Goal: Task Accomplishment & Management: Manage account settings

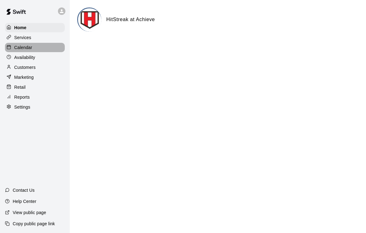
click at [16, 47] on p "Calendar" at bounding box center [23, 47] width 18 height 6
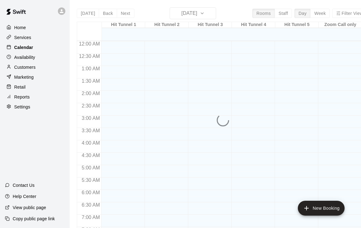
scroll to position [343, 0]
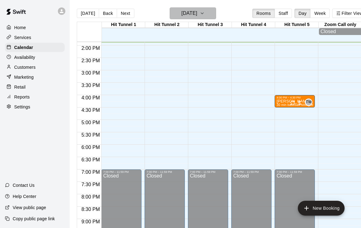
click at [205, 12] on icon "button" at bounding box center [202, 13] width 5 height 7
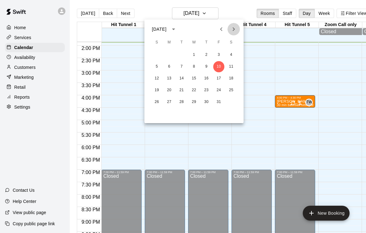
click at [233, 27] on icon "Next month" at bounding box center [233, 28] width 7 height 7
click at [168, 67] on button "5" at bounding box center [168, 66] width 11 height 11
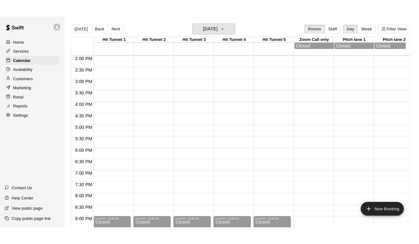
scroll to position [0, 0]
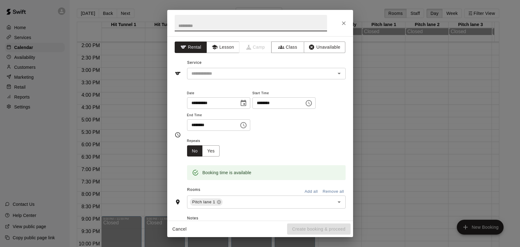
drag, startPoint x: 387, startPoint y: 133, endPoint x: 343, endPoint y: 21, distance: 119.8
click at [343, 21] on icon "Close" at bounding box center [344, 23] width 6 height 6
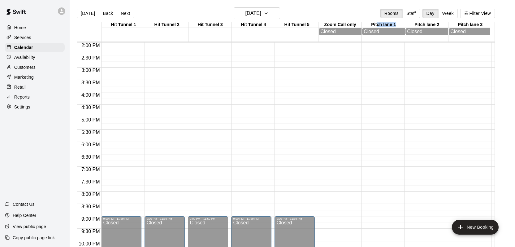
drag, startPoint x: 343, startPoint y: 21, endPoint x: 377, endPoint y: 25, distance: 34.9
click at [365, 25] on div "Hit Tunnel 1 05 [GEOGRAPHIC_DATA] 2 05 [GEOGRAPHIC_DATA] 3 05 [GEOGRAPHIC_DATA]…" at bounding box center [283, 32] width 413 height 20
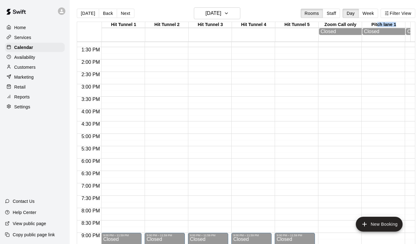
scroll to position [0, 7]
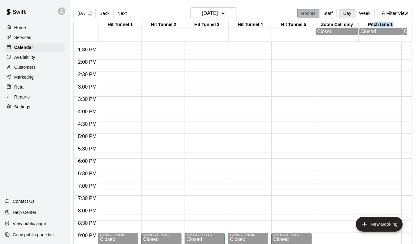
click at [310, 13] on button "Rooms" at bounding box center [308, 13] width 22 height 9
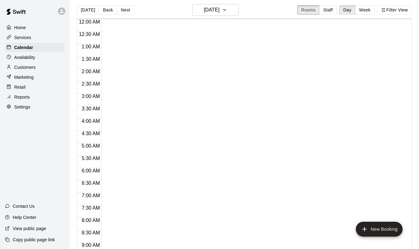
scroll to position [0, 0]
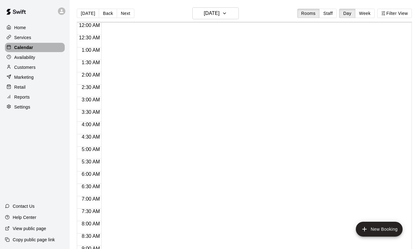
click at [23, 46] on p "Calendar" at bounding box center [23, 47] width 19 height 6
click at [312, 13] on button "Rooms" at bounding box center [308, 13] width 22 height 9
click at [365, 11] on button "Week" at bounding box center [365, 13] width 20 height 9
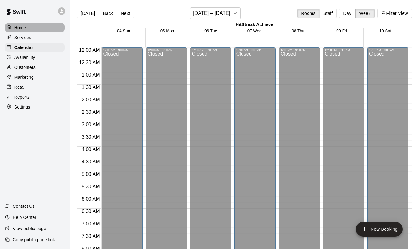
click at [20, 25] on p "Home" at bounding box center [20, 27] width 12 height 6
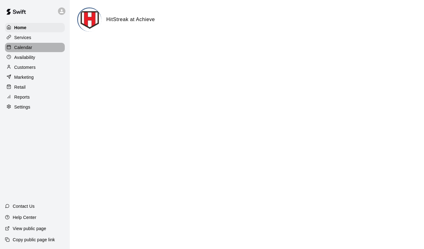
click at [24, 47] on p "Calendar" at bounding box center [23, 47] width 18 height 6
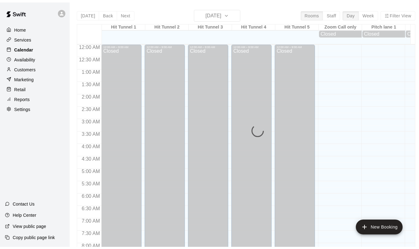
scroll to position [345, 0]
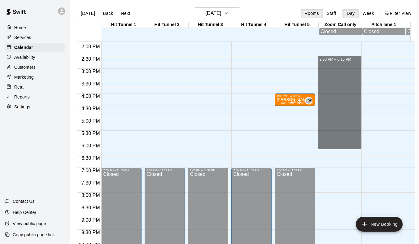
drag, startPoint x: 341, startPoint y: 60, endPoint x: 353, endPoint y: 144, distance: 85.3
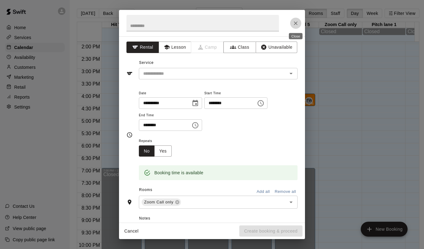
click at [294, 21] on icon "Close" at bounding box center [296, 23] width 4 height 4
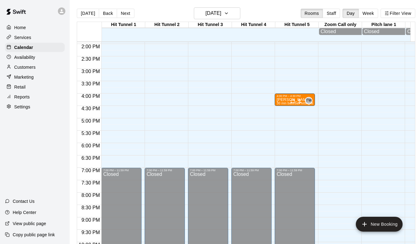
click at [62, 10] on icon at bounding box center [62, 11] width 4 height 4
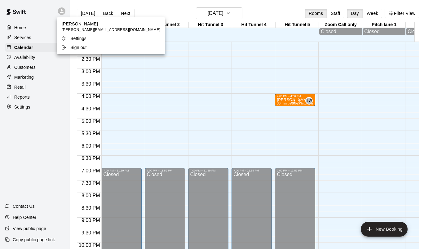
click at [48, 13] on div at bounding box center [212, 124] width 424 height 249
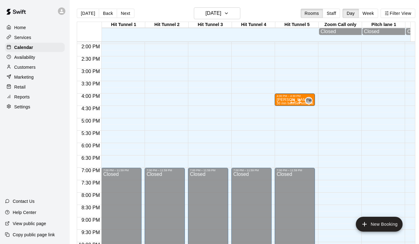
click at [24, 105] on p "Settings" at bounding box center [22, 107] width 16 height 6
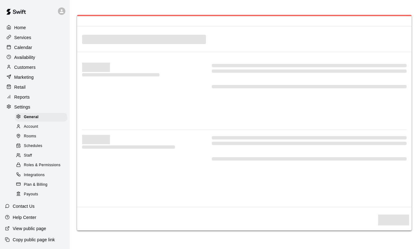
select select "**"
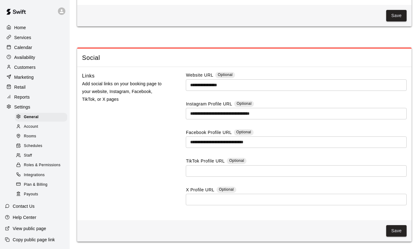
scroll to position [1337, 0]
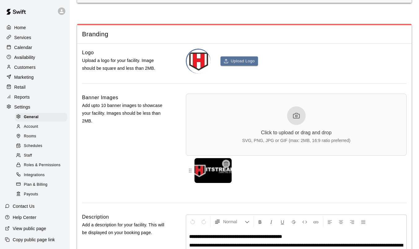
click at [30, 137] on span "Rooms" at bounding box center [30, 136] width 12 height 6
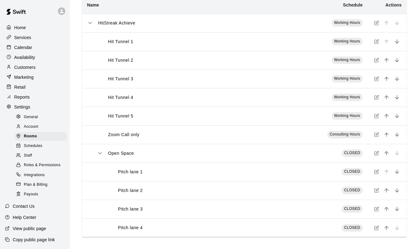
scroll to position [48, 0]
click at [100, 152] on icon "simple table" at bounding box center [100, 153] width 6 height 6
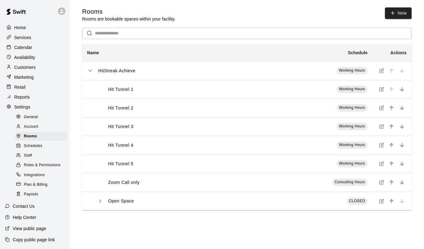
click at [99, 201] on icon "simple table" at bounding box center [100, 201] width 6 height 6
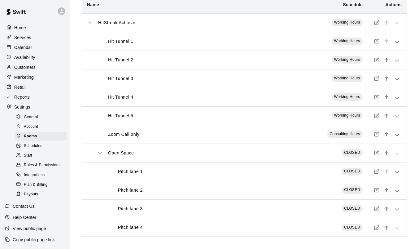
scroll to position [48, 0]
click at [356, 153] on span "CLOSED" at bounding box center [352, 152] width 16 height 4
click at [23, 46] on p "Calendar" at bounding box center [23, 47] width 18 height 6
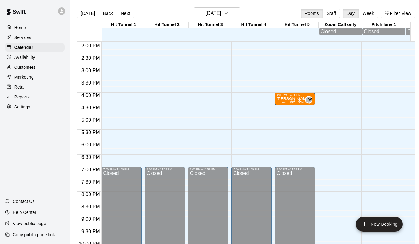
scroll to position [0, 7]
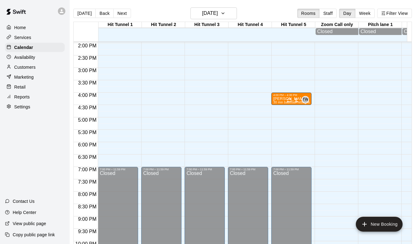
click at [365, 25] on div "Pitch lane 1" at bounding box center [380, 25] width 43 height 6
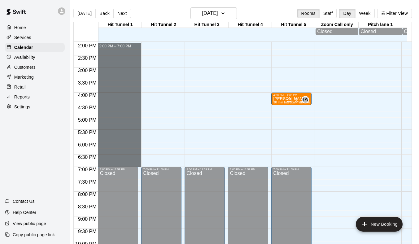
drag, startPoint x: 123, startPoint y: 47, endPoint x: 137, endPoint y: 162, distance: 115.1
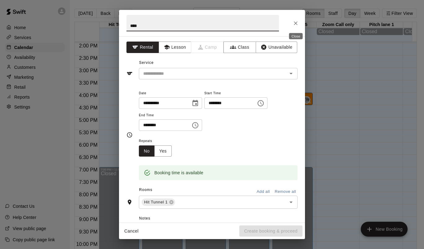
type input "****"
click at [294, 21] on icon "Close" at bounding box center [295, 23] width 6 height 6
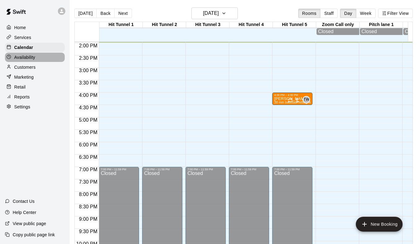
click at [30, 57] on p "Availability" at bounding box center [24, 57] width 21 height 6
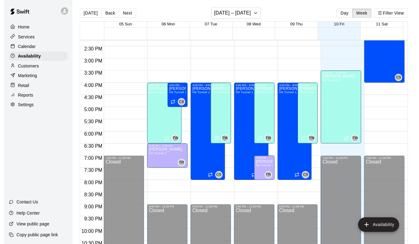
scroll to position [354, 0]
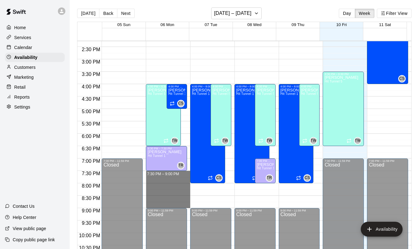
drag, startPoint x: 174, startPoint y: 174, endPoint x: 181, endPoint y: 206, distance: 32.3
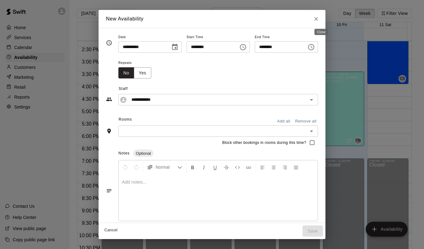
click at [319, 18] on icon "Close" at bounding box center [316, 19] width 6 height 6
type input "**********"
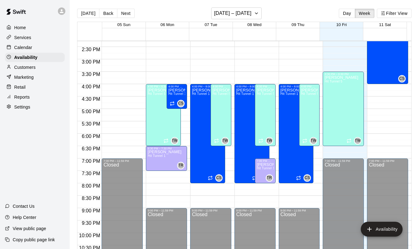
click at [20, 47] on p "Calendar" at bounding box center [23, 47] width 18 height 6
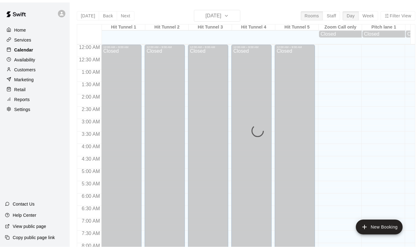
scroll to position [346, 0]
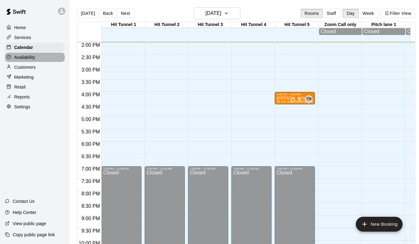
click at [24, 57] on p "Availability" at bounding box center [24, 57] width 21 height 6
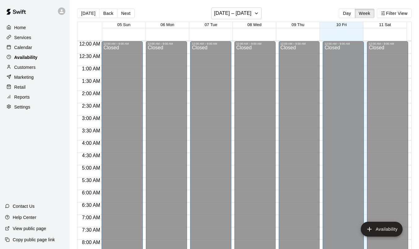
scroll to position [346, 0]
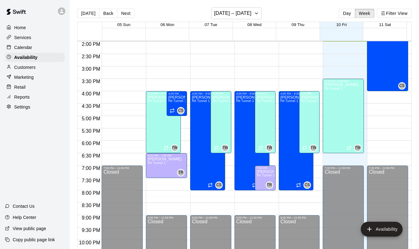
click at [311, 118] on div "[PERSON_NAME] Hit Tunnel 5" at bounding box center [309, 219] width 17 height 249
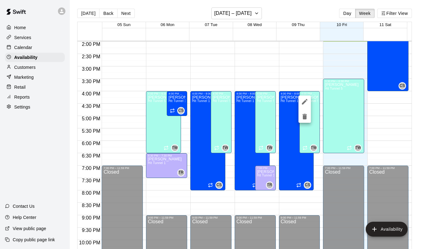
click at [307, 135] on div at bounding box center [212, 124] width 424 height 249
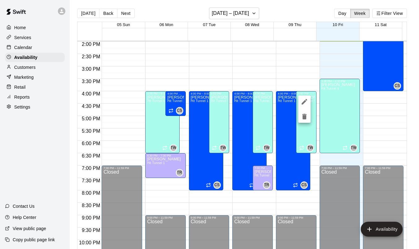
click at [307, 135] on div at bounding box center [209, 124] width 419 height 249
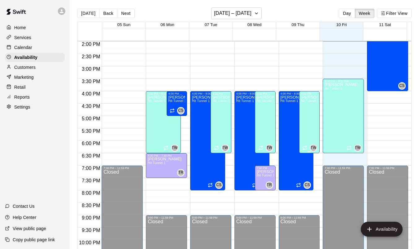
click at [308, 97] on p "[PERSON_NAME]" at bounding box center [309, 97] width 17 height 0
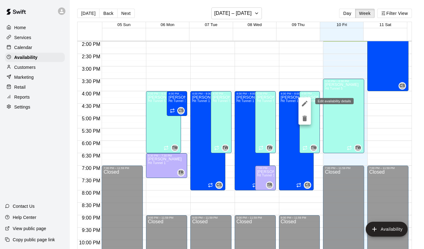
click at [305, 102] on icon "edit" at bounding box center [305, 104] width 6 height 6
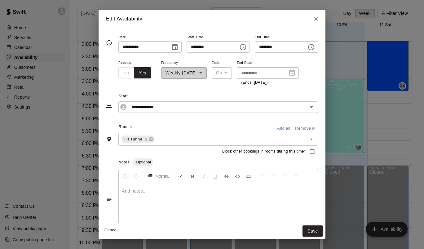
click at [319, 18] on icon "Close" at bounding box center [316, 19] width 6 height 6
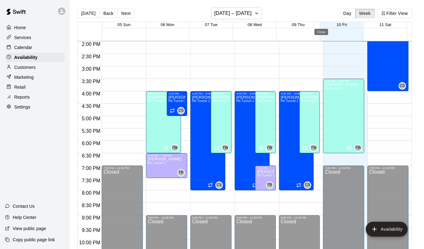
type input "**********"
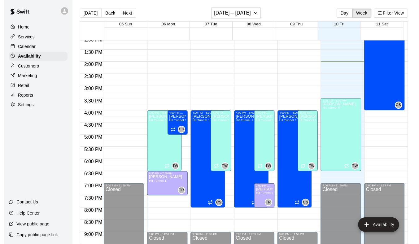
scroll to position [324, 0]
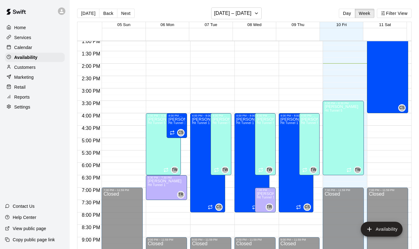
click at [27, 46] on p "Calendar" at bounding box center [23, 47] width 18 height 6
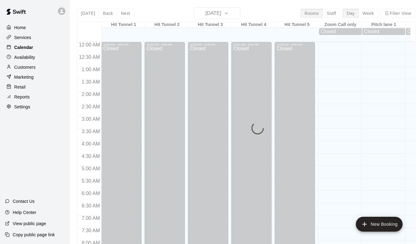
scroll to position [347, 0]
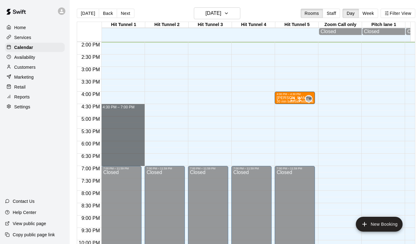
drag, startPoint x: 124, startPoint y: 110, endPoint x: 137, endPoint y: 161, distance: 53.2
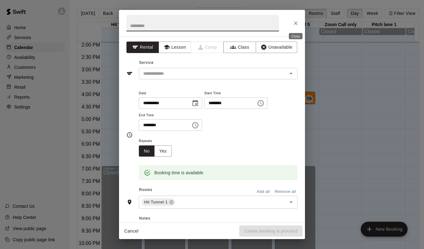
click at [296, 20] on icon "Close" at bounding box center [295, 23] width 6 height 6
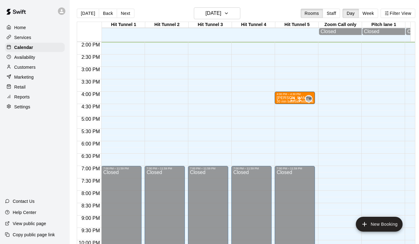
scroll to position [0, 7]
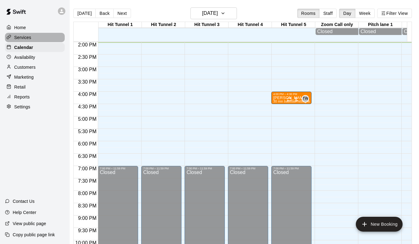
click at [21, 37] on p "Services" at bounding box center [22, 37] width 17 height 6
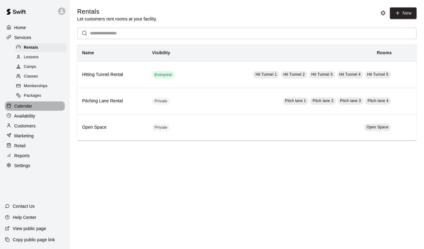
click at [24, 105] on p "Calendar" at bounding box center [23, 106] width 18 height 6
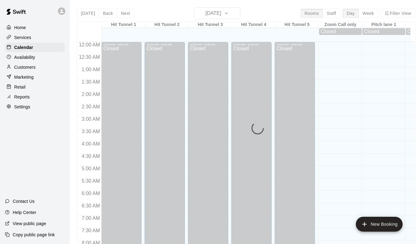
scroll to position [348, 0]
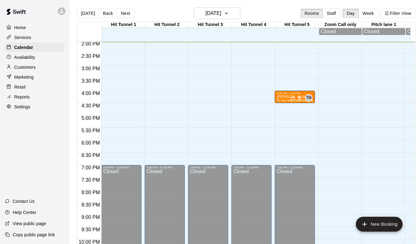
click at [131, 36] on div at bounding box center [123, 37] width 43 height 6
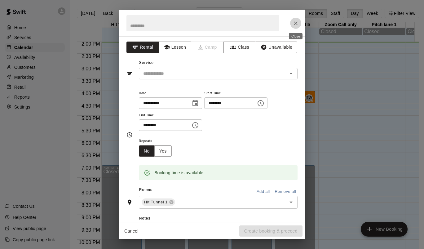
click at [298, 22] on icon "Close" at bounding box center [295, 23] width 6 height 6
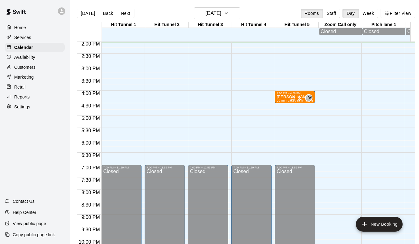
scroll to position [0, 7]
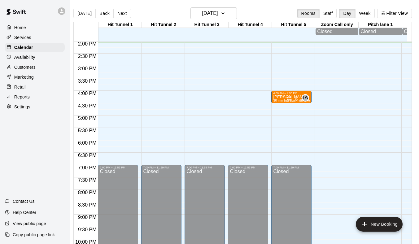
drag, startPoint x: 396, startPoint y: 26, endPoint x: 383, endPoint y: 22, distance: 14.0
click at [365, 28] on div "Hit Tunnel 1 10 Fri Hit Tunnel 2 10 Fri Hit Tunnel 3 10 Fri Hit Tunnel 4 10 Fri…" at bounding box center [240, 32] width 333 height 20
click at [365, 24] on div "Pitch lane 1" at bounding box center [380, 25] width 43 height 6
click at [365, 23] on div "Pitch lane 1" at bounding box center [380, 25] width 43 height 6
click at [365, 11] on button "Filter View" at bounding box center [394, 13] width 35 height 9
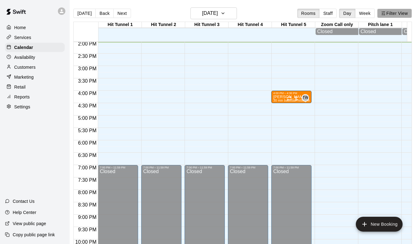
scroll to position [0, 2]
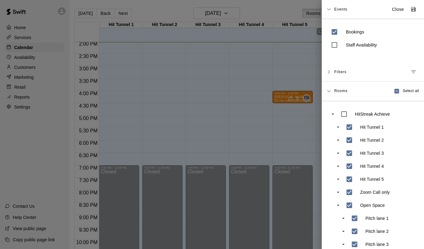
click at [288, 12] on div at bounding box center [212, 124] width 424 height 249
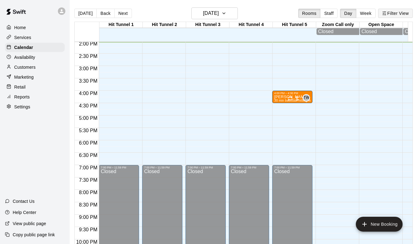
click at [365, 12] on button "Filter View" at bounding box center [395, 13] width 35 height 9
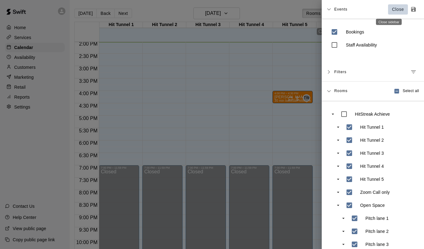
click at [365, 9] on p "Close" at bounding box center [398, 9] width 12 height 7
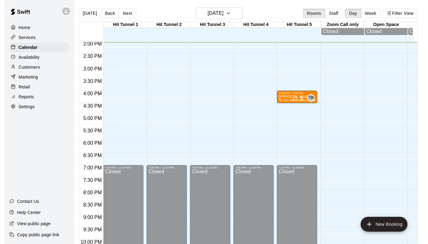
scroll to position [0, 0]
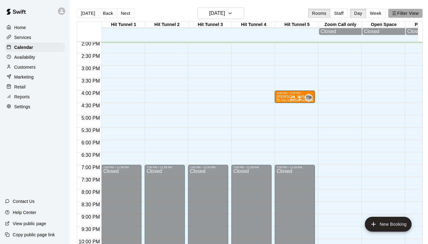
click at [365, 12] on button "Filter View" at bounding box center [405, 13] width 35 height 9
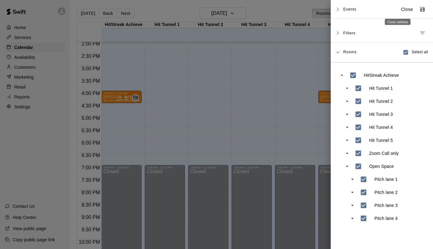
click at [365, 8] on p "Close" at bounding box center [407, 9] width 12 height 7
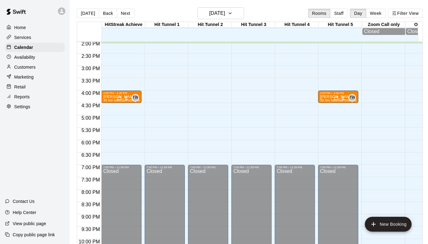
scroll to position [0, 6]
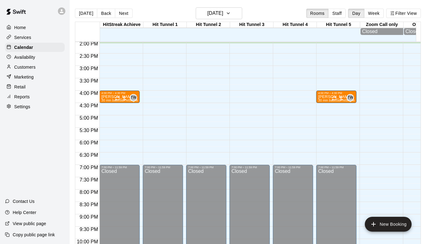
click at [339, 24] on div "Hit Tunnel 5" at bounding box center [338, 25] width 43 height 6
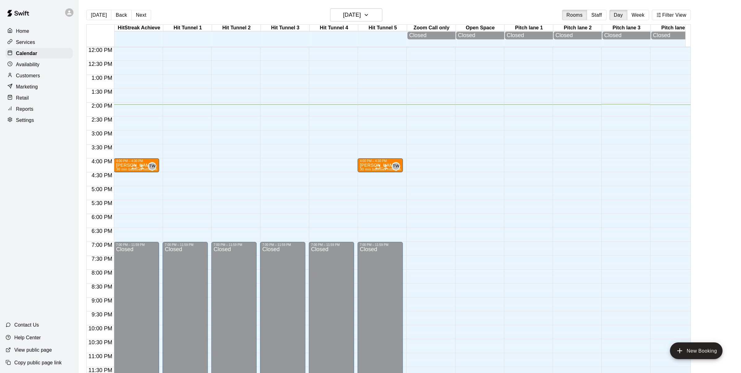
scroll to position [256, 0]
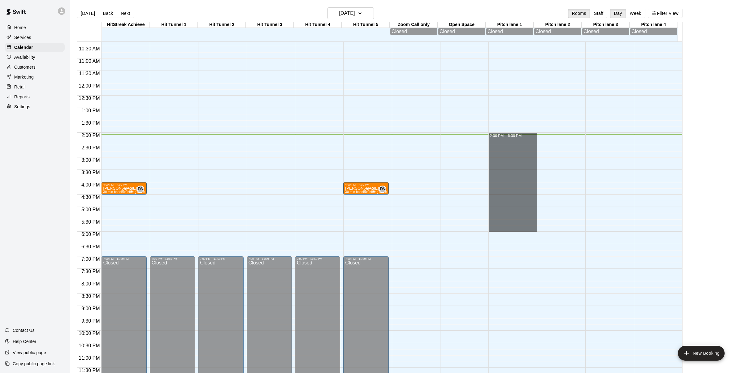
drag, startPoint x: 517, startPoint y: 137, endPoint x: 527, endPoint y: 229, distance: 92.8
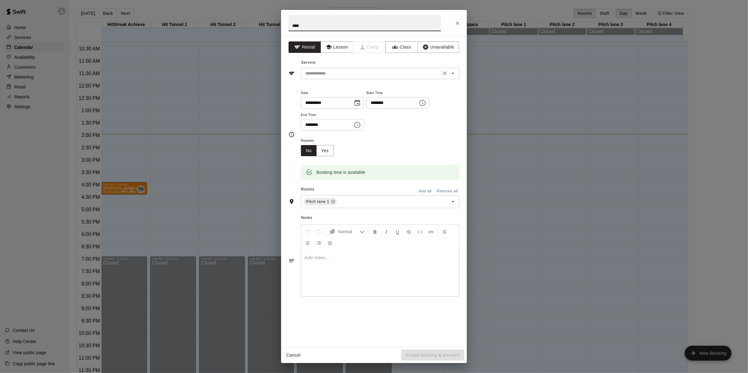
type input "****"
click at [351, 74] on input "text" at bounding box center [371, 74] width 137 height 8
click at [327, 106] on li "Open Space" at bounding box center [380, 107] width 159 height 10
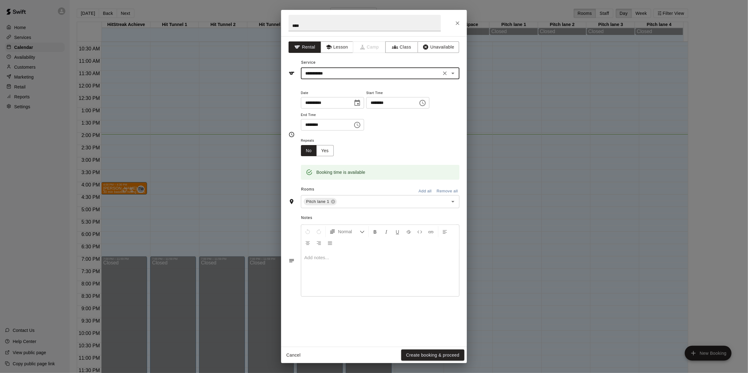
click at [341, 74] on input "**********" at bounding box center [371, 74] width 137 height 8
click at [337, 94] on li "Pitching Lane Rental" at bounding box center [380, 97] width 159 height 10
type input "**********"
click at [365, 232] on button "Create booking & proceed" at bounding box center [432, 355] width 63 height 11
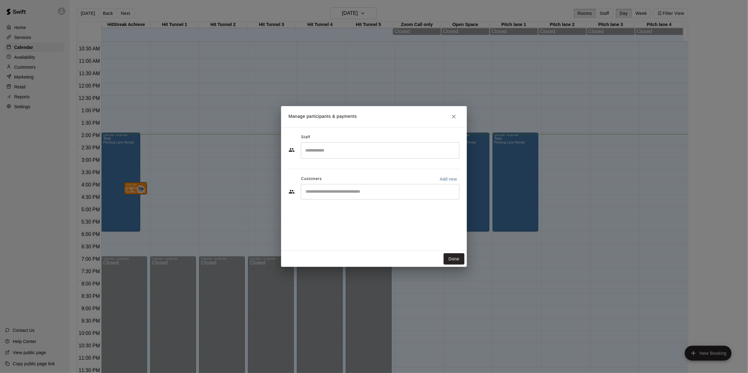
click at [342, 150] on input "Search staff" at bounding box center [380, 150] width 153 height 11
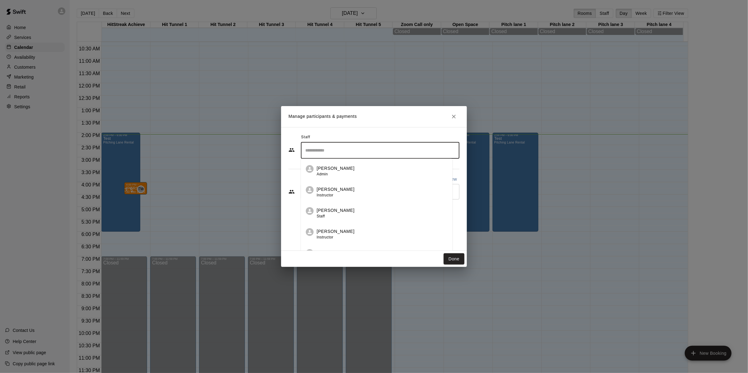
click at [333, 173] on div "[PERSON_NAME] Admin" at bounding box center [336, 171] width 38 height 12
click at [365, 198] on div "Staff ​ Customers Add new ​" at bounding box center [374, 169] width 171 height 73
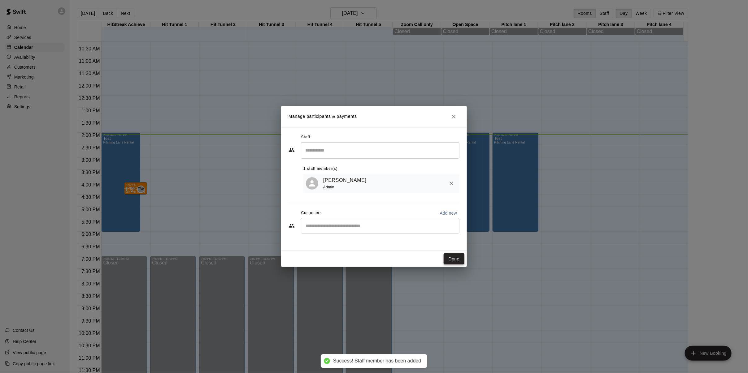
click at [365, 232] on button "Done" at bounding box center [454, 259] width 21 height 11
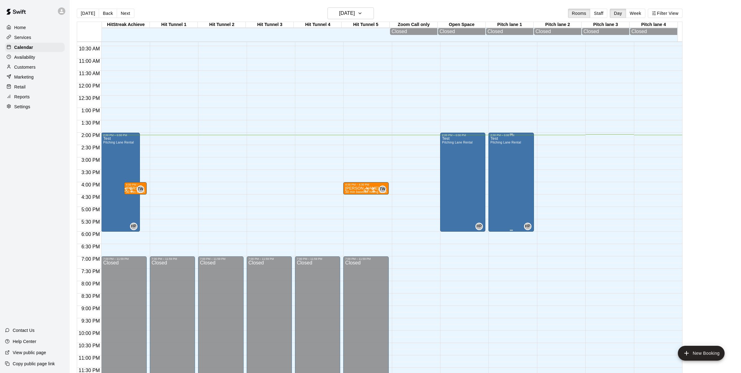
click at [365, 177] on div "Test Pitching Lane Rental" at bounding box center [505, 323] width 31 height 373
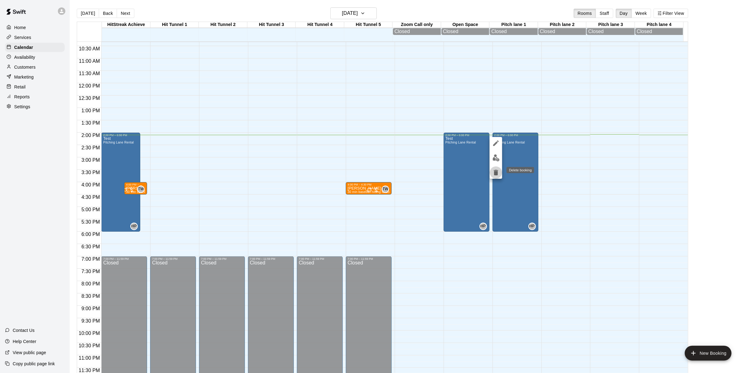
click at [365, 172] on icon "delete" at bounding box center [496, 173] width 4 height 6
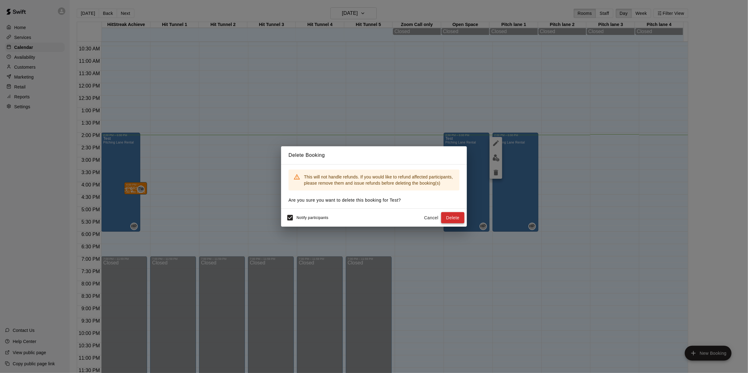
click at [365, 217] on button "Delete" at bounding box center [452, 217] width 23 height 11
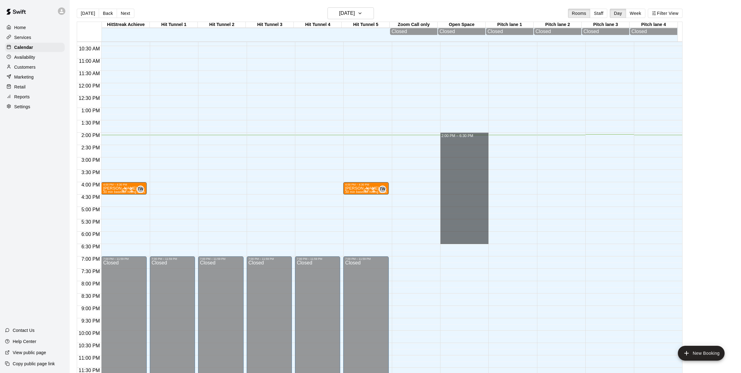
drag, startPoint x: 468, startPoint y: 147, endPoint x: 477, endPoint y: 240, distance: 93.6
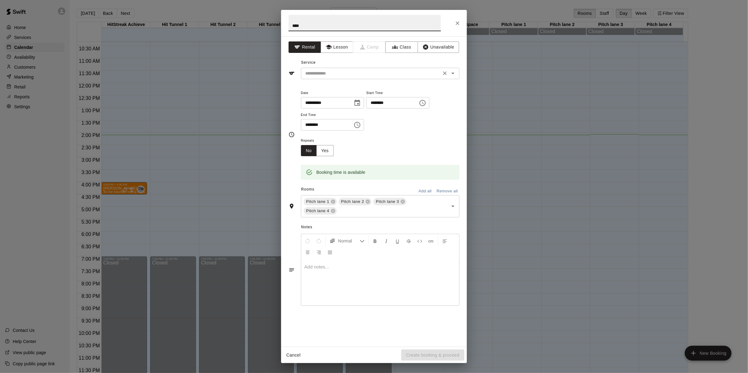
type input "****"
click at [344, 74] on input "text" at bounding box center [371, 74] width 137 height 8
click at [331, 105] on li "Open Space" at bounding box center [380, 107] width 159 height 10
type input "**********"
click at [365, 232] on button "Create booking & proceed" at bounding box center [432, 355] width 63 height 11
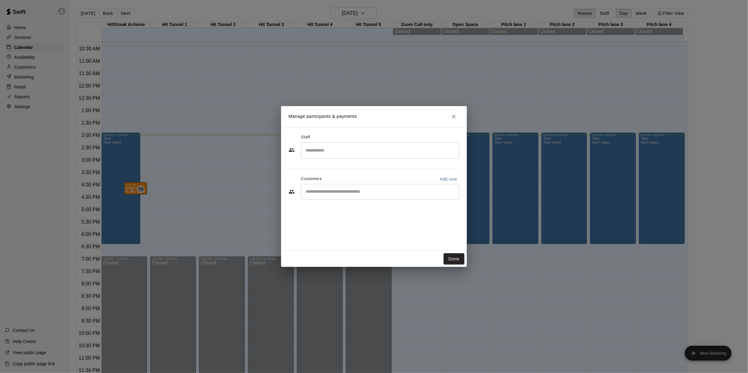
click at [329, 150] on input "Search staff" at bounding box center [380, 150] width 153 height 11
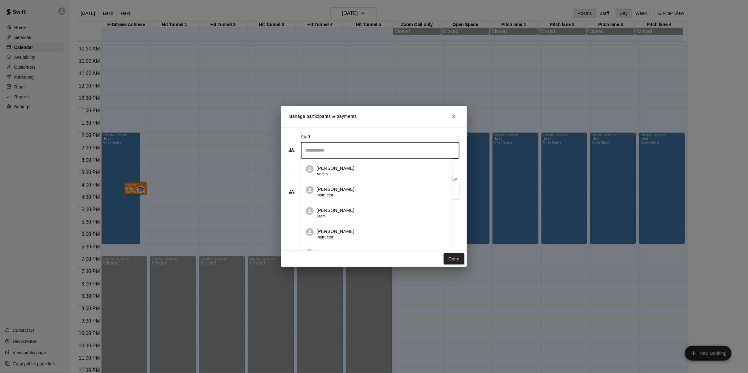
click at [332, 173] on div "[PERSON_NAME] Admin" at bounding box center [336, 171] width 38 height 12
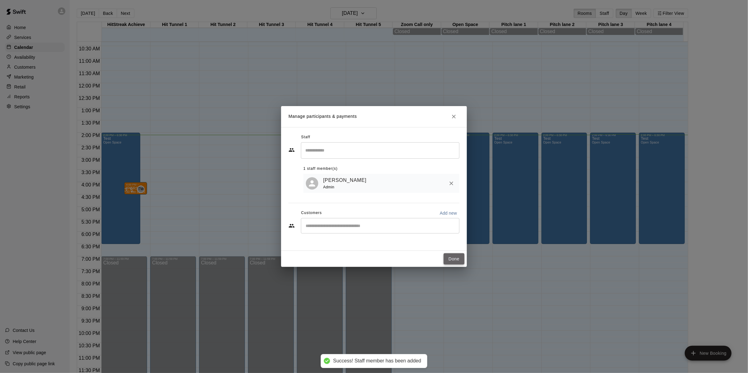
click at [365, 232] on button "Done" at bounding box center [454, 259] width 21 height 11
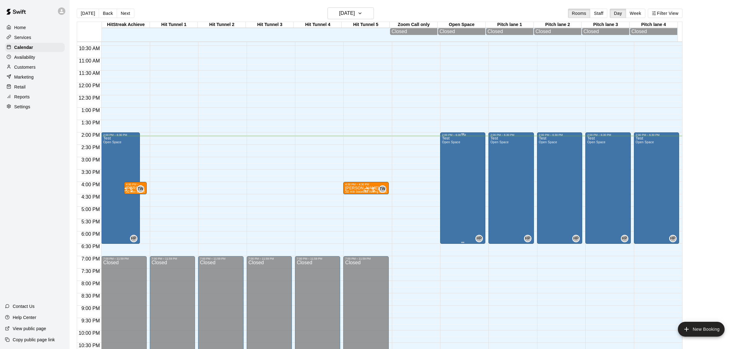
click at [365, 176] on div "Test Open Space HP 0" at bounding box center [462, 311] width 41 height 349
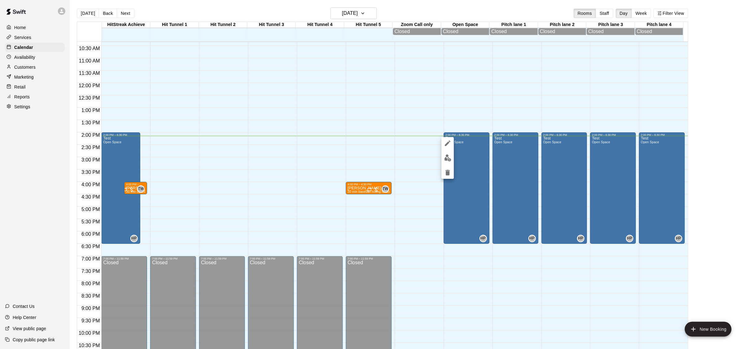
click at [365, 172] on icon "delete" at bounding box center [448, 173] width 4 height 6
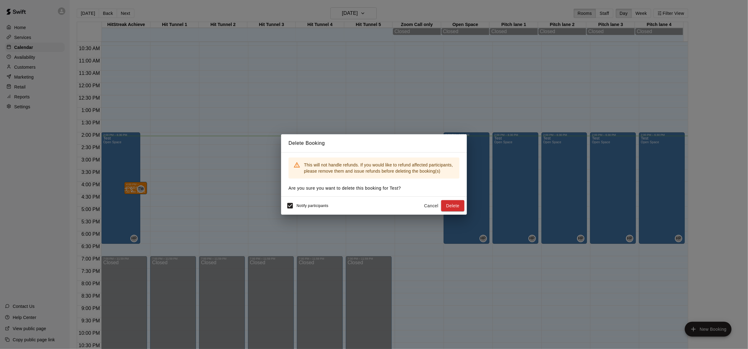
click at [365, 206] on button "Delete" at bounding box center [452, 205] width 23 height 11
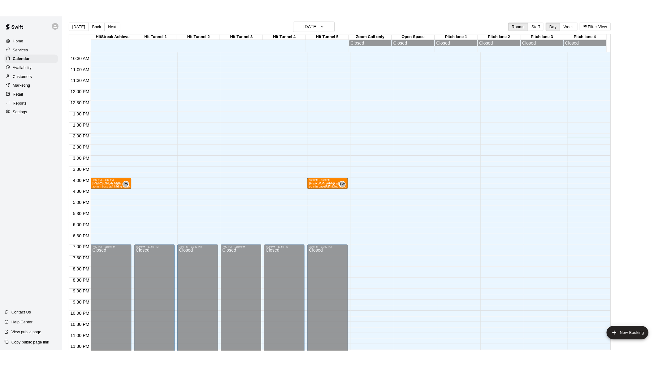
scroll to position [0, 0]
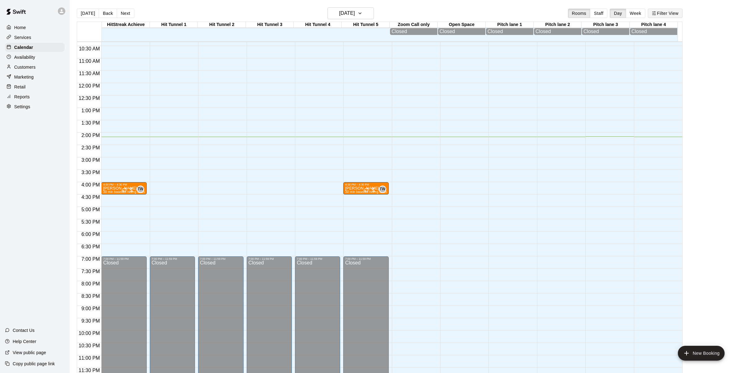
click at [365, 14] on button "Filter View" at bounding box center [665, 13] width 35 height 9
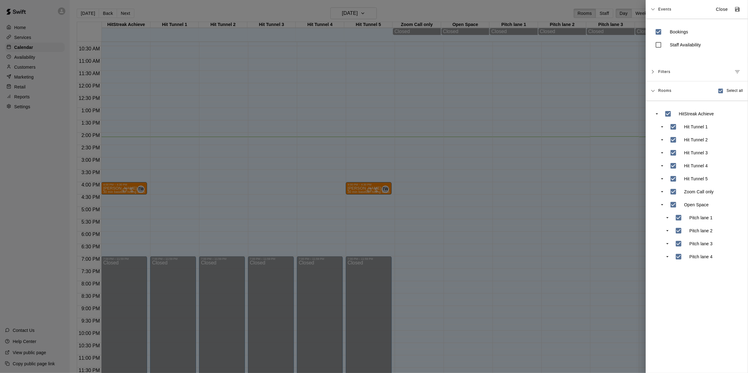
click at [365, 113] on div at bounding box center [374, 186] width 748 height 373
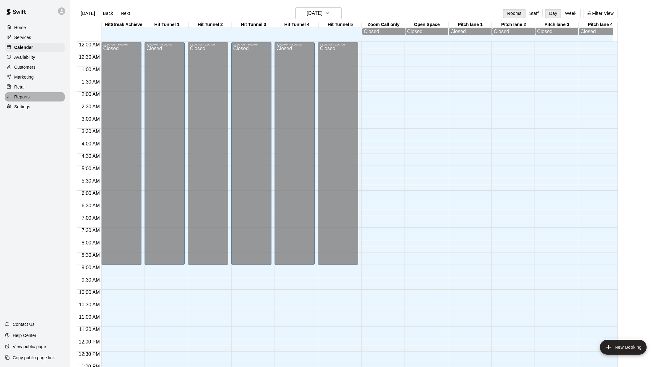
click at [22, 96] on p "Reports" at bounding box center [21, 97] width 15 height 6
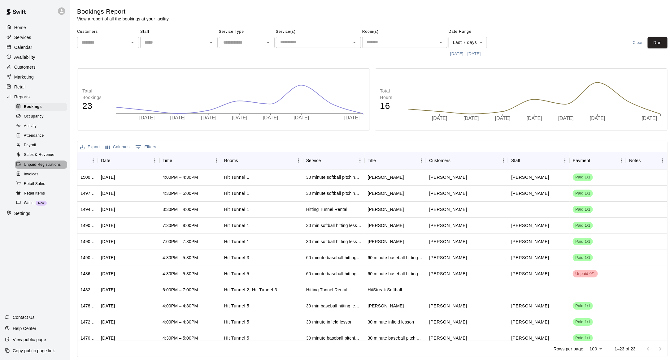
click at [53, 164] on span "Unpaid Registrations" at bounding box center [42, 165] width 37 height 6
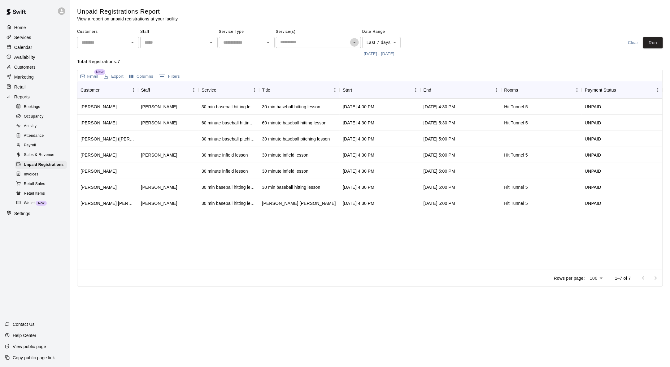
click at [354, 42] on icon "Open" at bounding box center [354, 43] width 3 height 2
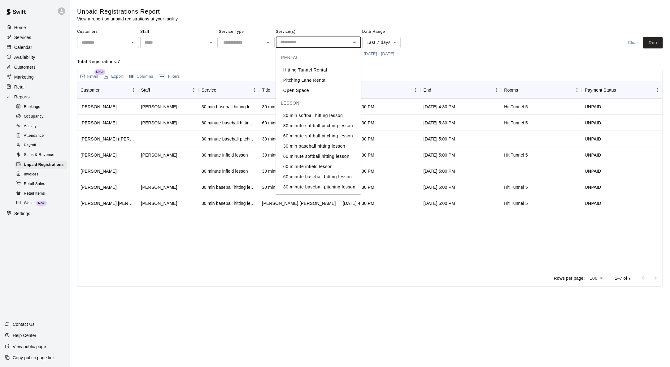
click at [320, 70] on li "Hitting Tunnel Rental" at bounding box center [318, 70] width 85 height 10
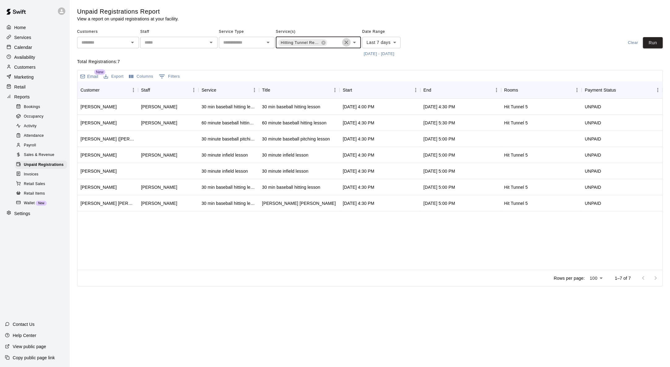
click at [347, 43] on icon "Clear" at bounding box center [347, 43] width 4 height 4
click at [18, 26] on p "Home" at bounding box center [20, 27] width 12 height 6
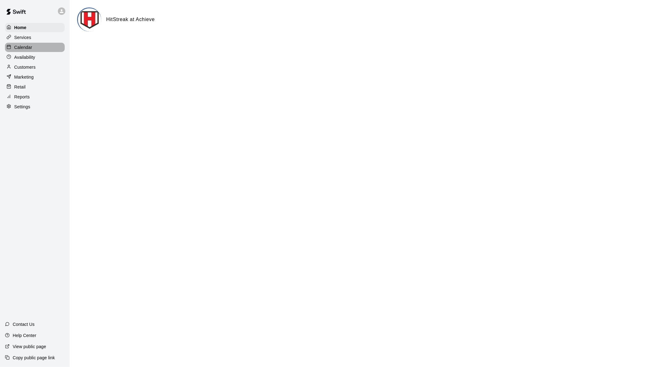
click at [31, 46] on p "Calendar" at bounding box center [23, 47] width 18 height 6
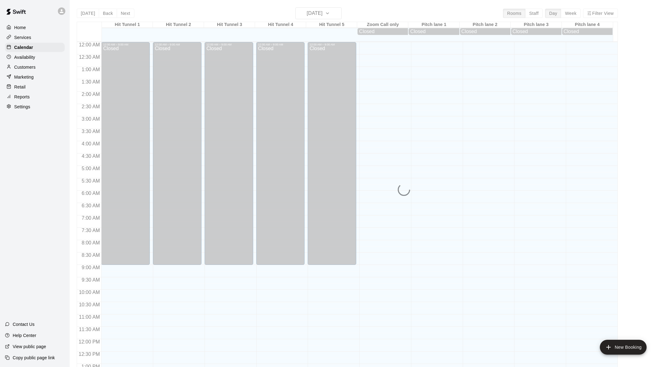
scroll to position [242, 0]
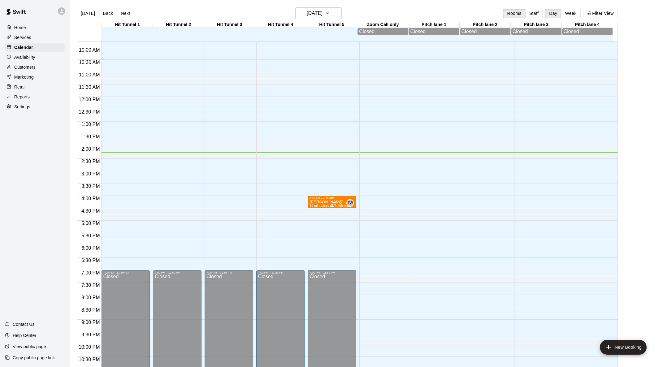
click at [320, 202] on p "[PERSON_NAME]" at bounding box center [332, 202] width 44 height 0
click at [313, 223] on img "edit" at bounding box center [315, 223] width 7 height 7
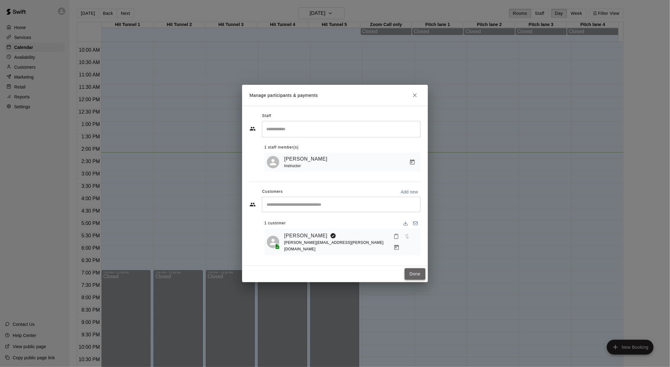
click at [365, 232] on button "Done" at bounding box center [415, 273] width 21 height 11
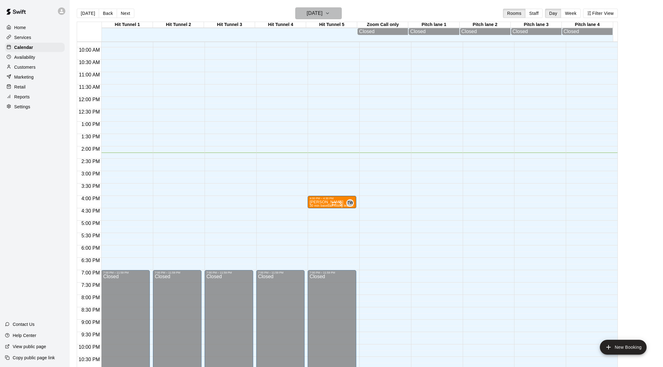
click at [340, 12] on button "[DATE]" at bounding box center [318, 13] width 46 height 12
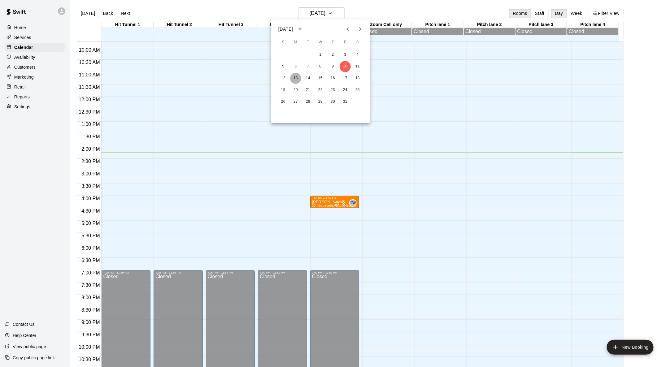
click at [295, 77] on button "13" at bounding box center [295, 78] width 11 height 11
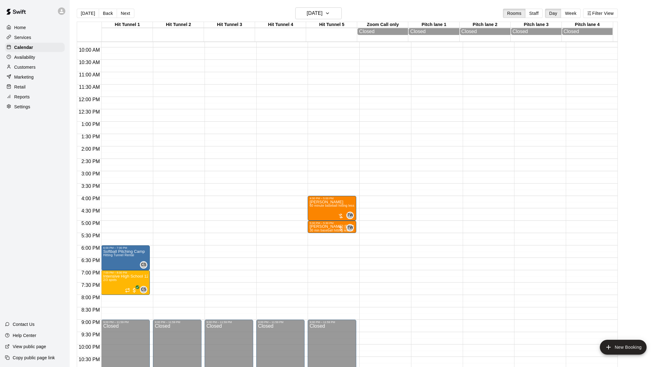
click at [365, 8] on div "[DATE] Back [DATE][DATE] Rooms Staff Day Week Filter View" at bounding box center [347, 14] width 541 height 14
click at [365, 13] on button "Week" at bounding box center [571, 13] width 20 height 9
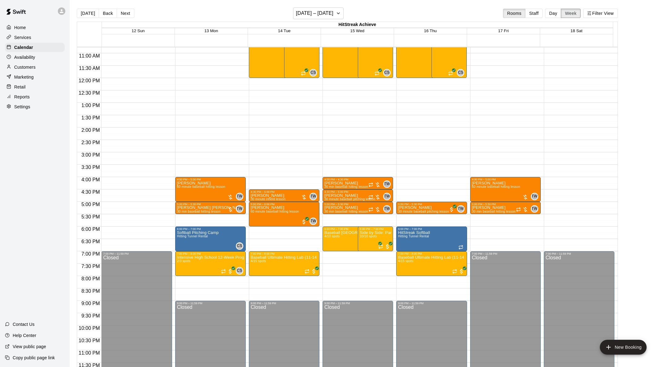
scroll to position [267, 0]
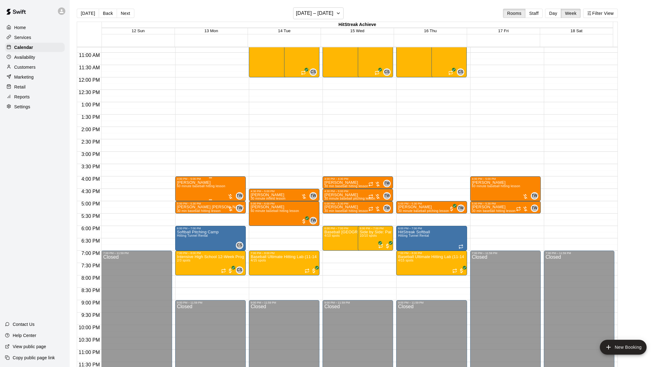
click at [228, 187] on div "[PERSON_NAME] 60 minute baseball hitting lesson TW 0" at bounding box center [210, 364] width 67 height 367
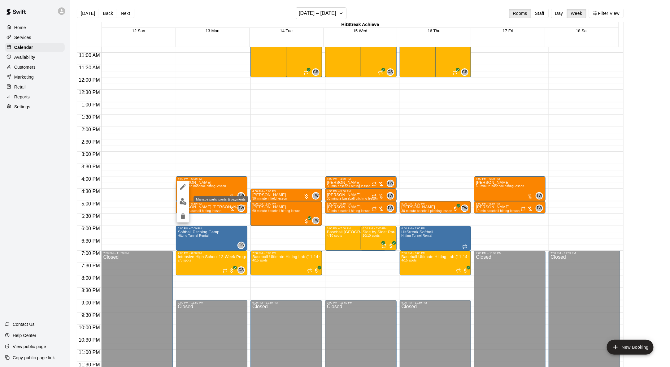
click at [184, 201] on img "edit" at bounding box center [183, 201] width 7 height 7
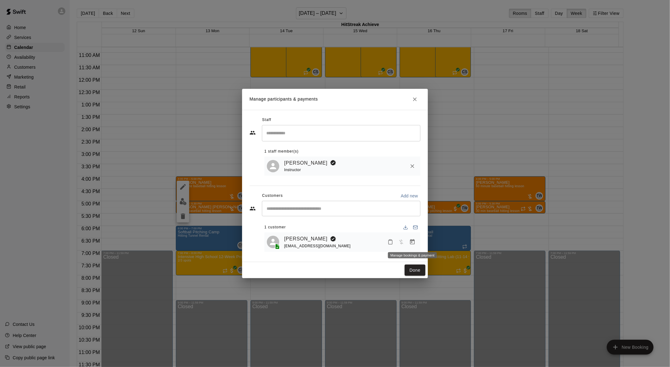
click at [365, 232] on icon "Manage bookings & payment" at bounding box center [412, 242] width 6 height 6
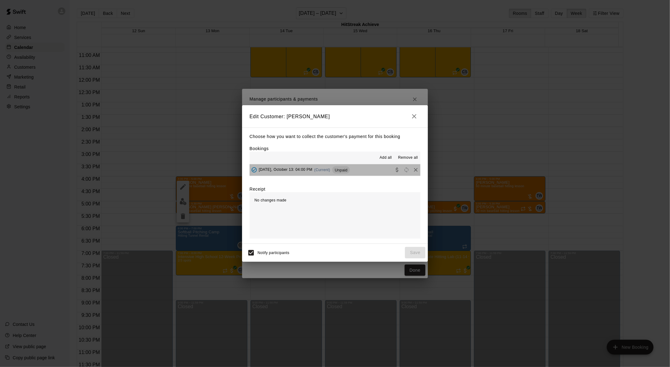
click at [344, 171] on span "Unpaid" at bounding box center [341, 170] width 18 height 5
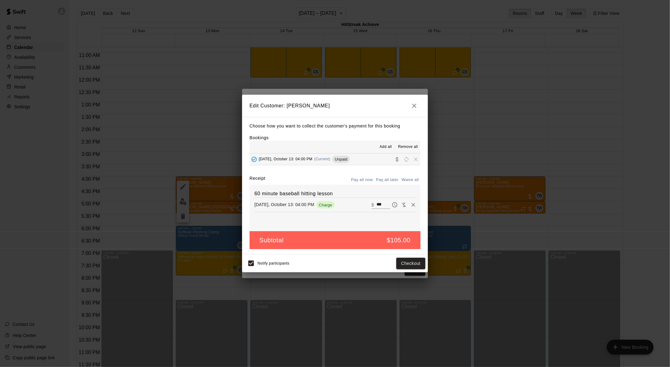
click at [365, 105] on icon "button" at bounding box center [414, 106] width 4 height 4
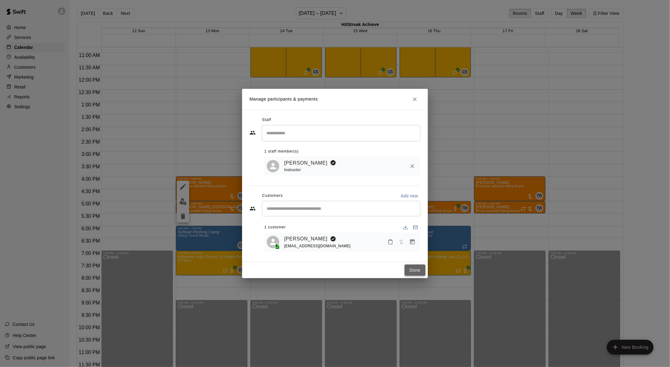
click at [365, 232] on button "Done" at bounding box center [415, 270] width 21 height 11
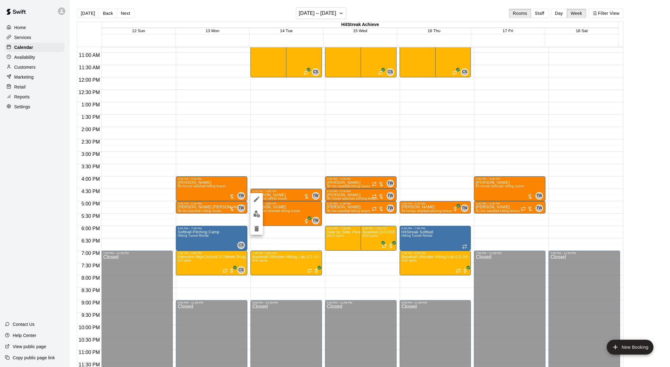
click at [300, 132] on div at bounding box center [335, 183] width 670 height 367
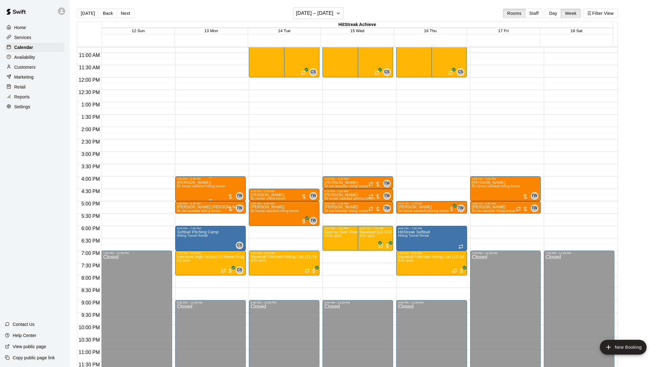
click at [194, 185] on span "60 minute baseball hitting lesson" at bounding box center [201, 186] width 48 height 3
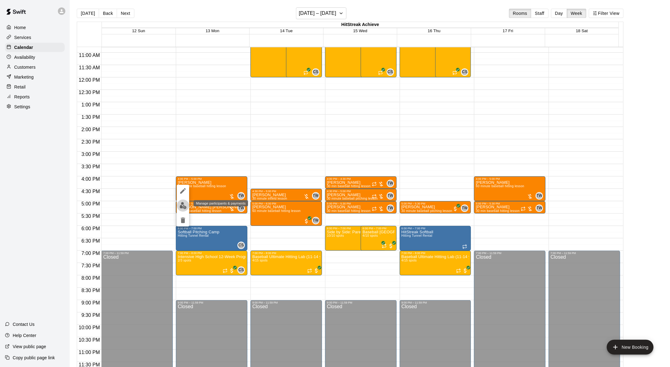
click at [184, 206] on img "edit" at bounding box center [183, 205] width 7 height 7
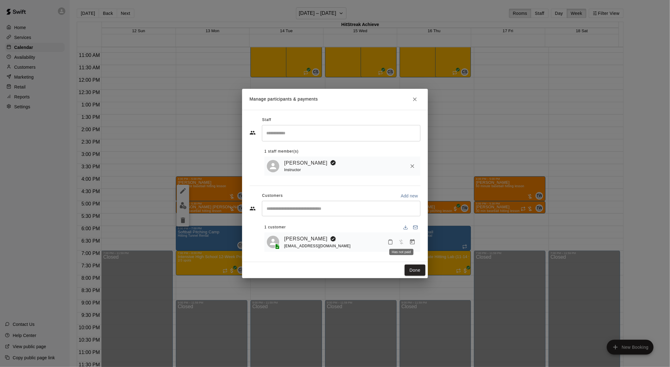
click at [365, 232] on span "Has not paid" at bounding box center [401, 241] width 11 height 5
click at [365, 232] on button "Done" at bounding box center [415, 270] width 21 height 11
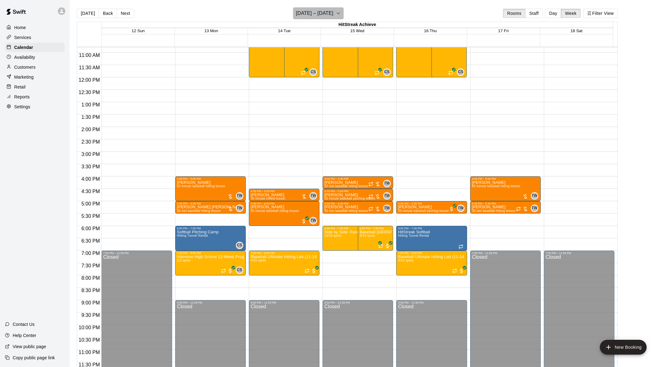
click at [339, 12] on icon "button" at bounding box center [338, 13] width 5 height 7
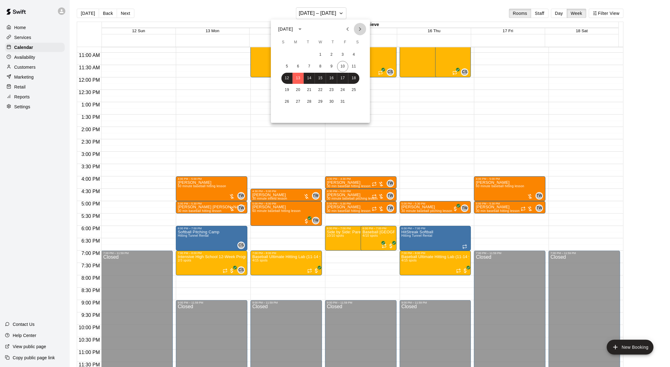
click at [357, 27] on icon "Next month" at bounding box center [359, 28] width 7 height 7
click at [359, 27] on icon "Next month" at bounding box center [359, 28] width 7 height 7
click at [359, 28] on icon "Next month" at bounding box center [359, 28] width 7 height 7
click at [300, 65] on button "5" at bounding box center [298, 66] width 11 height 11
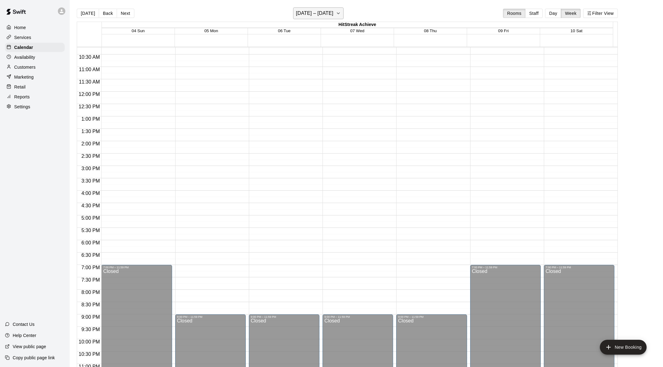
scroll to position [228, 0]
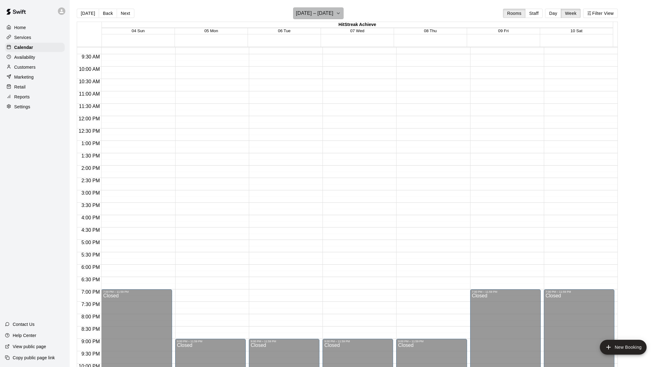
click at [340, 11] on icon "button" at bounding box center [338, 13] width 5 height 7
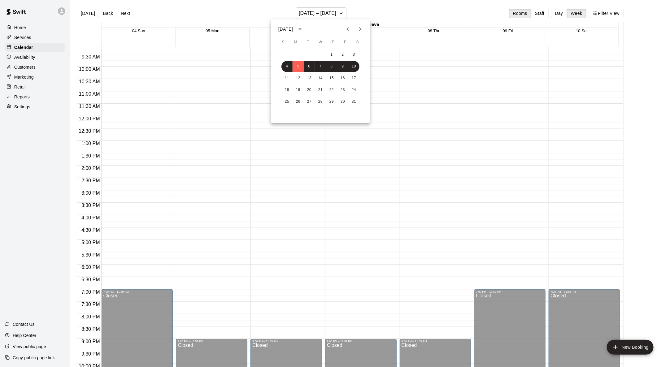
click at [346, 26] on icon "Previous month" at bounding box center [347, 28] width 7 height 7
click at [297, 67] on button "6" at bounding box center [298, 66] width 11 height 11
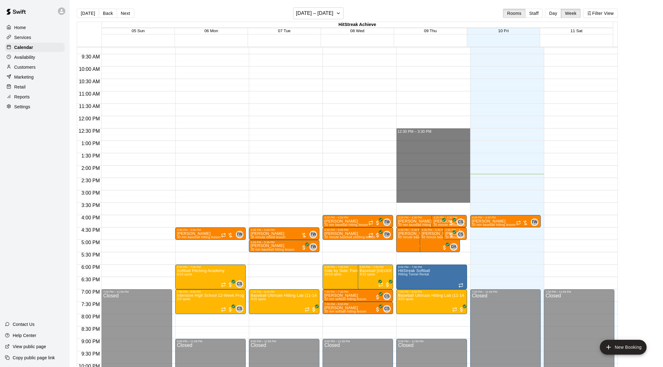
drag, startPoint x: 439, startPoint y: 133, endPoint x: 458, endPoint y: 200, distance: 69.9
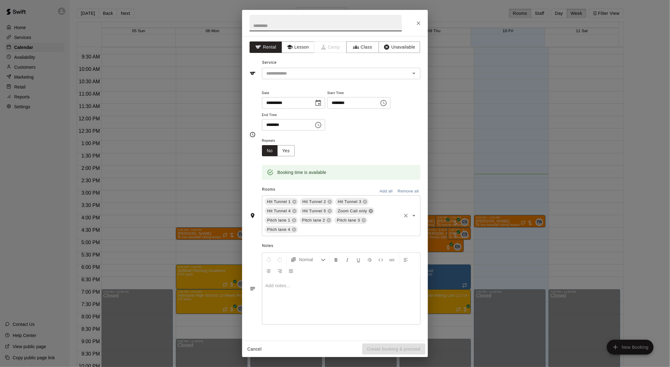
click at [365, 212] on icon at bounding box center [371, 211] width 4 height 4
click at [365, 209] on icon at bounding box center [365, 211] width 4 height 4
click at [365, 201] on icon at bounding box center [365, 202] width 4 height 4
click at [330, 201] on icon at bounding box center [329, 201] width 5 height 5
click at [294, 201] on icon at bounding box center [294, 201] width 5 height 5
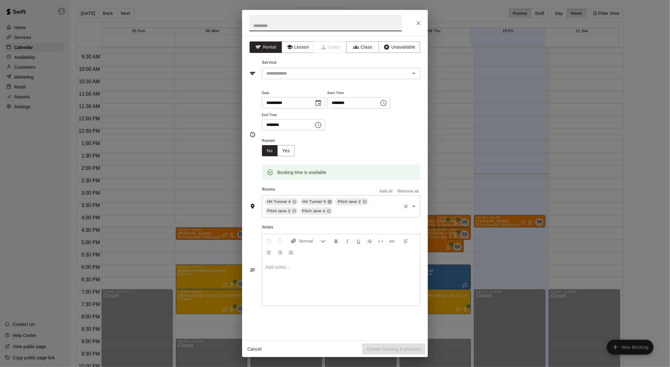
click at [328, 201] on icon at bounding box center [330, 202] width 4 height 4
click at [295, 201] on icon at bounding box center [294, 201] width 5 height 5
type input "****"
click at [324, 76] on input "text" at bounding box center [332, 74] width 137 height 8
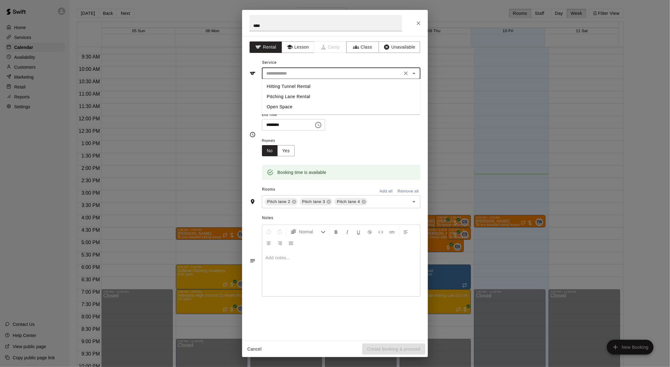
click at [290, 107] on li "Open Space" at bounding box center [341, 107] width 159 height 10
type input "**********"
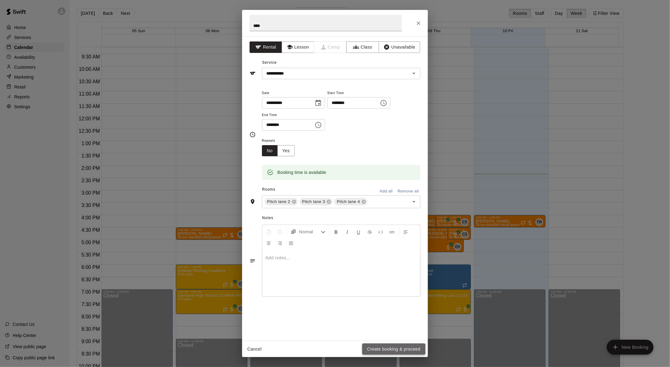
click at [365, 232] on button "Create booking & proceed" at bounding box center [393, 349] width 63 height 11
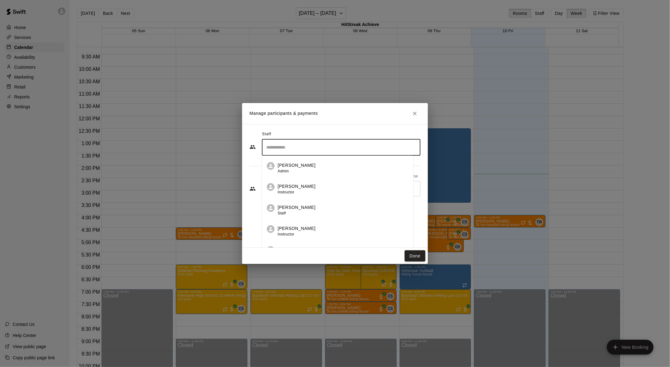
click at [316, 150] on input "Search staff" at bounding box center [341, 147] width 153 height 11
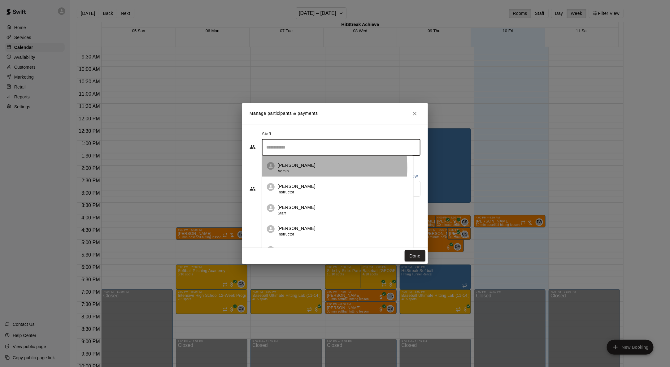
click at [303, 168] on div "[PERSON_NAME] Admin" at bounding box center [343, 168] width 131 height 12
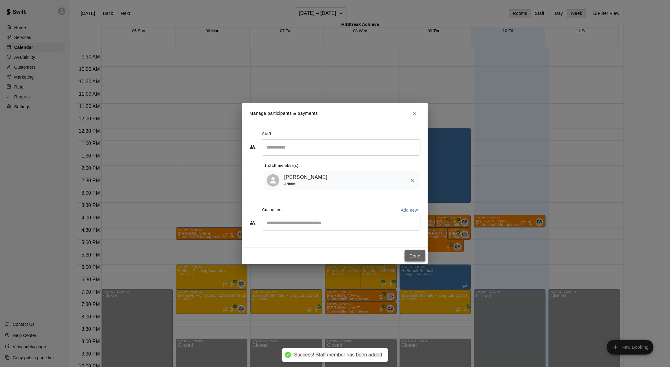
click at [365, 232] on button "Done" at bounding box center [415, 255] width 21 height 11
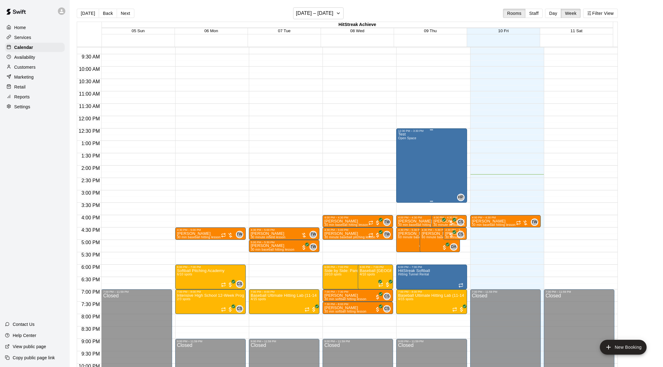
click at [365, 185] on div "Test Open Space HP 0" at bounding box center [431, 316] width 67 height 367
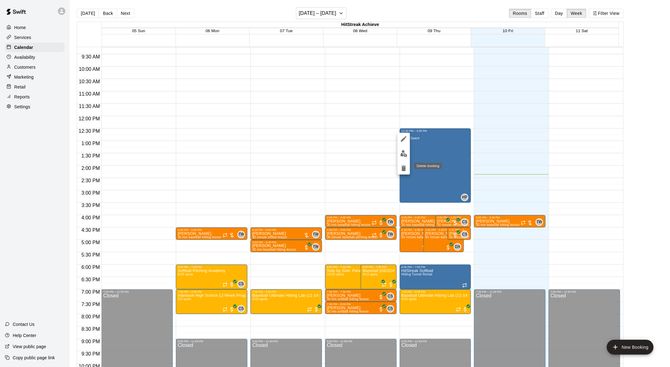
click at [365, 169] on icon "delete" at bounding box center [404, 169] width 4 height 6
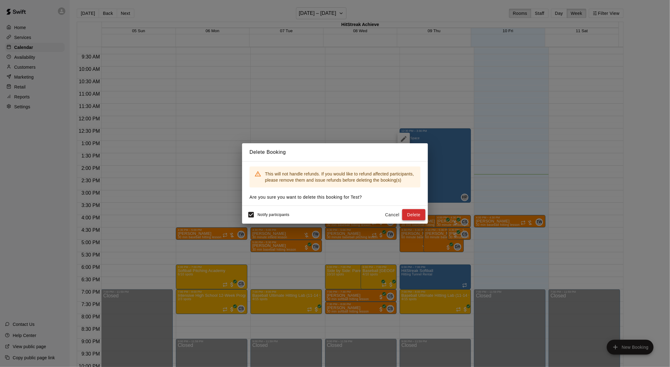
click at [365, 214] on button "Delete" at bounding box center [413, 214] width 23 height 11
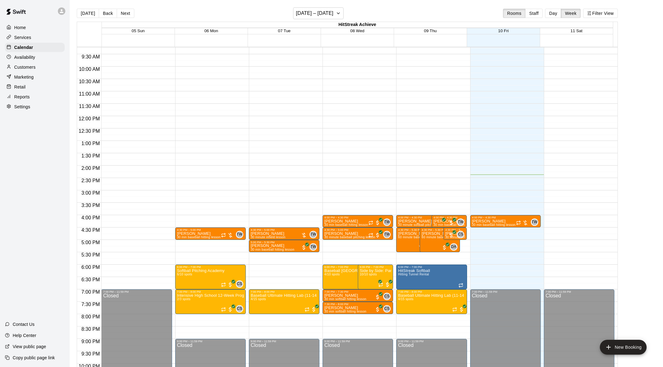
click at [20, 25] on p "Home" at bounding box center [20, 27] width 12 height 6
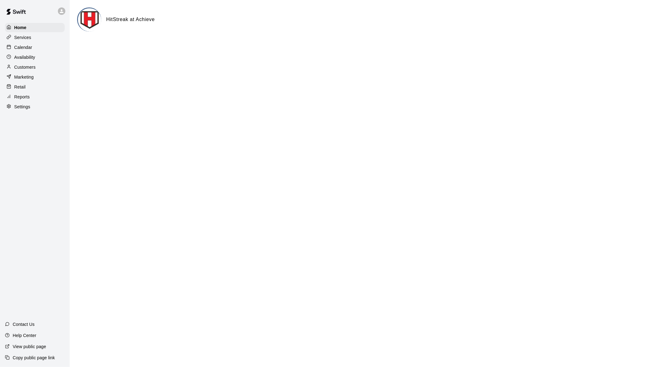
click at [83, 17] on img at bounding box center [89, 19] width 23 height 23
click at [119, 21] on h6 "HitStreak at Achieve" at bounding box center [130, 19] width 49 height 8
click at [20, 35] on p "Services" at bounding box center [22, 37] width 17 height 6
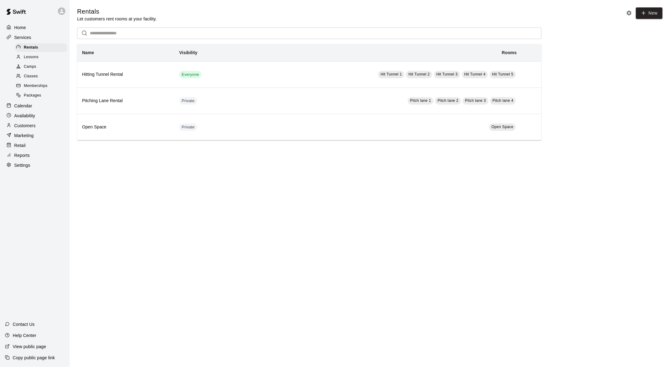
click at [16, 27] on p "Home" at bounding box center [20, 27] width 12 height 6
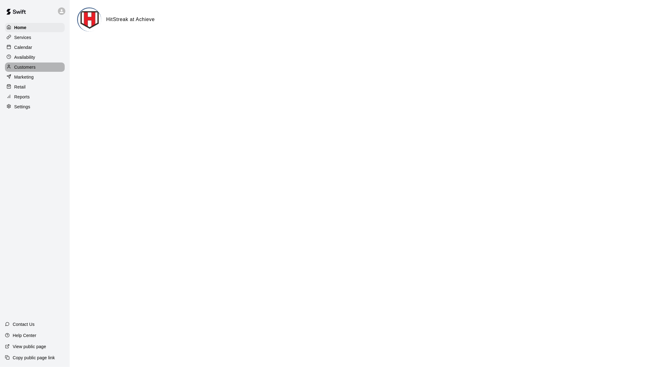
click at [23, 64] on p "Customers" at bounding box center [24, 67] width 21 height 6
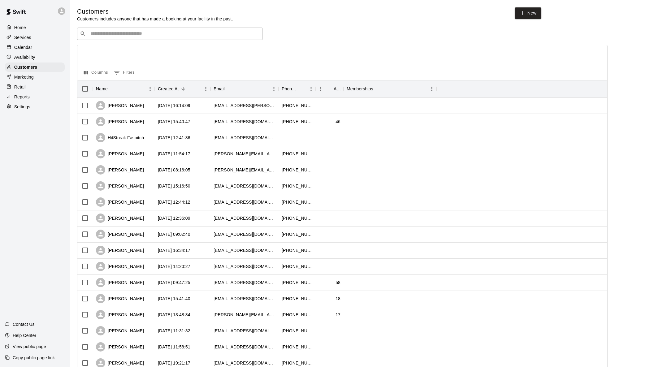
click at [175, 37] on div "​ ​" at bounding box center [170, 34] width 186 height 12
drag, startPoint x: 150, startPoint y: 33, endPoint x: 59, endPoint y: 17, distance: 92.4
click at [58, 16] on div "**********" at bounding box center [331, 267] width 663 height 534
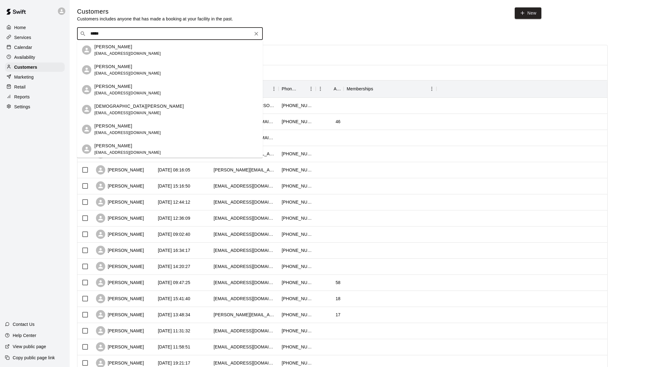
drag, startPoint x: 63, startPoint y: 20, endPoint x: 58, endPoint y: 18, distance: 5.4
click at [56, 17] on div "Home Services Calendar Availability Customers Marketing Retail Reports Settings…" at bounding box center [331, 267] width 663 height 534
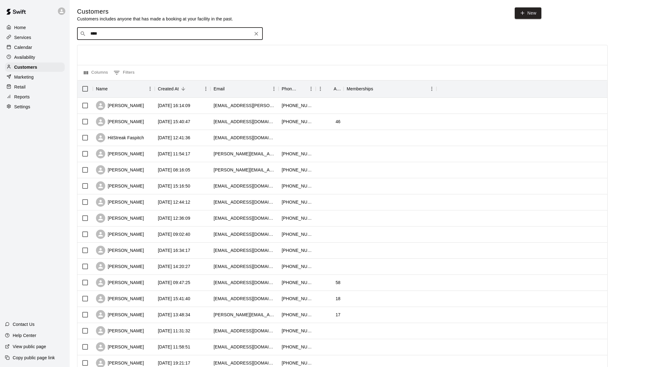
type input "*****"
drag, startPoint x: 100, startPoint y: 28, endPoint x: 56, endPoint y: 15, distance: 45.6
click at [56, 15] on div "Home Services Calendar Availability Customers Marketing Retail Reports Settings…" at bounding box center [331, 267] width 663 height 534
click at [136, 33] on input "Search customers by name or email" at bounding box center [175, 34] width 172 height 6
type input "**********"
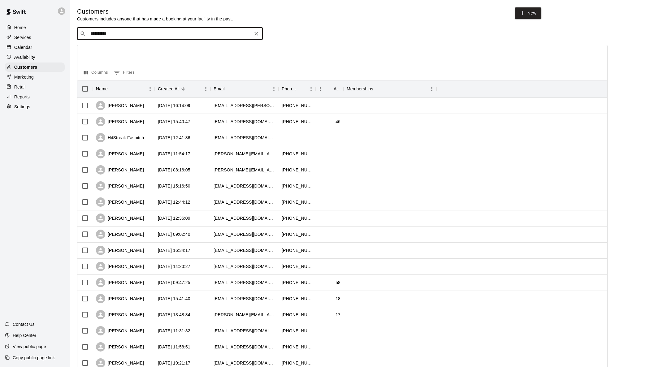
drag, startPoint x: 88, startPoint y: 19, endPoint x: 18, endPoint y: -11, distance: 76.0
click at [18, 0] on html "**********" at bounding box center [331, 267] width 663 height 534
click at [22, 46] on p "Calendar" at bounding box center [23, 47] width 18 height 6
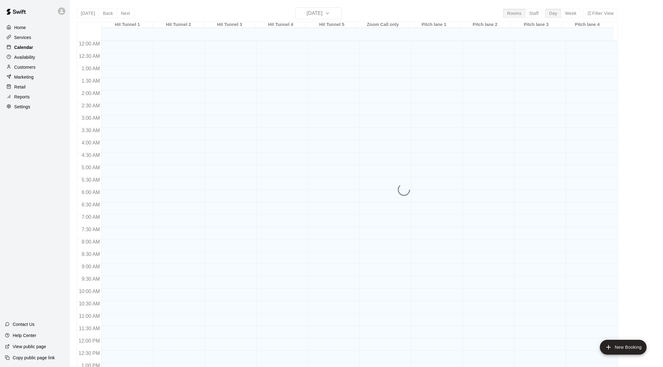
scroll to position [242, 0]
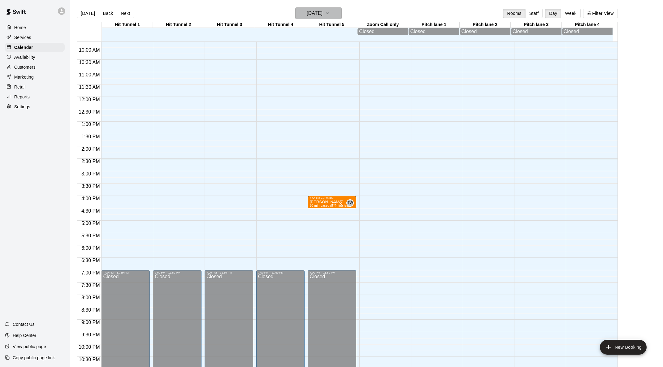
click at [330, 12] on icon "button" at bounding box center [327, 13] width 5 height 7
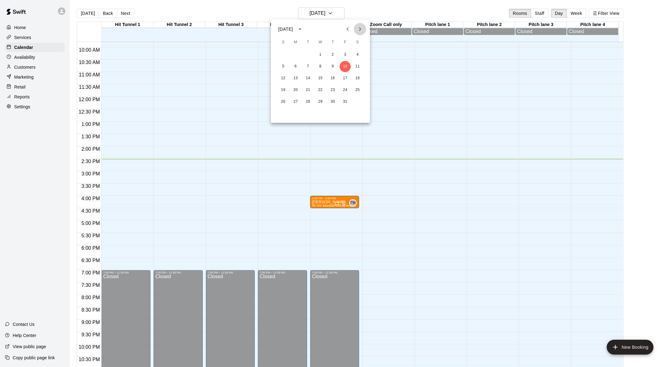
click at [363, 28] on icon "Next month" at bounding box center [359, 28] width 7 height 7
click at [295, 65] on button "3" at bounding box center [295, 66] width 11 height 11
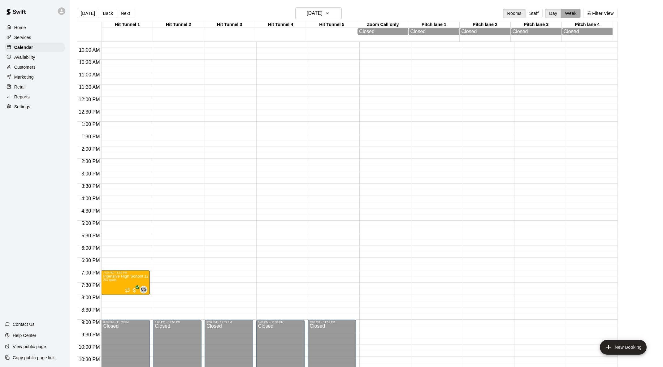
click at [365, 13] on button "Week" at bounding box center [571, 13] width 20 height 9
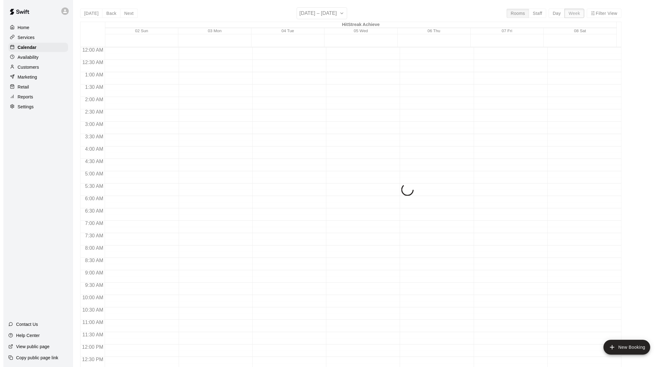
scroll to position [292, 0]
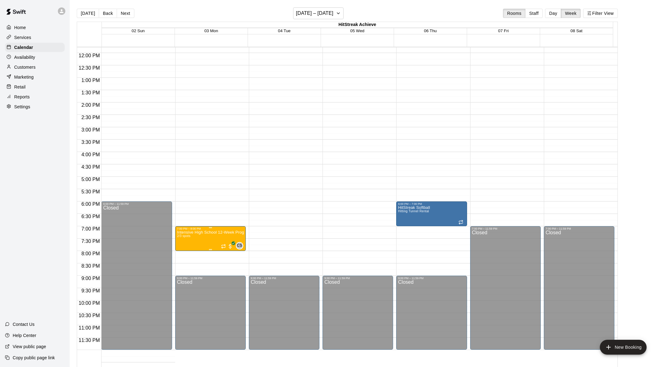
click at [184, 232] on img "edit" at bounding box center [183, 251] width 7 height 7
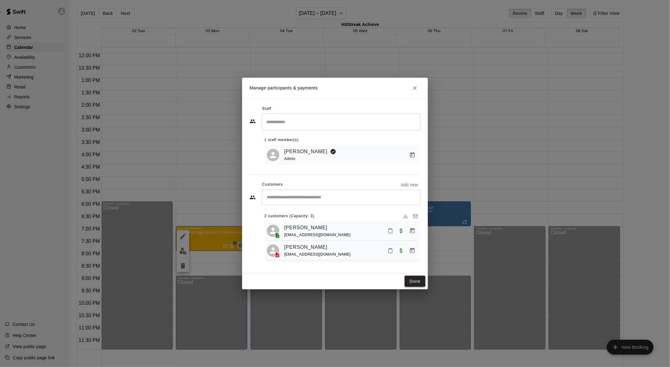
click at [365, 232] on button "Done" at bounding box center [415, 281] width 21 height 11
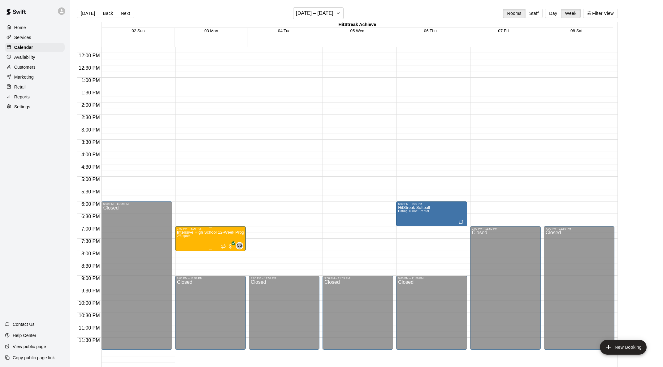
click at [241, 232] on p "Intensive High School 12-Week Program" at bounding box center [210, 233] width 67 height 0
click at [185, 232] on icon "edit" at bounding box center [183, 239] width 6 height 6
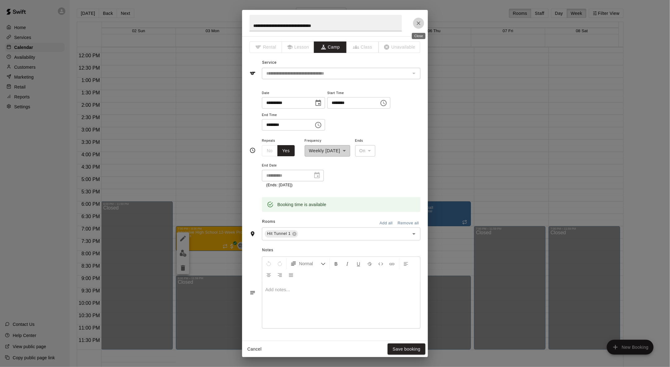
click at [365, 22] on icon "Close" at bounding box center [418, 23] width 6 height 6
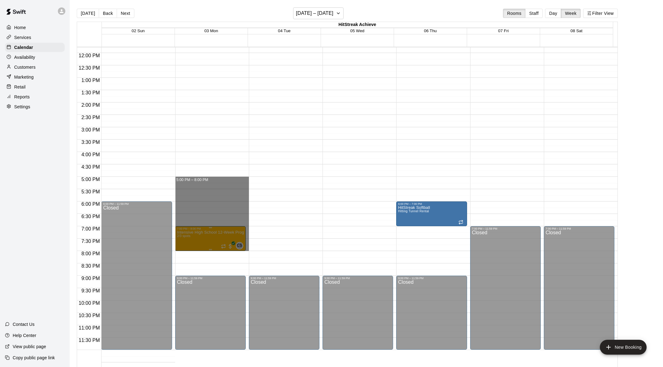
drag, startPoint x: 211, startPoint y: 179, endPoint x: 224, endPoint y: 247, distance: 69.6
drag, startPoint x: 215, startPoint y: 196, endPoint x: 223, endPoint y: 248, distance: 52.9
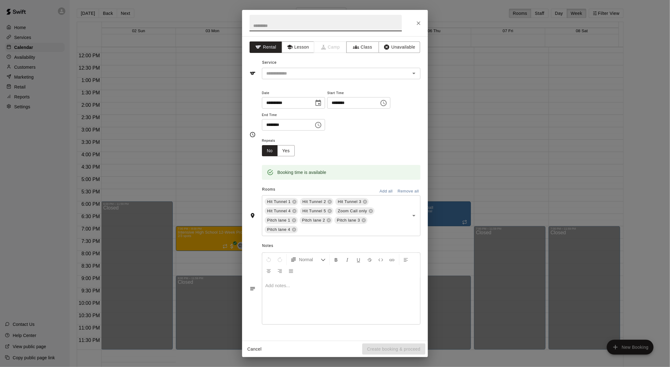
click at [319, 123] on icon "Choose time, selected time is 5:30 PM" at bounding box center [318, 124] width 7 height 7
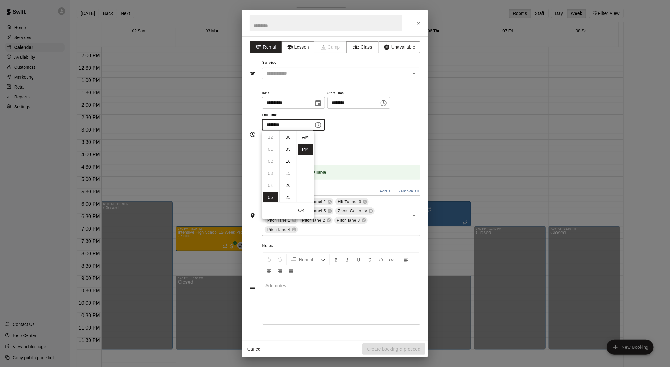
scroll to position [11, 0]
click at [269, 174] on li "08" at bounding box center [270, 173] width 15 height 11
click at [286, 139] on li "00" at bounding box center [288, 137] width 15 height 11
type input "********"
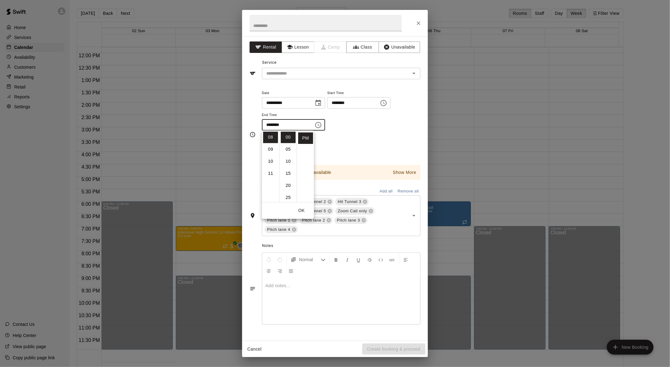
click at [365, 133] on div "**********" at bounding box center [341, 113] width 159 height 48
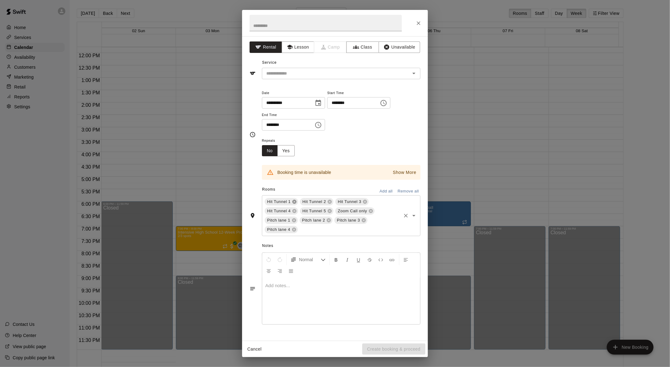
click at [294, 202] on icon at bounding box center [294, 202] width 4 height 4
click at [294, 201] on icon at bounding box center [294, 201] width 5 height 5
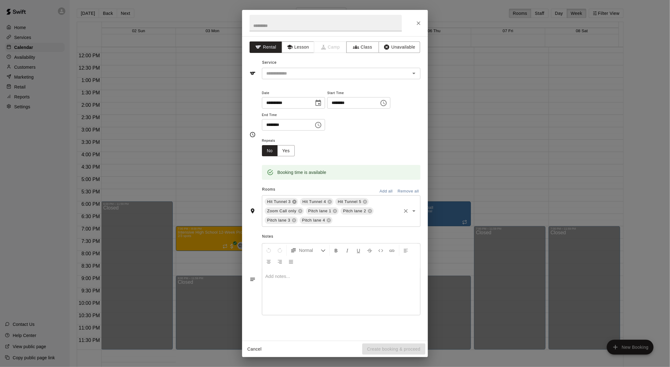
click at [295, 200] on icon at bounding box center [294, 202] width 4 height 4
click at [295, 203] on icon at bounding box center [294, 202] width 4 height 4
click at [299, 202] on icon at bounding box center [300, 202] width 4 height 4
click at [365, 75] on input "text" at bounding box center [332, 74] width 137 height 8
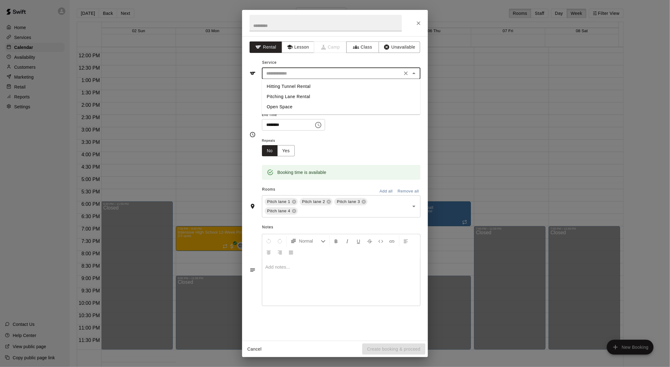
click at [294, 105] on li "Open Space" at bounding box center [341, 107] width 159 height 10
type input "**********"
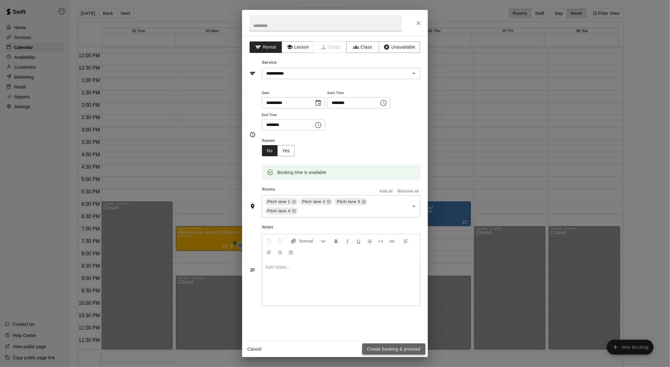
click at [365, 232] on button "Create booking & proceed" at bounding box center [393, 349] width 63 height 11
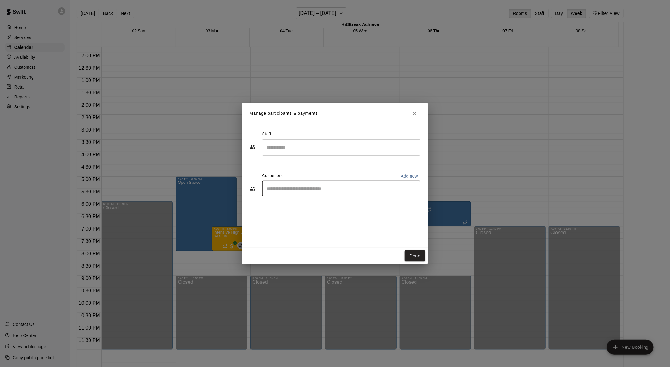
click at [295, 189] on input "Start typing to search customers..." at bounding box center [341, 189] width 153 height 6
click at [365, 176] on p "Add new" at bounding box center [409, 176] width 17 height 6
select select "**"
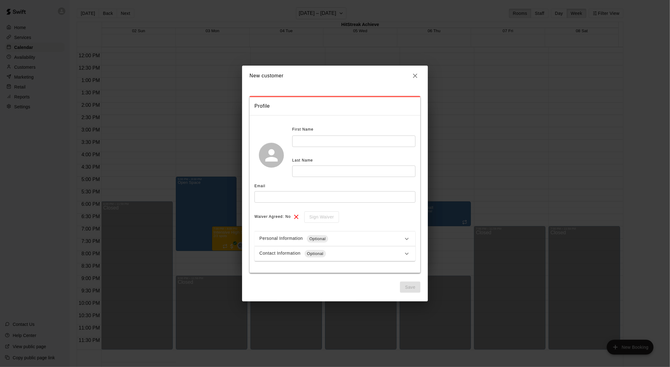
click at [324, 145] on input "text" at bounding box center [353, 141] width 123 height 11
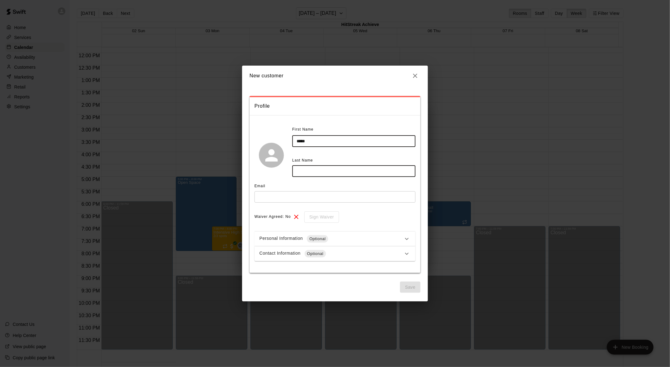
type input "*****"
type input "******"
click at [365, 198] on input "text" at bounding box center [334, 196] width 161 height 11
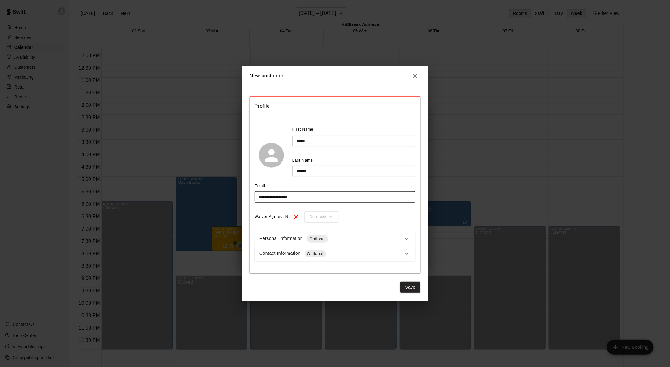
type input "**********"
click at [352, 232] on div "Contact Information Optional" at bounding box center [331, 253] width 144 height 7
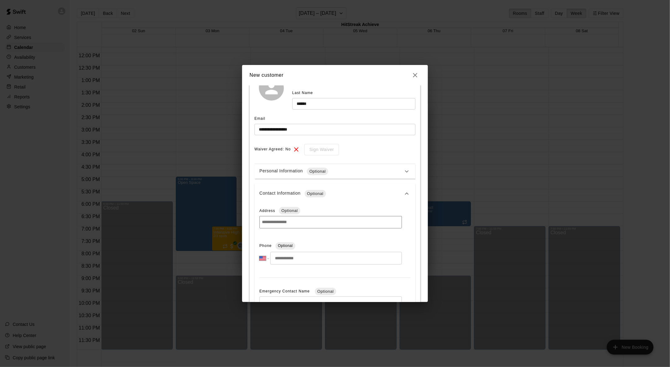
scroll to position [63, 0]
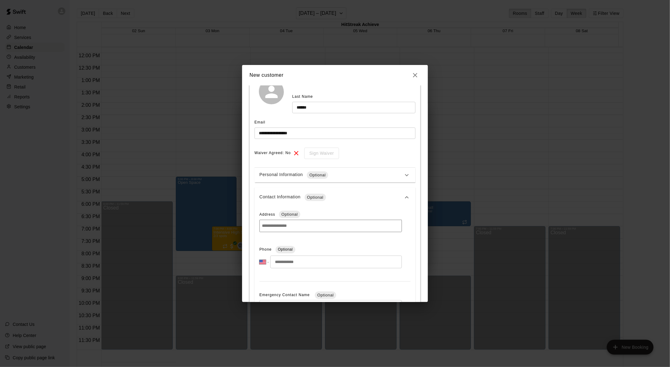
click at [306, 232] on input "tel" at bounding box center [336, 262] width 132 height 13
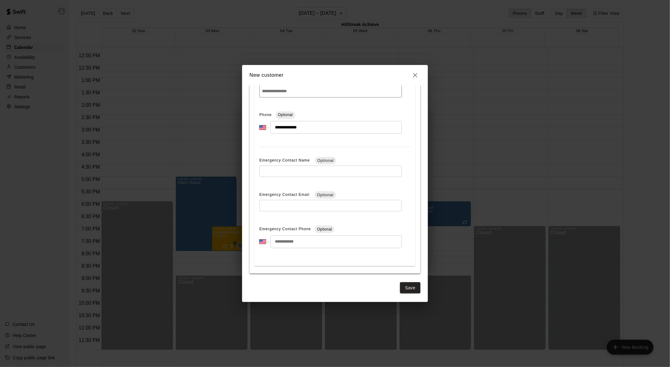
scroll to position [198, 0]
type input "**********"
click at [365, 232] on button "Save" at bounding box center [410, 287] width 20 height 11
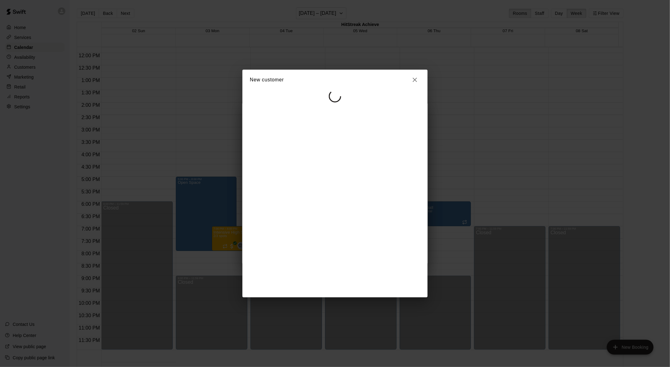
scroll to position [0, 0]
select select "**"
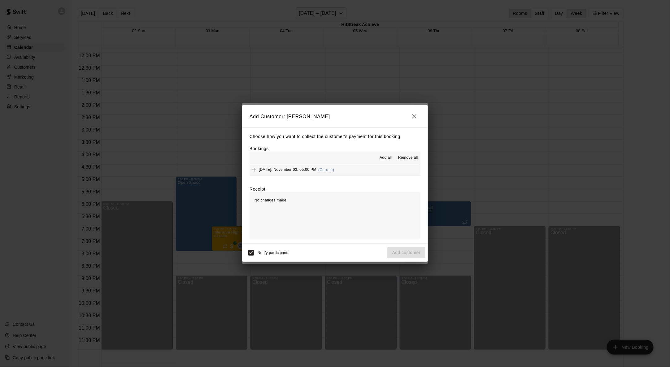
click at [365, 116] on icon "button" at bounding box center [414, 116] width 7 height 7
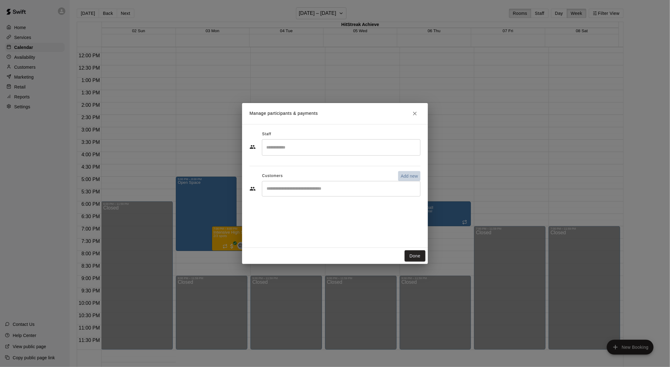
click at [365, 175] on p "Add new" at bounding box center [409, 176] width 17 height 6
select select "**"
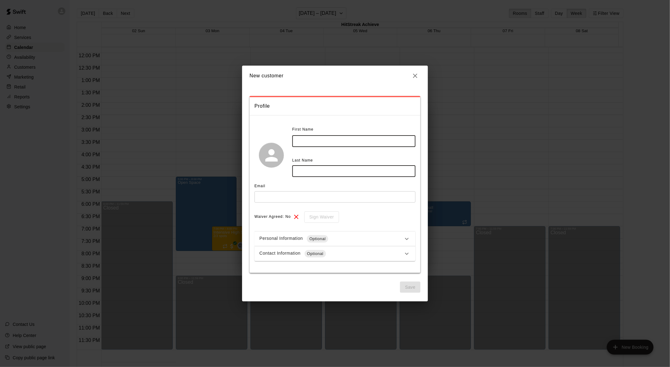
click at [323, 143] on input "text" at bounding box center [353, 141] width 123 height 11
type input "**********"
click at [305, 198] on input "text" at bounding box center [334, 196] width 161 height 11
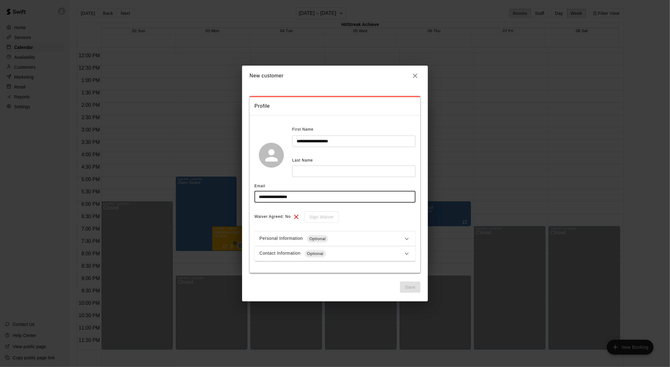
type input "**********"
click at [321, 232] on span "Optional" at bounding box center [317, 239] width 21 height 6
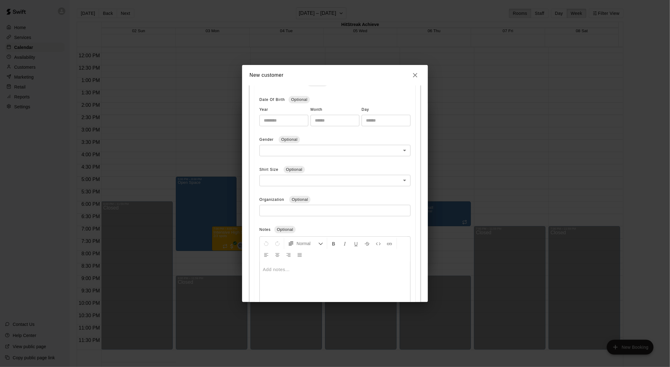
scroll to position [230, 0]
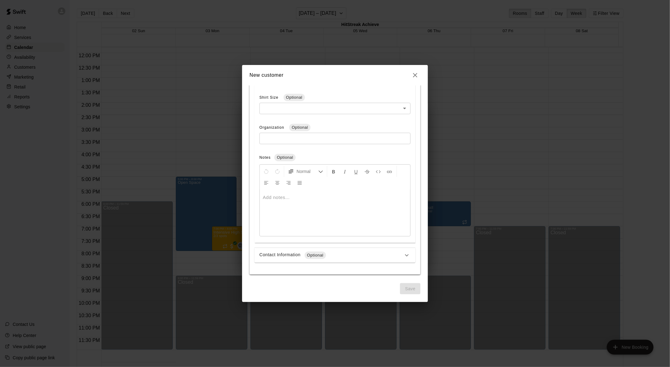
click at [318, 232] on span "Optional" at bounding box center [315, 255] width 21 height 6
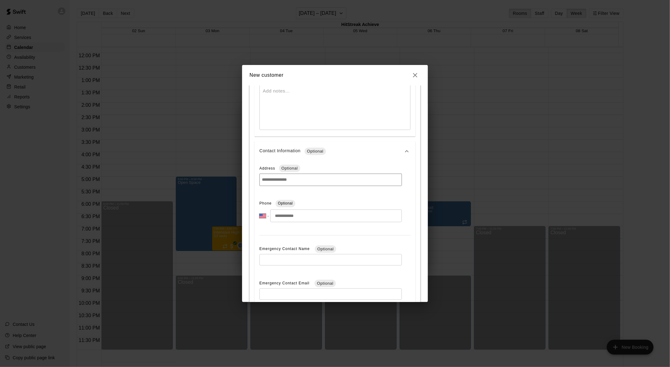
scroll to position [370, 0]
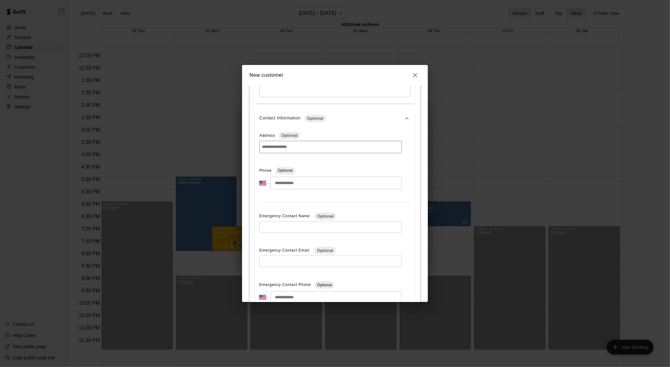
click at [314, 185] on input "tel" at bounding box center [336, 183] width 132 height 13
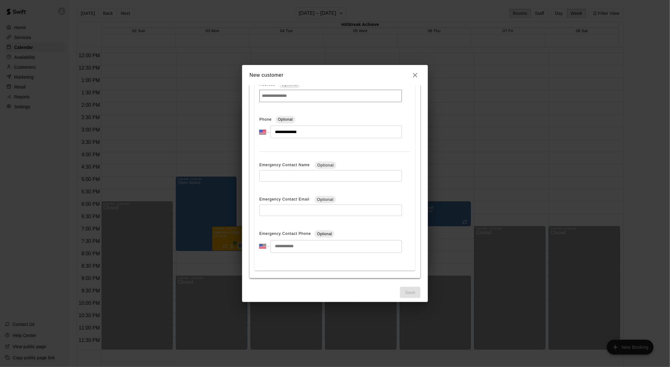
scroll to position [425, 0]
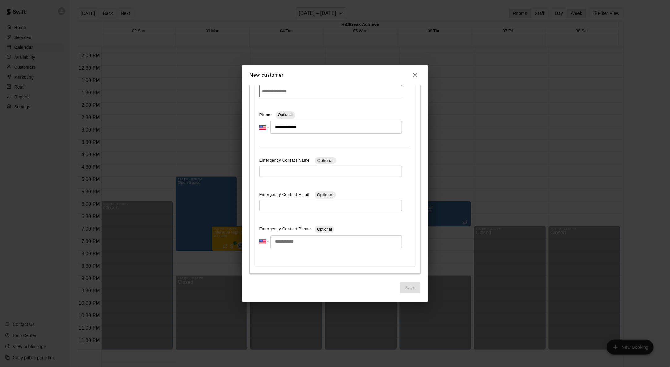
type input "**********"
click at [365, 232] on span "Save" at bounding box center [410, 287] width 20 height 11
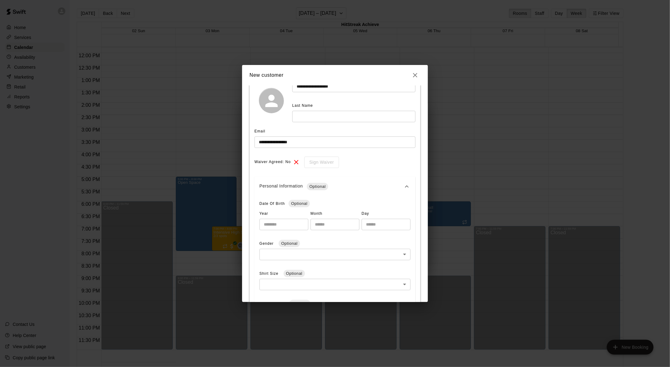
scroll to position [7, 0]
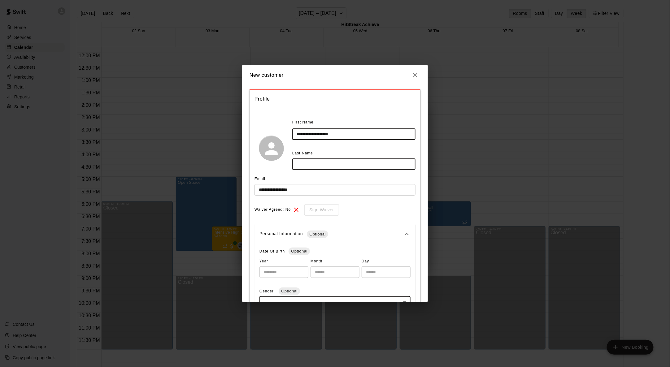
drag, startPoint x: 349, startPoint y: 134, endPoint x: 320, endPoint y: 133, distance: 29.4
click at [320, 133] on input "**********" at bounding box center [353, 133] width 123 height 11
type input "**********"
click at [337, 167] on input "text" at bounding box center [353, 164] width 123 height 11
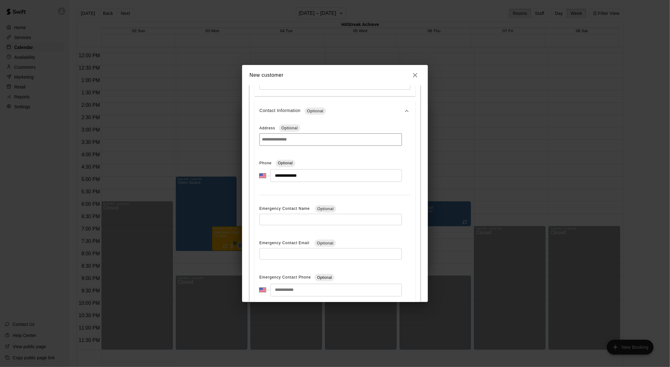
scroll to position [425, 0]
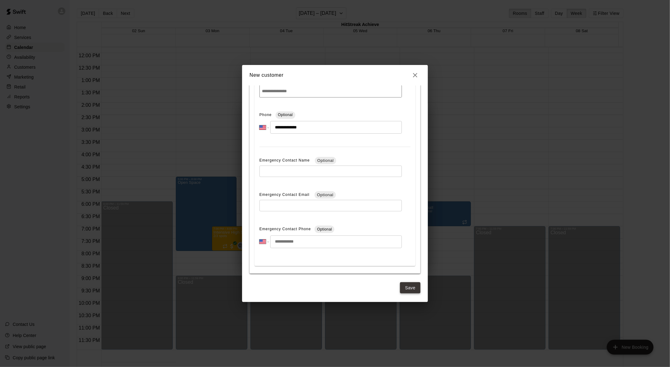
type input "*********"
click at [365, 232] on button "Save" at bounding box center [410, 287] width 20 height 11
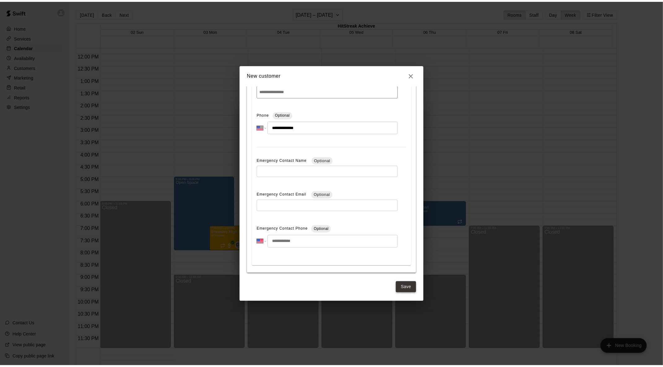
scroll to position [0, 0]
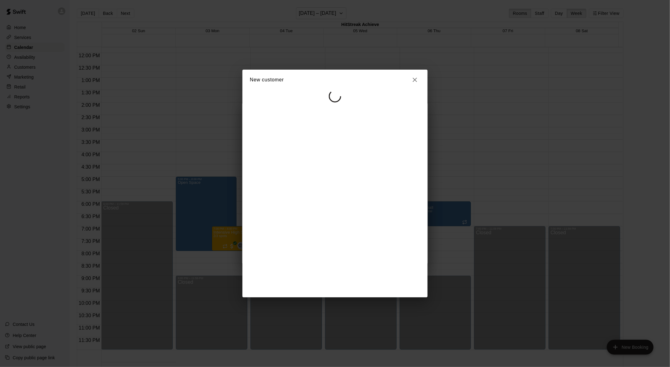
select select "**"
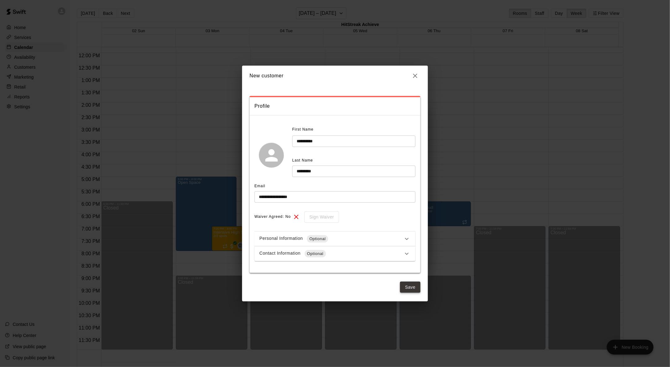
click at [365, 232] on button "Save" at bounding box center [410, 287] width 20 height 11
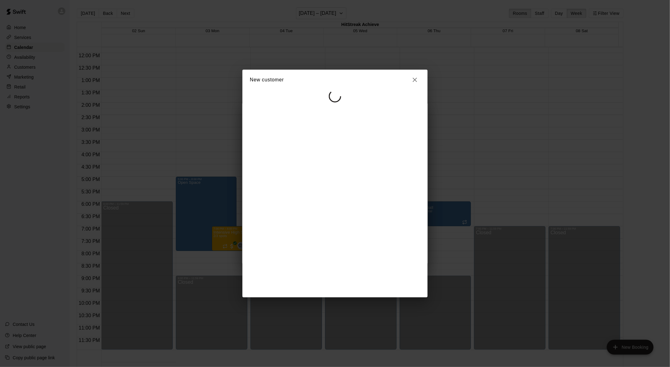
select select "**"
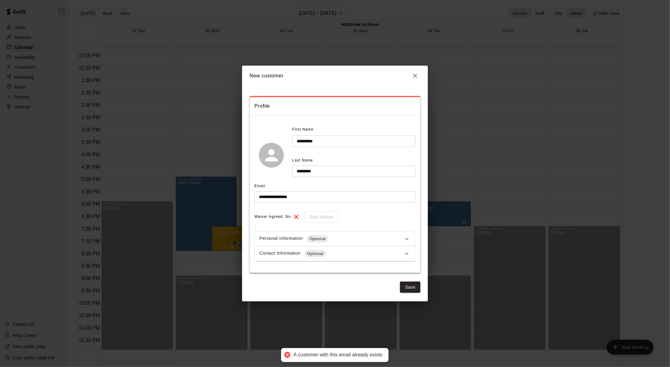
click at [365, 76] on icon "button" at bounding box center [415, 76] width 4 height 4
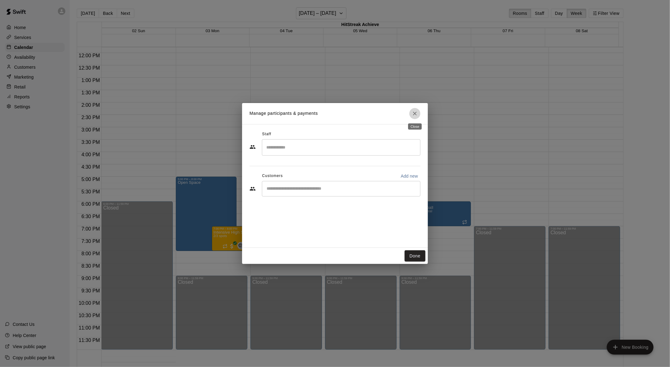
click at [365, 113] on icon "Close" at bounding box center [415, 114] width 6 height 6
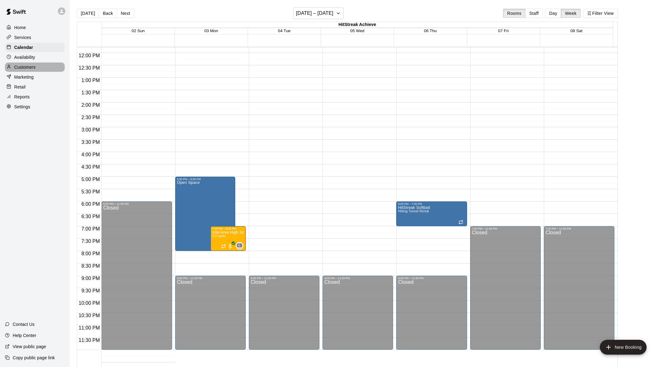
click at [26, 69] on p "Customers" at bounding box center [24, 67] width 21 height 6
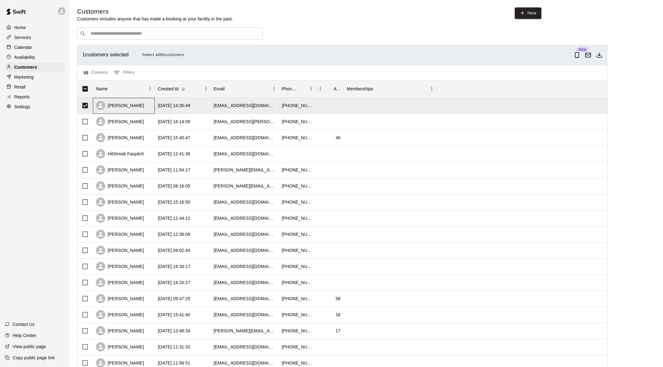
click at [126, 105] on div "[PERSON_NAME]" at bounding box center [120, 105] width 48 height 9
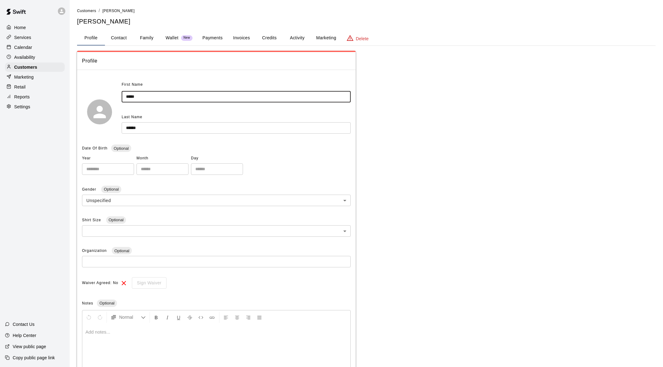
drag, startPoint x: 145, startPoint y: 97, endPoint x: 85, endPoint y: 78, distance: 63.6
click at [84, 78] on div "**********" at bounding box center [216, 226] width 279 height 303
type input "**********"
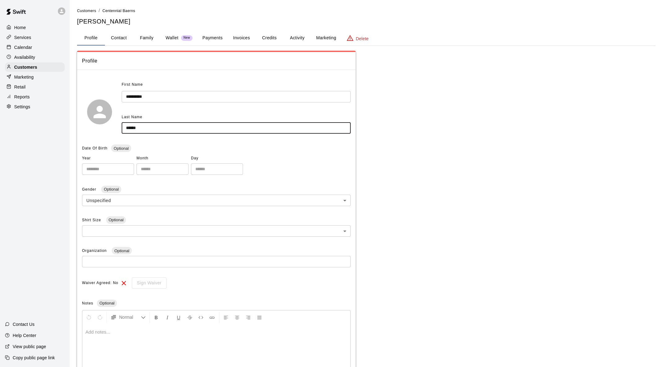
drag, startPoint x: 145, startPoint y: 126, endPoint x: 117, endPoint y: 123, distance: 28.7
click at [117, 123] on div "**********" at bounding box center [216, 112] width 269 height 64
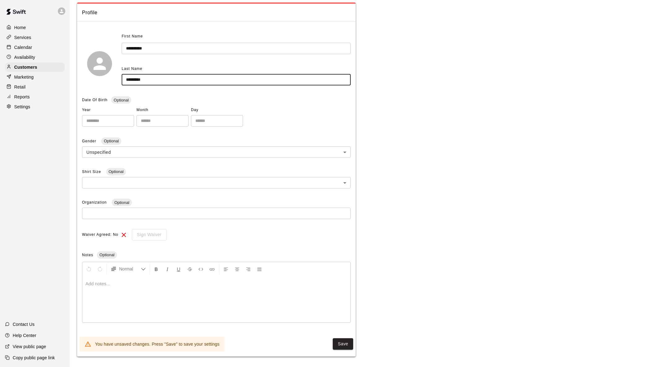
scroll to position [49, 0]
type input "*********"
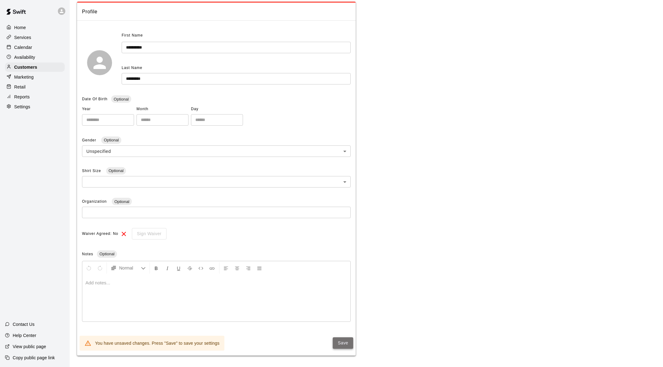
click at [341, 232] on button "Save" at bounding box center [343, 342] width 20 height 11
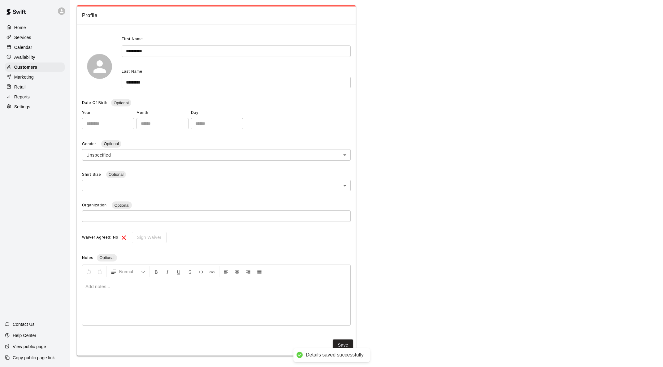
click at [29, 47] on p "Calendar" at bounding box center [23, 47] width 18 height 6
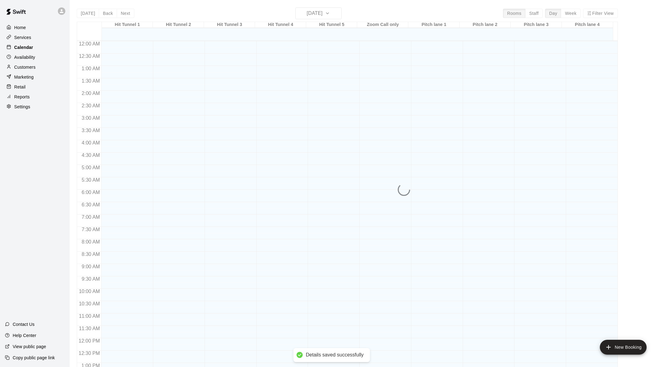
scroll to position [242, 0]
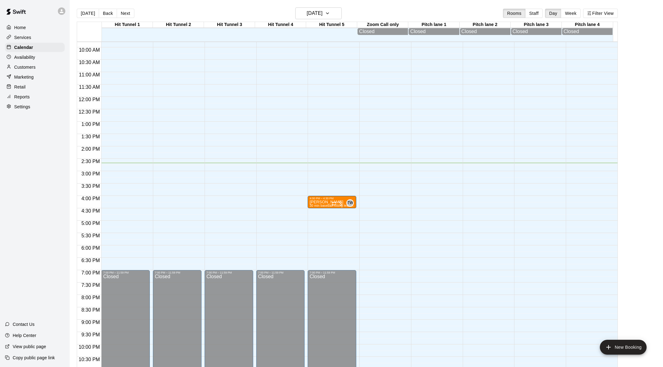
click at [365, 14] on button "Week" at bounding box center [571, 13] width 20 height 9
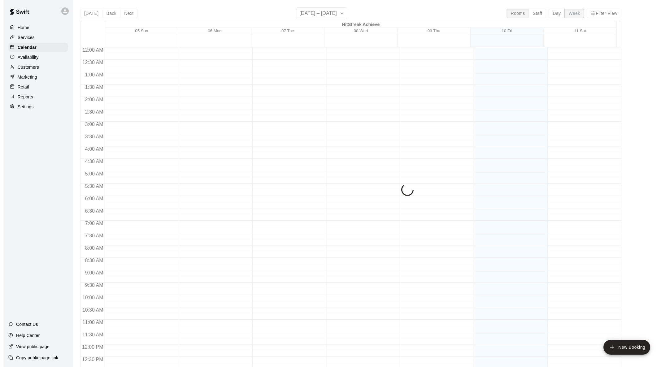
scroll to position [267, 0]
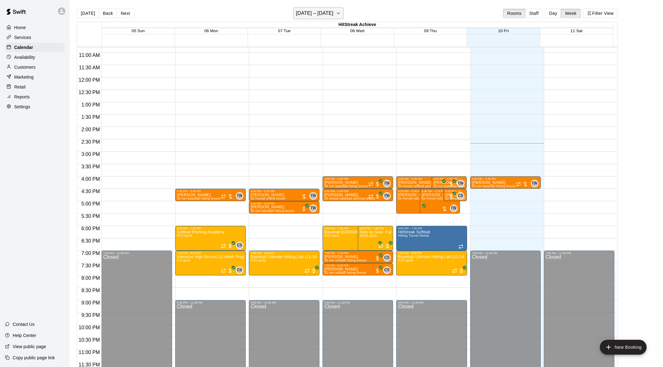
click at [341, 11] on icon "button" at bounding box center [338, 13] width 5 height 7
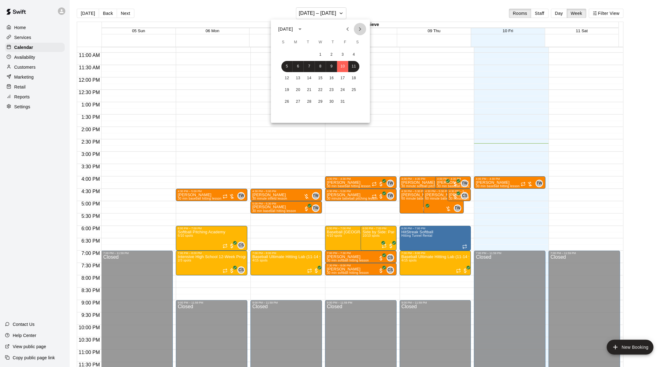
click at [361, 28] on icon "Next month" at bounding box center [359, 28] width 7 height 7
click at [294, 65] on button "3" at bounding box center [298, 66] width 11 height 11
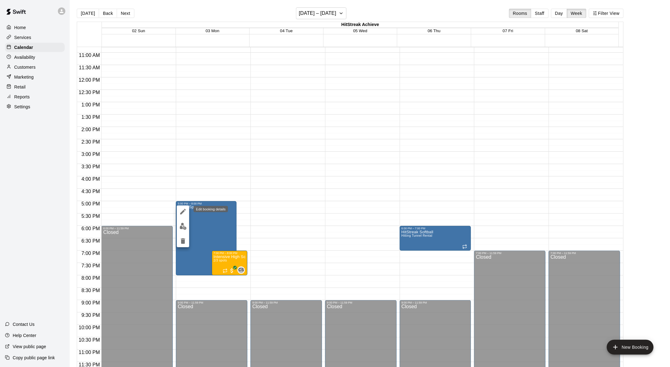
click at [182, 211] on icon "edit" at bounding box center [182, 211] width 7 height 7
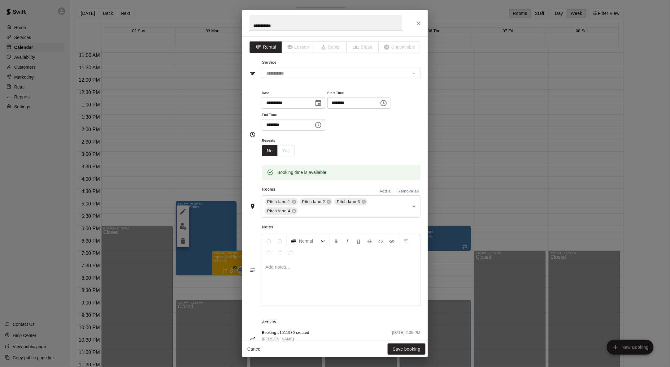
drag, startPoint x: 288, startPoint y: 26, endPoint x: 240, endPoint y: 24, distance: 48.3
click at [240, 24] on div "**********" at bounding box center [335, 183] width 670 height 367
type input "**********"
click at [285, 151] on div "No Yes" at bounding box center [278, 150] width 33 height 11
click at [287, 150] on div "No Yes" at bounding box center [278, 150] width 33 height 11
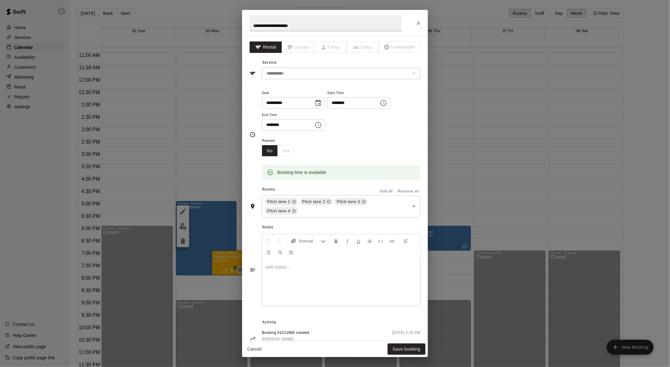
click at [285, 148] on div "No Yes" at bounding box center [278, 150] width 33 height 11
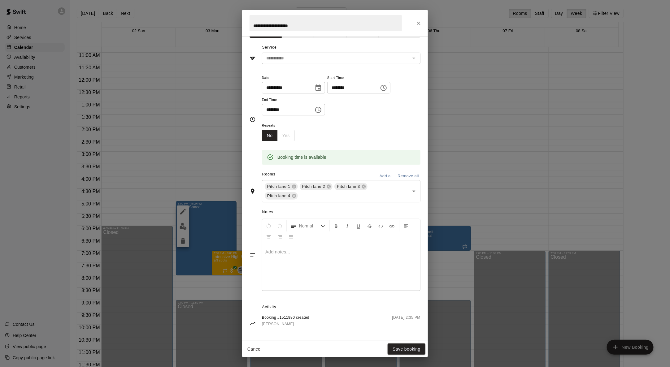
scroll to position [16, 0]
click at [365, 232] on button "Save booking" at bounding box center [407, 349] width 38 height 11
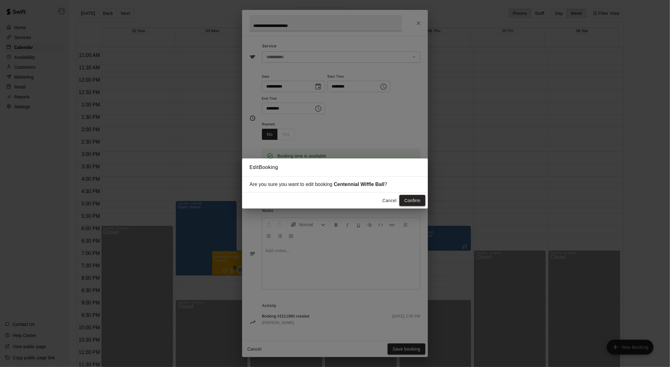
click at [365, 201] on button "Confirm" at bounding box center [412, 200] width 26 height 11
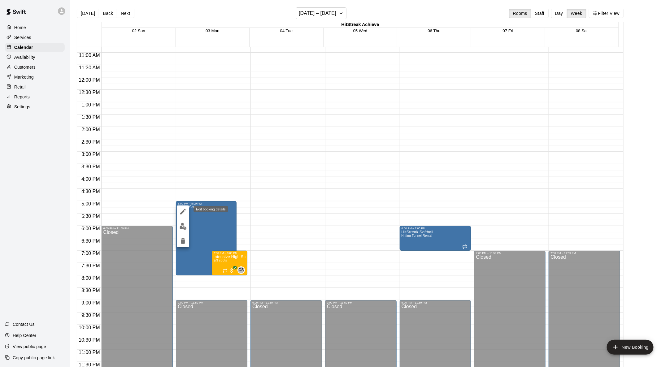
click at [185, 209] on icon "edit" at bounding box center [183, 212] width 6 height 6
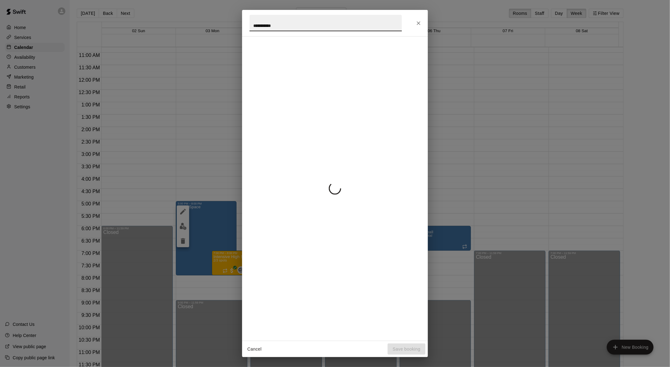
type input "**********"
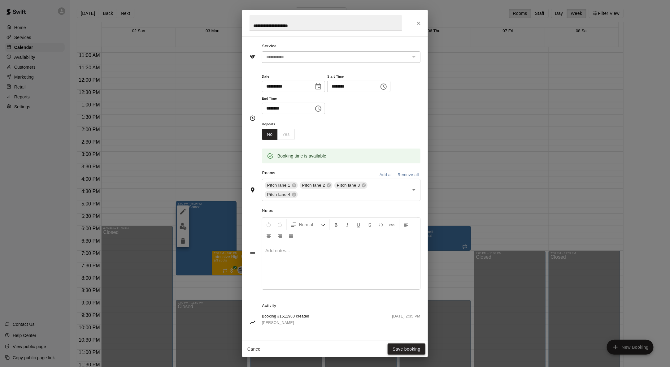
click at [365, 232] on button "Save booking" at bounding box center [407, 349] width 38 height 11
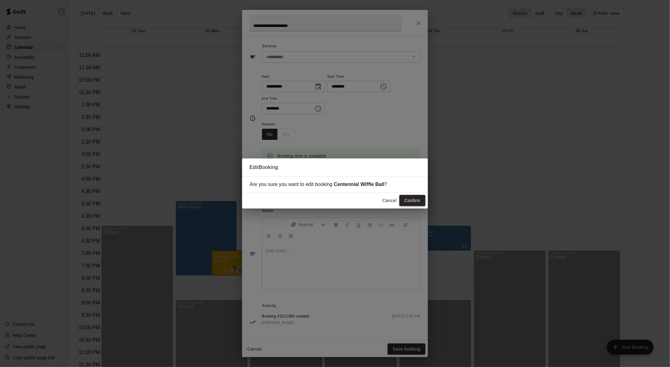
click at [365, 201] on button "Confirm" at bounding box center [412, 200] width 26 height 11
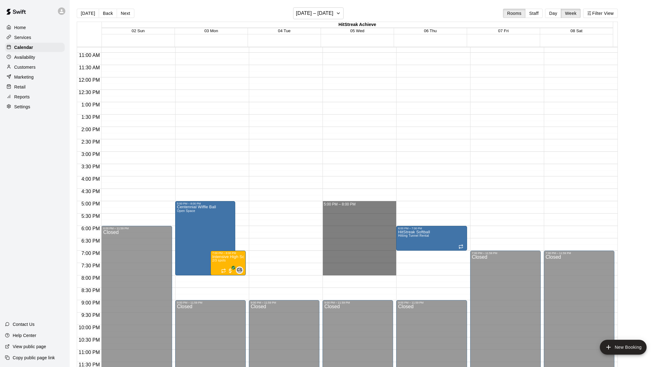
drag, startPoint x: 343, startPoint y: 201, endPoint x: 363, endPoint y: 272, distance: 73.6
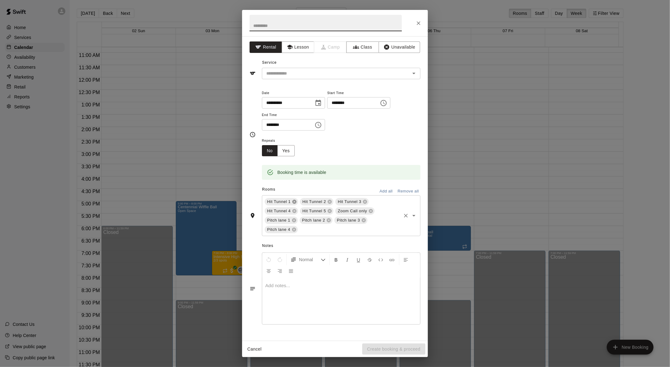
click at [294, 200] on icon at bounding box center [294, 202] width 4 height 4
click at [295, 200] on icon at bounding box center [294, 202] width 4 height 4
click at [365, 191] on button "Remove all" at bounding box center [408, 192] width 24 height 10
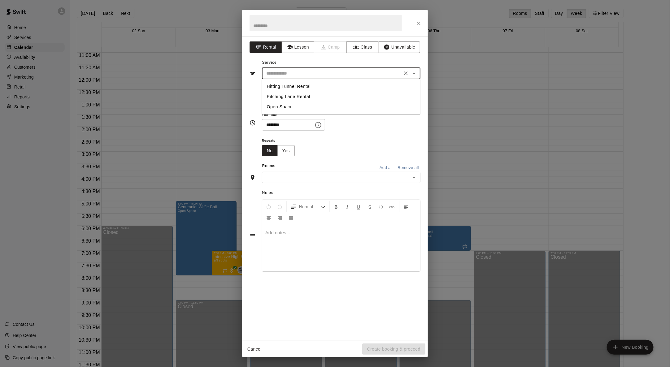
click at [325, 74] on input "text" at bounding box center [332, 74] width 137 height 8
click at [295, 105] on li "Open Space" at bounding box center [341, 107] width 159 height 10
type input "**********"
click at [283, 24] on input "text" at bounding box center [326, 23] width 152 height 16
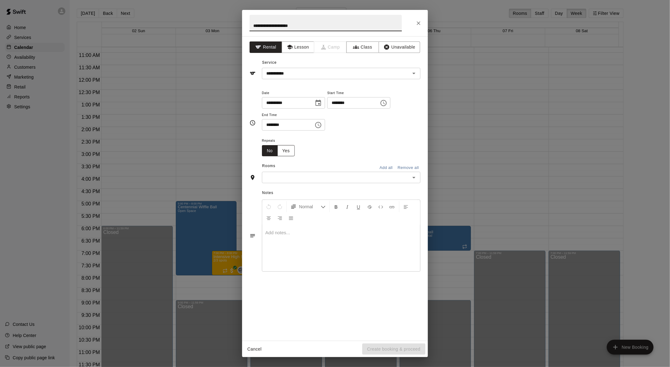
type input "**********"
click at [287, 152] on button "Yes" at bounding box center [285, 150] width 17 height 11
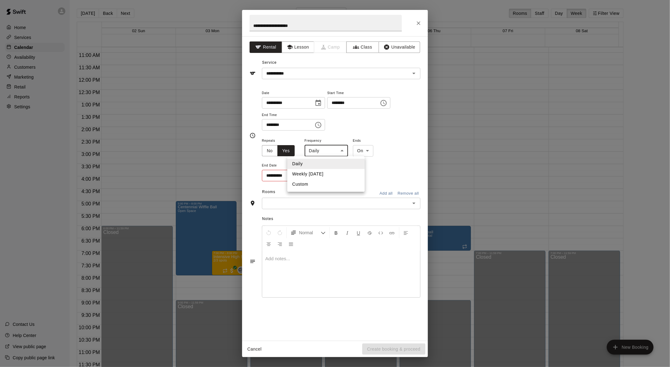
click at [342, 152] on body "Home Services Calendar Availability Customers Marketing Retail Reports Settings…" at bounding box center [335, 188] width 670 height 377
click at [334, 173] on li "Weekly [DATE]" at bounding box center [325, 174] width 77 height 10
type input "******"
click at [365, 149] on body "Home Services Calendar Availability Customers Marketing Retail Reports Settings…" at bounding box center [335, 188] width 670 height 377
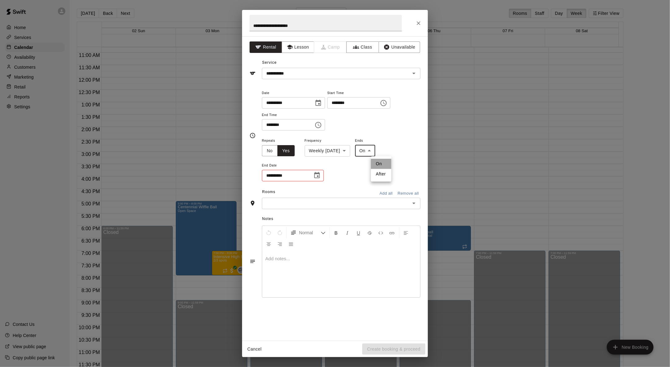
click at [365, 161] on li "On" at bounding box center [381, 164] width 20 height 10
click at [316, 175] on icon "Choose date" at bounding box center [316, 175] width 7 height 7
click at [313, 232] on button "19" at bounding box center [311, 251] width 11 height 11
type input "**********"
click at [351, 174] on div "**********" at bounding box center [341, 162] width 159 height 51
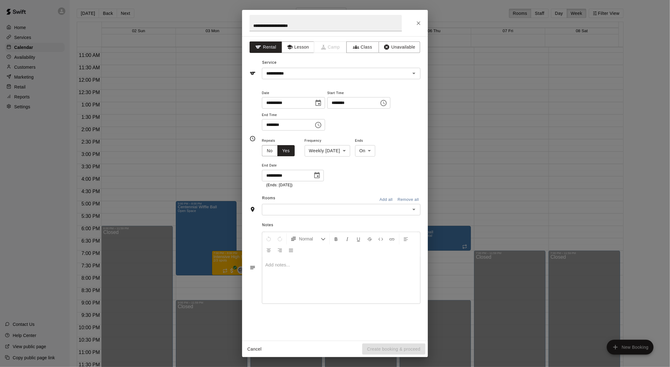
click at [365, 210] on input "text" at bounding box center [336, 210] width 145 height 8
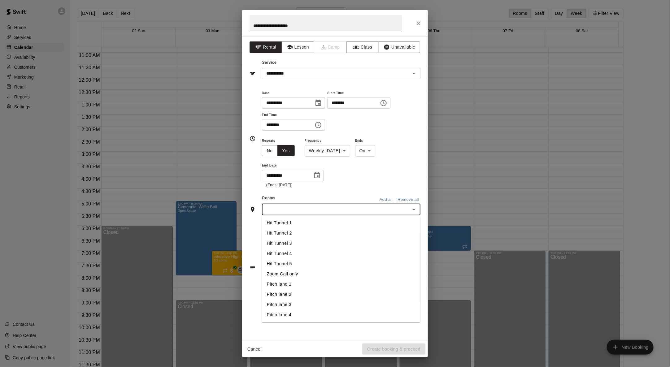
click at [286, 232] on li "Pitch lane 1" at bounding box center [341, 284] width 159 height 10
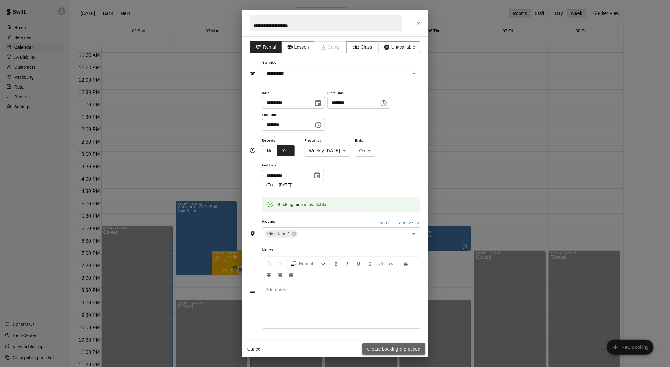
click at [365, 232] on button "Create booking & proceed" at bounding box center [393, 349] width 63 height 11
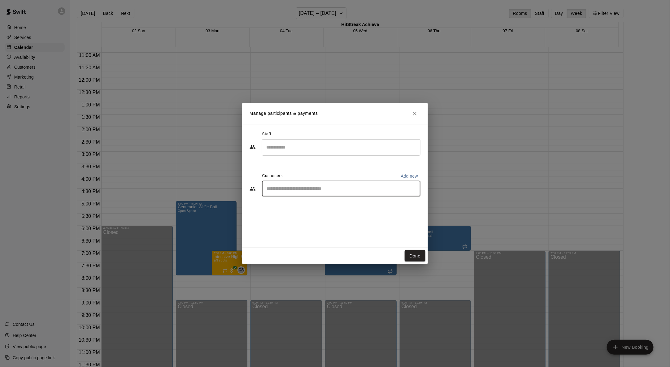
click at [348, 188] on input "Start typing to search customers..." at bounding box center [341, 189] width 153 height 6
type input "****"
click at [302, 206] on div "Centennial Agreement [EMAIL_ADDRESS][DOMAIN_NAME]" at bounding box center [312, 206] width 67 height 13
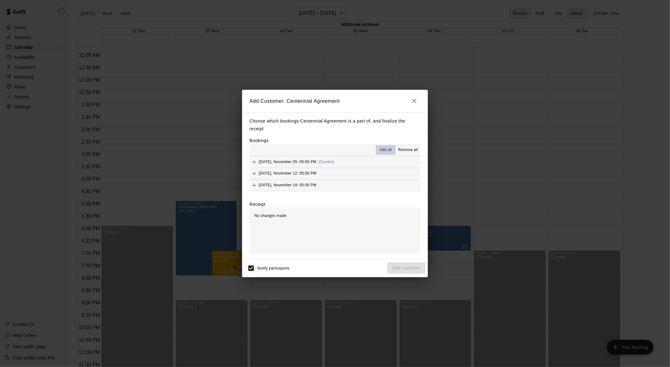
click at [365, 148] on span "Add all" at bounding box center [386, 150] width 12 height 6
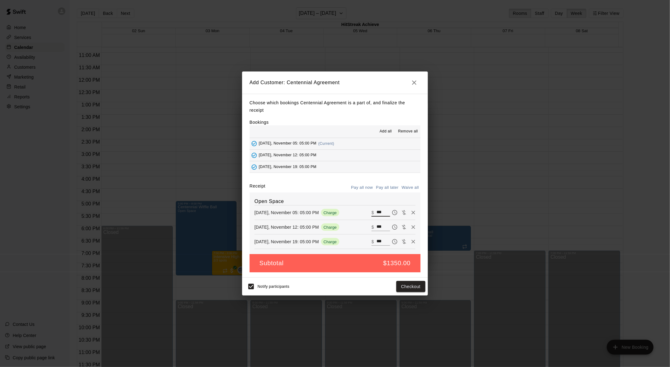
drag, startPoint x: 379, startPoint y: 214, endPoint x: 368, endPoint y: 210, distance: 11.1
click at [365, 210] on div "​ $ ***" at bounding box center [381, 213] width 19 height 8
type input "***"
drag, startPoint x: 369, startPoint y: 227, endPoint x: 379, endPoint y: 228, distance: 10.0
click at [365, 228] on input "***" at bounding box center [383, 227] width 14 height 8
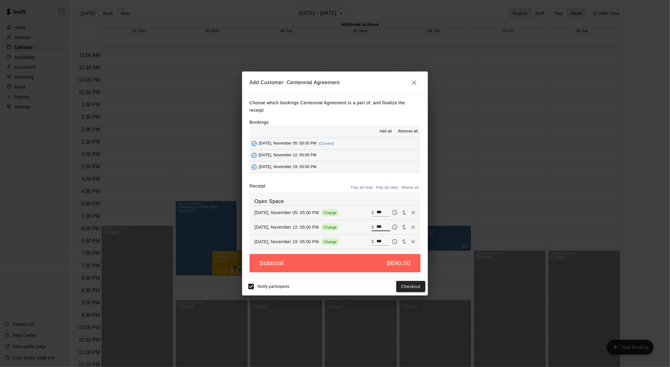
type input "***"
drag, startPoint x: 369, startPoint y: 241, endPoint x: 377, endPoint y: 241, distance: 7.4
click at [365, 232] on div "​ $ ***" at bounding box center [381, 242] width 19 height 8
drag, startPoint x: 377, startPoint y: 241, endPoint x: 369, endPoint y: 240, distance: 8.1
click at [365, 232] on div "​ $ ***" at bounding box center [381, 242] width 19 height 8
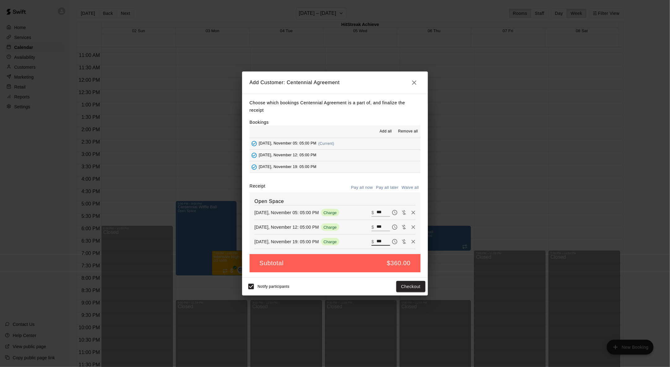
type input "***"
click at [365, 187] on button "Pay all later" at bounding box center [388, 188] width 26 height 10
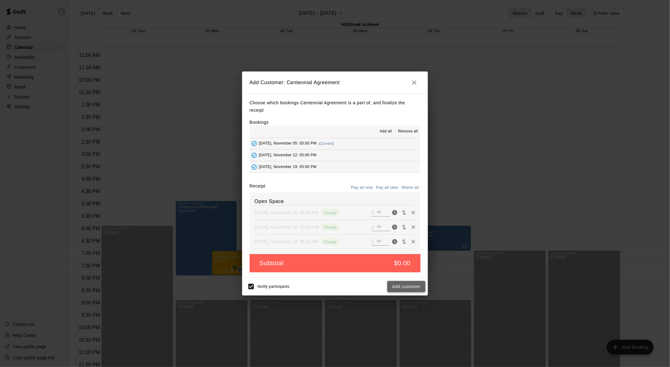
click at [365, 232] on button "Add customer" at bounding box center [406, 286] width 38 height 11
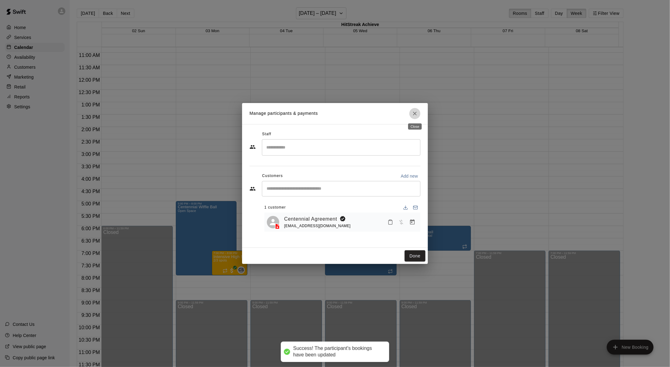
click at [365, 112] on icon "Close" at bounding box center [415, 114] width 6 height 6
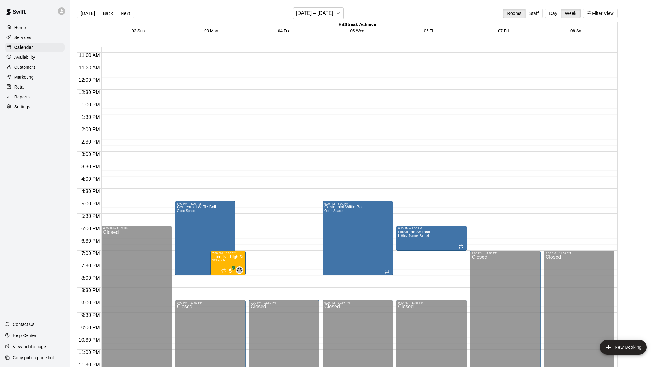
click at [203, 225] on div at bounding box center [331, 183] width 663 height 367
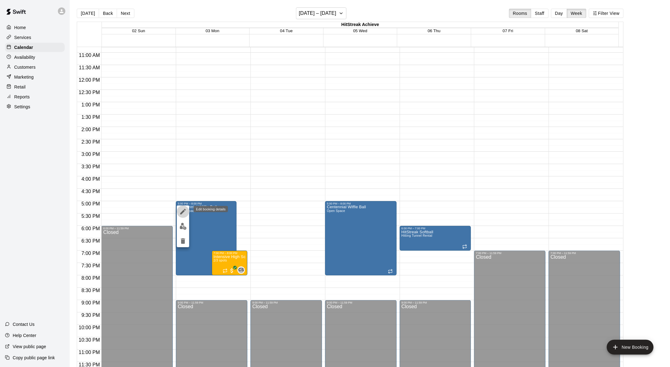
click at [184, 210] on icon "edit" at bounding box center [182, 211] width 7 height 7
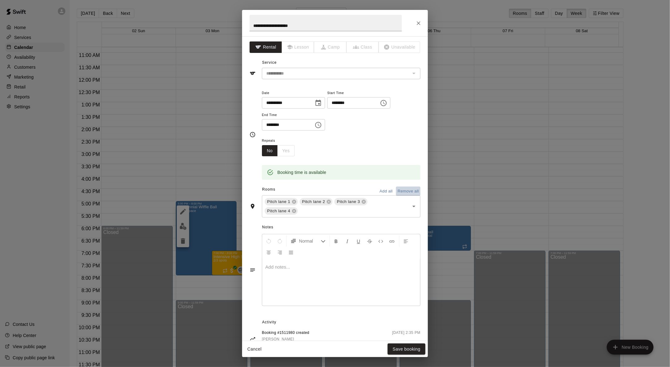
click at [365, 190] on button "Remove all" at bounding box center [408, 192] width 24 height 10
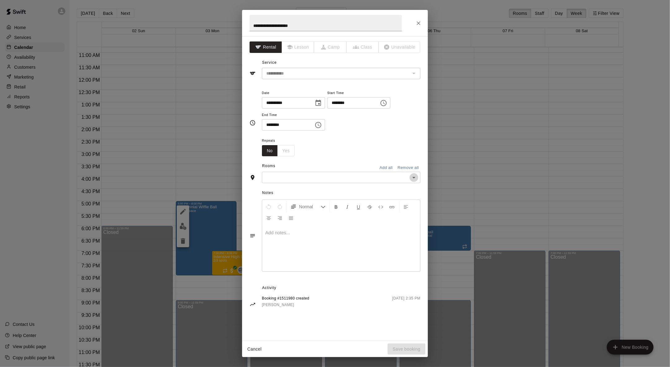
click at [365, 176] on icon "Open" at bounding box center [413, 177] width 7 height 7
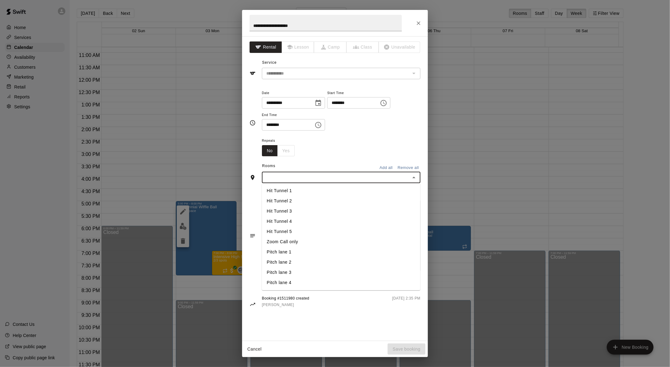
click at [289, 232] on li "Pitch lane 1" at bounding box center [341, 252] width 159 height 10
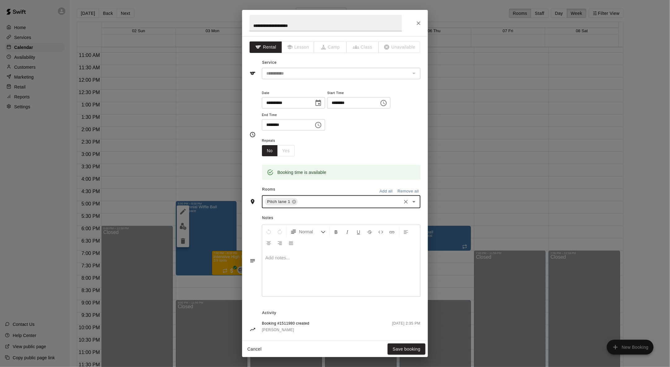
drag, startPoint x: 287, startPoint y: 153, endPoint x: 290, endPoint y: 141, distance: 11.8
click at [287, 153] on div "No Yes" at bounding box center [278, 150] width 33 height 11
click at [301, 103] on input "**********" at bounding box center [286, 102] width 48 height 11
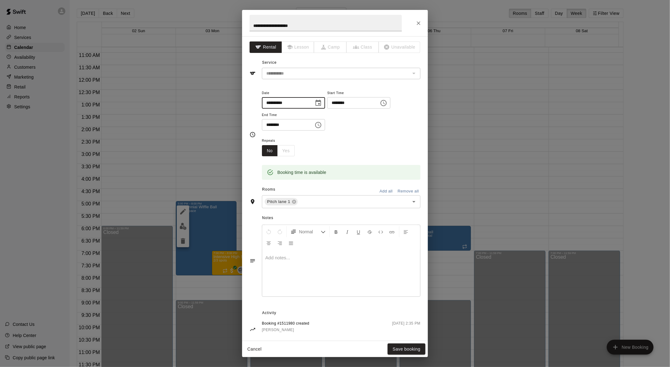
click at [319, 102] on icon "Choose date, selected date is Nov 3, 2025" at bounding box center [318, 102] width 7 height 7
click at [288, 155] on button "3" at bounding box center [286, 155] width 11 height 11
click at [344, 139] on div "Repeats No Yes" at bounding box center [341, 147] width 159 height 20
click at [286, 150] on div "No Yes" at bounding box center [278, 150] width 33 height 11
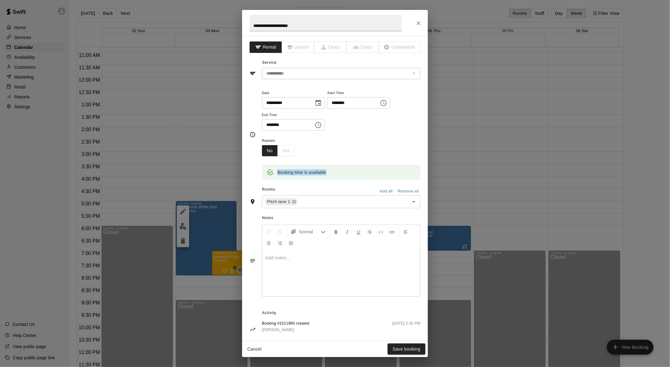
click at [286, 150] on div "No Yes" at bounding box center [278, 150] width 33 height 11
click at [253, 232] on button "Cancel" at bounding box center [255, 349] width 20 height 11
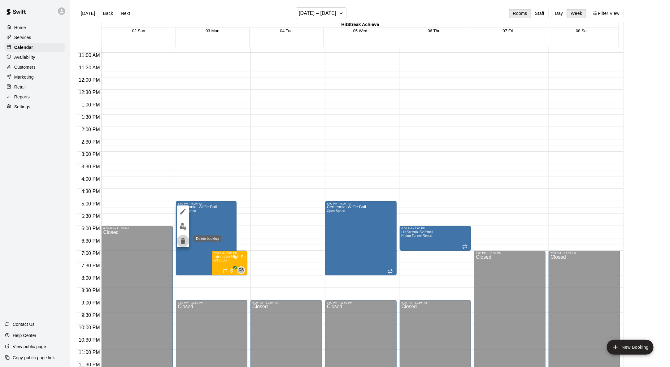
click at [184, 232] on icon "delete" at bounding box center [183, 241] width 4 height 6
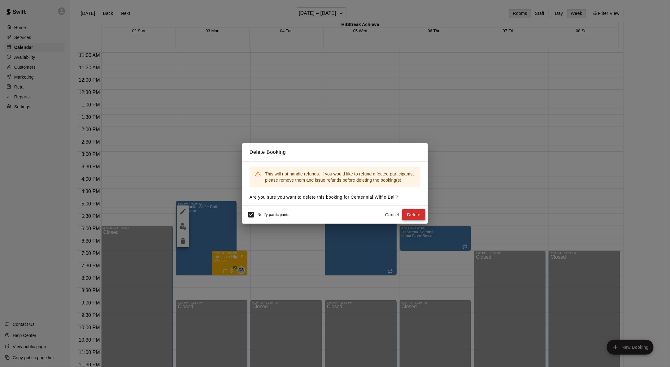
click at [365, 214] on button "Delete" at bounding box center [413, 214] width 23 height 11
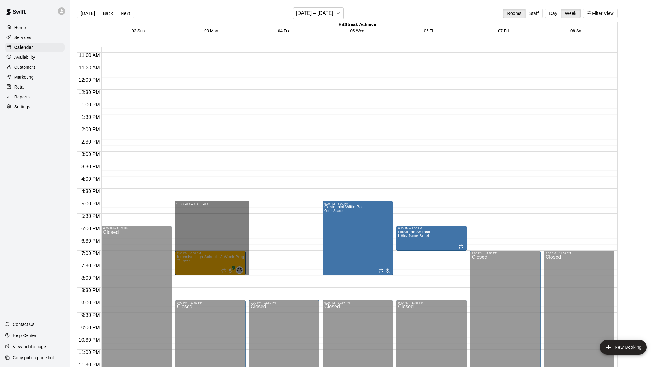
drag, startPoint x: 226, startPoint y: 202, endPoint x: 236, endPoint y: 273, distance: 72.5
drag, startPoint x: 228, startPoint y: 206, endPoint x: 234, endPoint y: 272, distance: 66.5
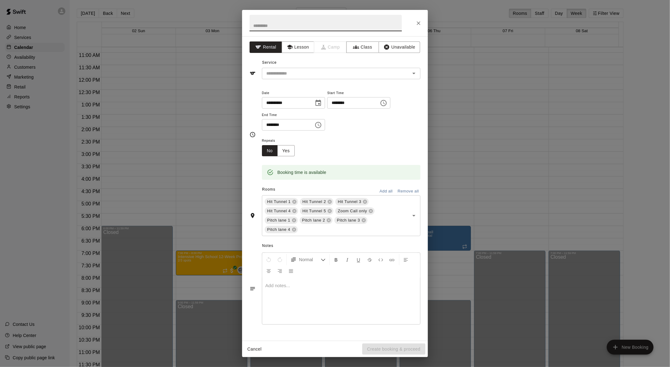
click at [215, 204] on div "**********" at bounding box center [335, 183] width 670 height 367
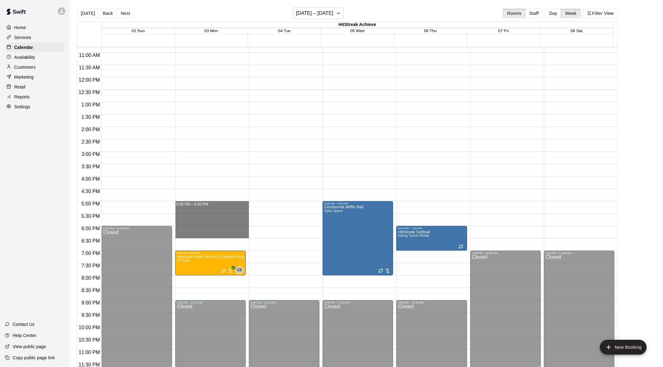
drag, startPoint x: 238, startPoint y: 208, endPoint x: 241, endPoint y: 236, distance: 28.0
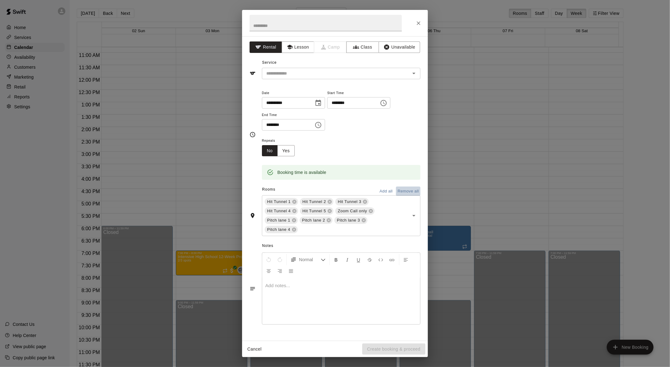
click at [365, 189] on button "Remove all" at bounding box center [408, 192] width 24 height 10
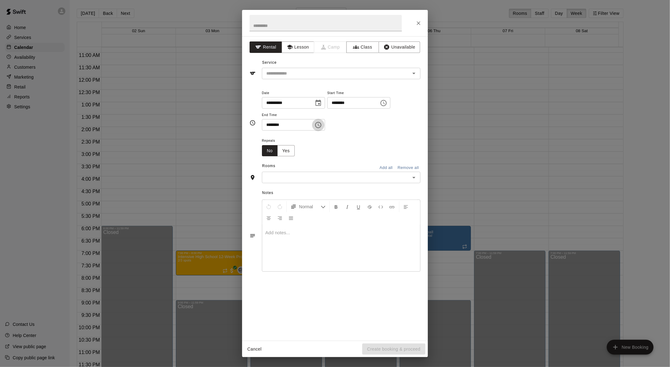
click at [320, 125] on icon "Choose time, selected time is 6:30 PM" at bounding box center [319, 125] width 2 height 3
click at [269, 161] on li "08" at bounding box center [270, 161] width 15 height 11
click at [287, 136] on li "00" at bounding box center [288, 137] width 15 height 11
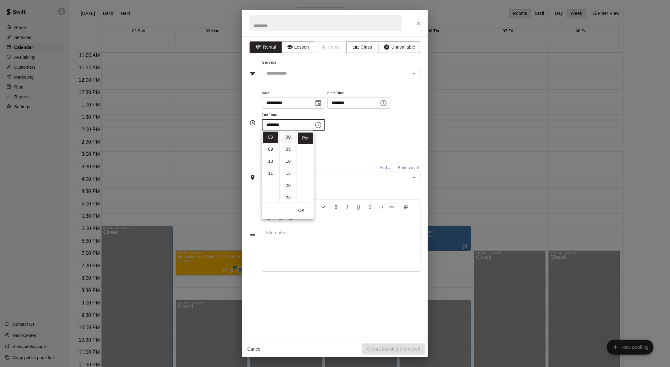
type input "********"
click at [358, 141] on div "Repeats No Yes" at bounding box center [341, 147] width 159 height 20
click at [288, 149] on button "Yes" at bounding box center [285, 150] width 17 height 11
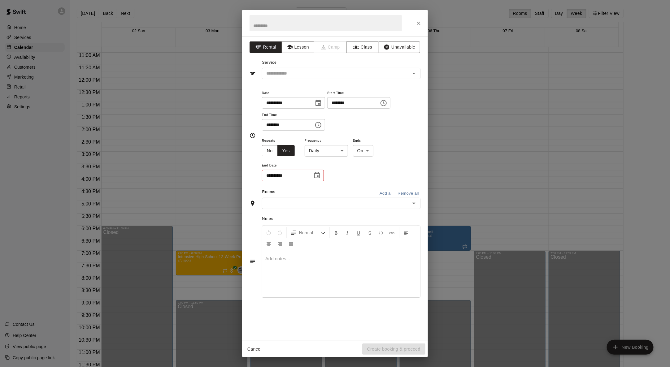
click at [340, 147] on body "Home Services Calendar Availability Customers Marketing Retail Reports Settings…" at bounding box center [335, 188] width 670 height 377
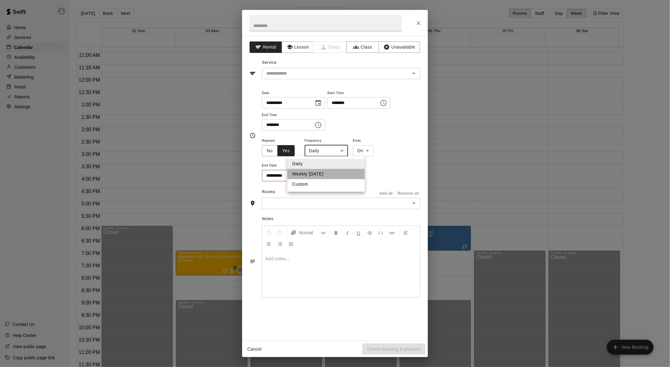
click at [330, 172] on li "Weekly [DATE]" at bounding box center [325, 174] width 77 height 10
type input "******"
click at [315, 174] on icon "Choose date" at bounding box center [316, 175] width 7 height 7
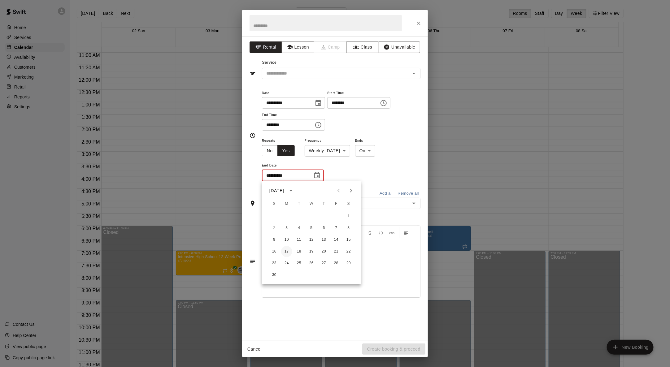
click at [288, 232] on button "17" at bounding box center [286, 251] width 11 height 11
type input "**********"
click at [353, 207] on input "text" at bounding box center [336, 210] width 145 height 8
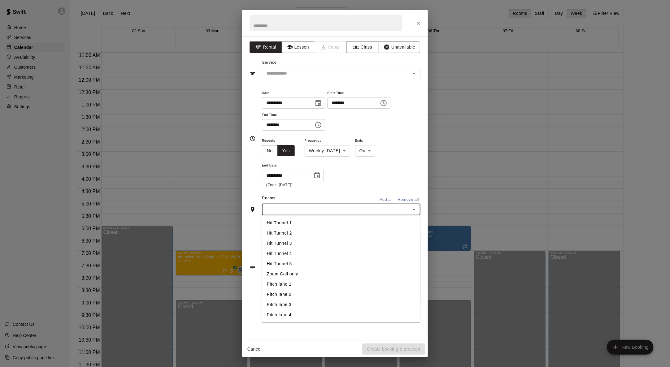
click at [288, 232] on li "Pitch lane 1" at bounding box center [341, 284] width 159 height 10
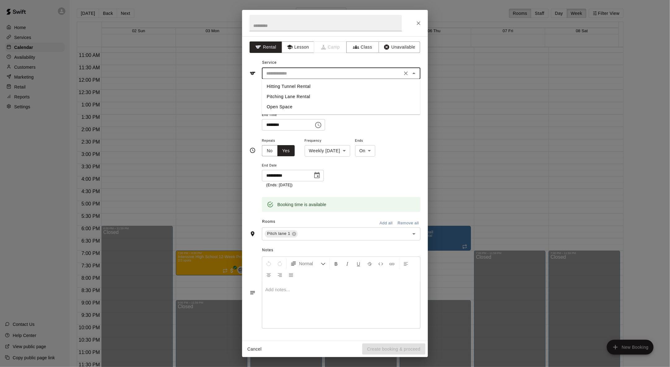
click at [328, 75] on input "text" at bounding box center [332, 74] width 137 height 8
click at [294, 109] on li "Open Space" at bounding box center [341, 107] width 159 height 10
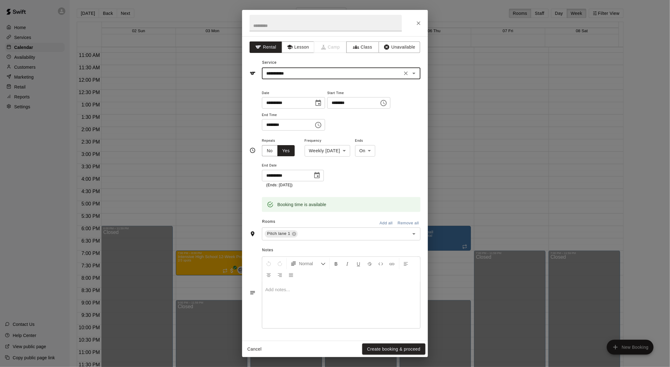
type input "**********"
click at [326, 24] on input "text" at bounding box center [326, 23] width 152 height 16
type input "**********"
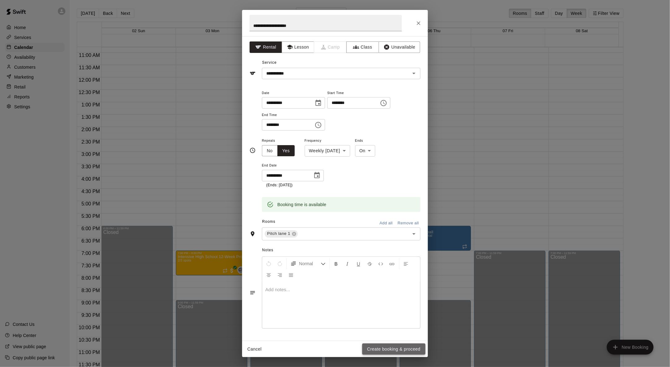
click at [365, 232] on button "Create booking & proceed" at bounding box center [393, 349] width 63 height 11
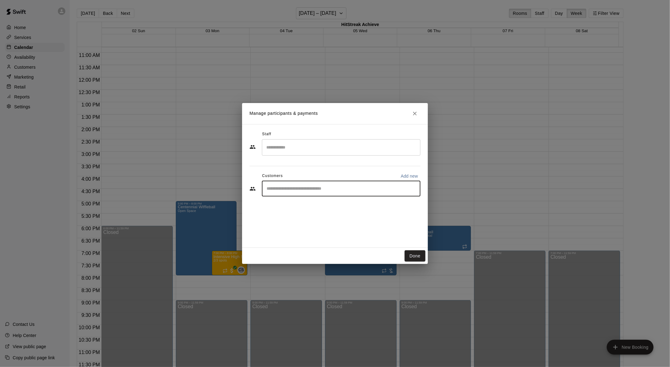
click at [301, 188] on input "Start typing to search customers..." at bounding box center [341, 189] width 153 height 6
type input "***"
click at [296, 207] on span "[EMAIL_ADDRESS][DOMAIN_NAME]" at bounding box center [312, 209] width 67 height 4
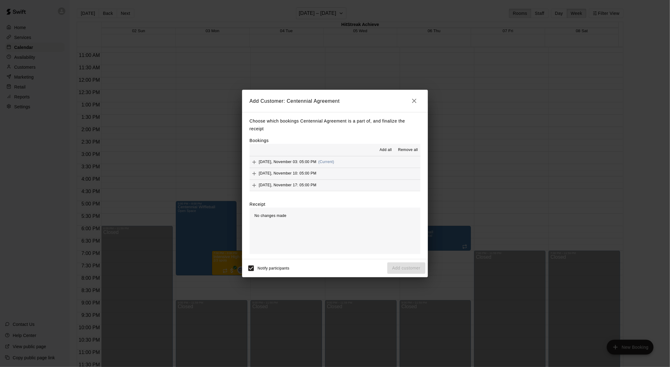
click at [365, 151] on span "Add all" at bounding box center [386, 150] width 12 height 6
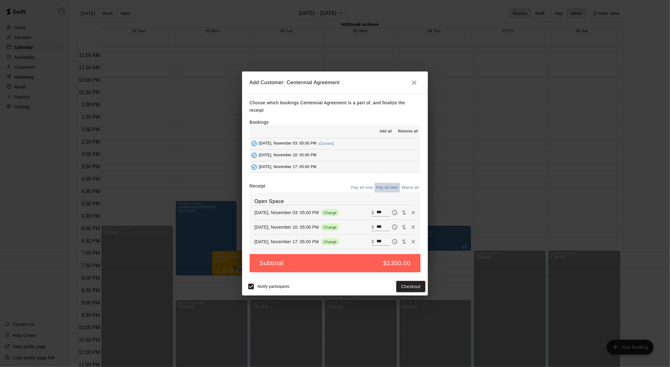
click at [365, 187] on button "Pay all later" at bounding box center [388, 188] width 26 height 10
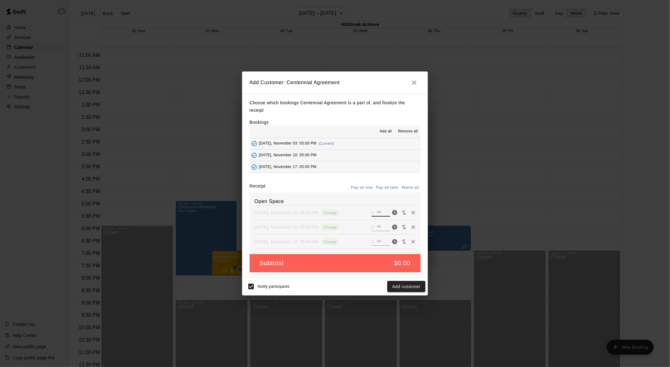
drag, startPoint x: 378, startPoint y: 213, endPoint x: 381, endPoint y: 213, distance: 3.4
click at [365, 213] on input "***" at bounding box center [383, 213] width 14 height 8
type input "***"
click at [365, 226] on input "***" at bounding box center [383, 227] width 14 height 8
drag, startPoint x: 370, startPoint y: 227, endPoint x: 379, endPoint y: 230, distance: 9.6
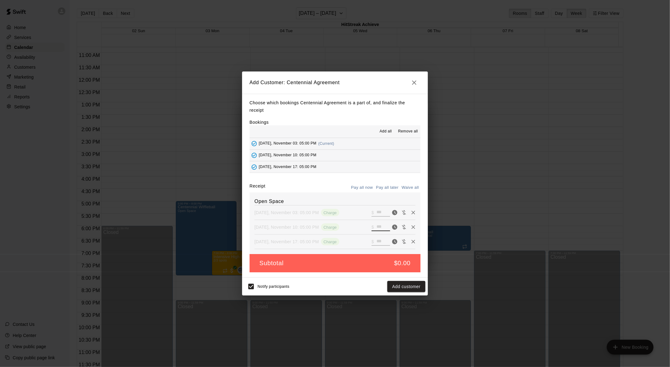
click at [365, 230] on input "***" at bounding box center [383, 227] width 14 height 8
type input "***"
drag, startPoint x: 370, startPoint y: 240, endPoint x: 379, endPoint y: 244, distance: 10.4
click at [365, 232] on input "***" at bounding box center [383, 242] width 14 height 8
type input "***"
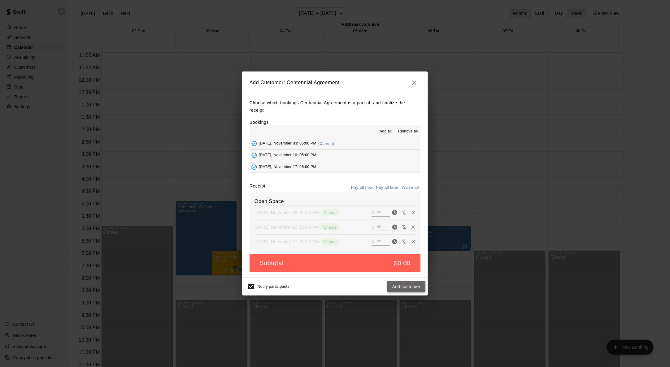
click at [365, 232] on button "Add customer" at bounding box center [406, 286] width 38 height 11
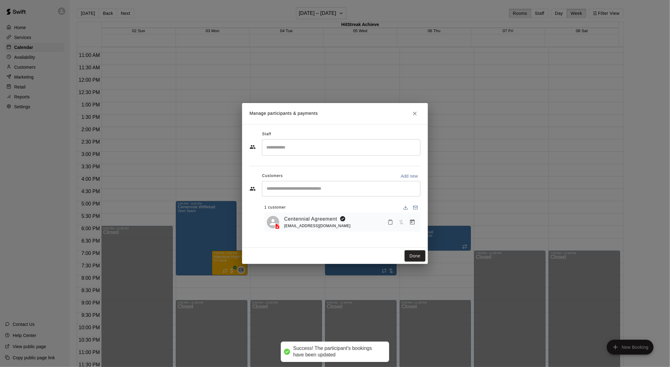
drag, startPoint x: 413, startPoint y: 254, endPoint x: 431, endPoint y: 246, distance: 19.0
click at [365, 232] on button "Done" at bounding box center [415, 255] width 21 height 11
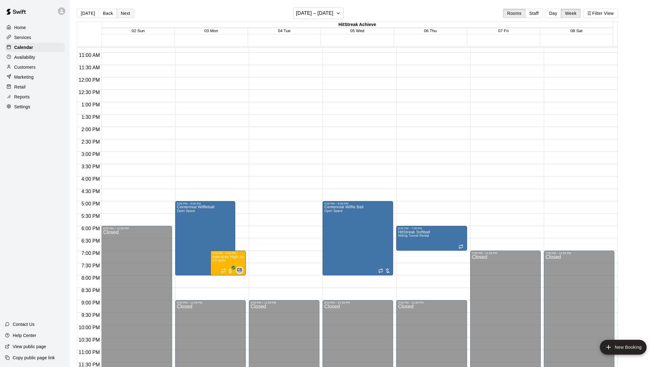
click at [126, 14] on button "Next" at bounding box center [125, 13] width 17 height 9
click at [104, 11] on button "Back" at bounding box center [108, 13] width 18 height 9
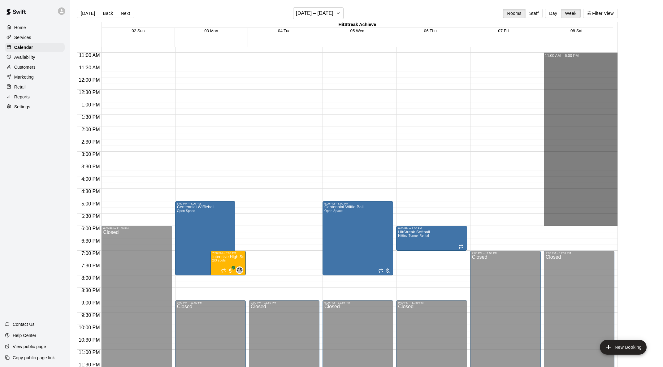
drag, startPoint x: 576, startPoint y: 55, endPoint x: 594, endPoint y: 224, distance: 169.0
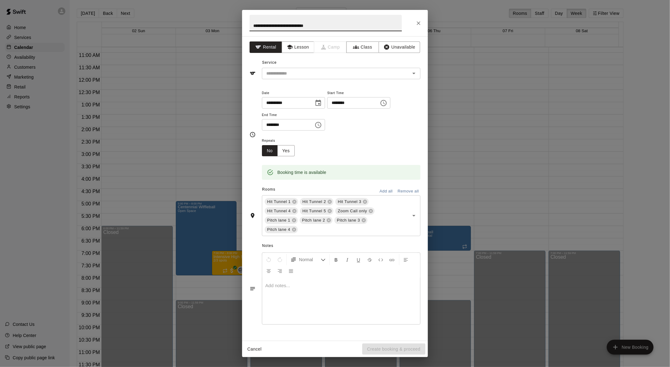
type input "**********"
click at [365, 190] on button "Remove all" at bounding box center [408, 192] width 24 height 10
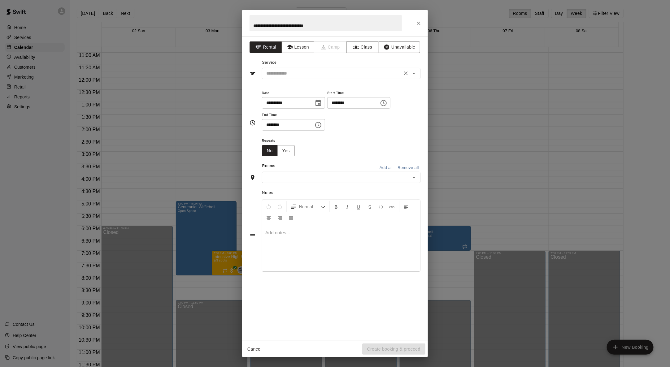
click at [343, 71] on input "text" at bounding box center [332, 74] width 137 height 8
click at [289, 106] on li "Open Space" at bounding box center [341, 107] width 159 height 10
type input "**********"
click at [287, 150] on button "Yes" at bounding box center [285, 150] width 17 height 11
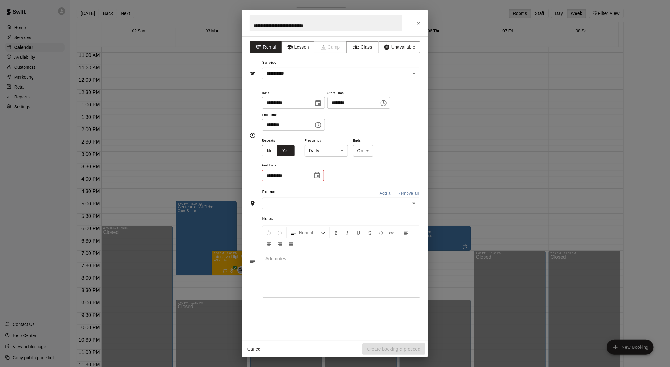
click at [342, 149] on body "Home Services Calendar Availability Customers Marketing Retail Reports Settings…" at bounding box center [335, 188] width 670 height 377
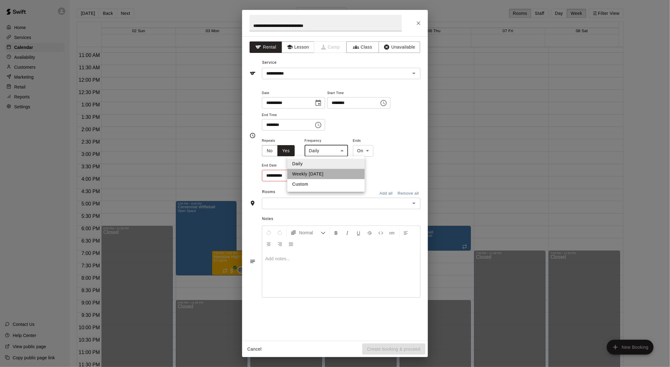
click at [325, 175] on li "Weekly [DATE]" at bounding box center [325, 174] width 77 height 10
type input "******"
click at [316, 174] on icon "Choose date" at bounding box center [317, 175] width 6 height 6
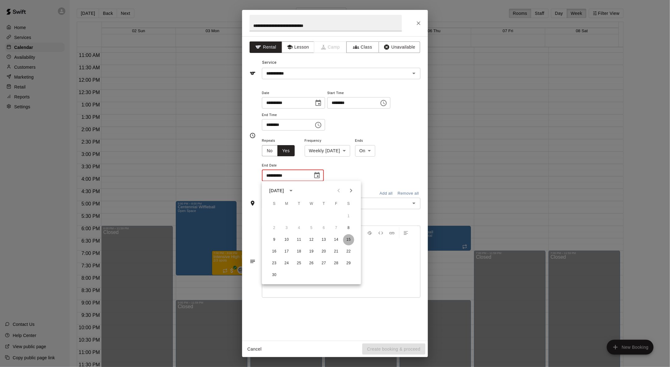
click at [350, 232] on button "15" at bounding box center [348, 239] width 11 height 11
type input "**********"
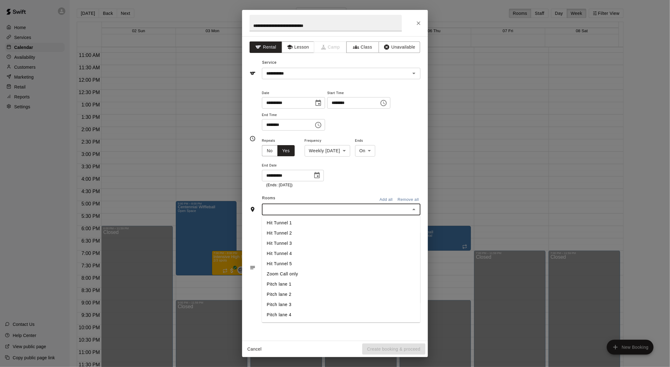
click at [302, 210] on input "text" at bounding box center [336, 210] width 145 height 8
click at [289, 232] on li "Pitch lane 1" at bounding box center [341, 284] width 159 height 10
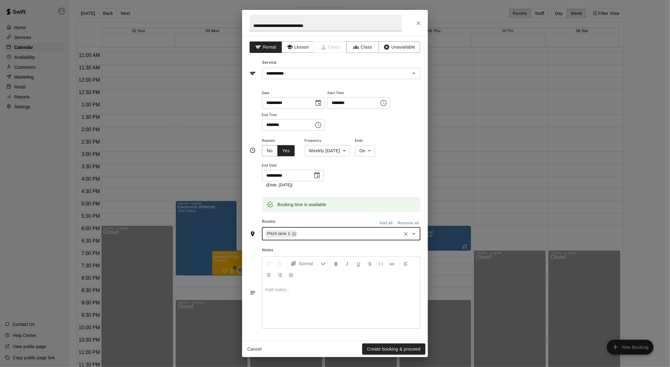
click at [365, 232] on button "Create booking & proceed" at bounding box center [393, 349] width 63 height 11
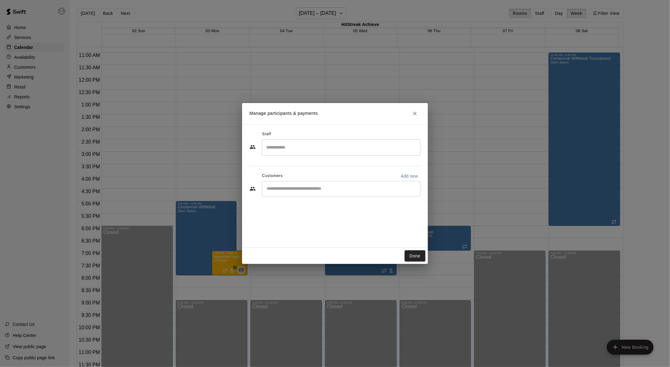
click at [302, 190] on input "Start typing to search customers..." at bounding box center [341, 189] width 153 height 6
type input "****"
click at [312, 209] on span "[EMAIL_ADDRESS][DOMAIN_NAME]" at bounding box center [312, 209] width 67 height 4
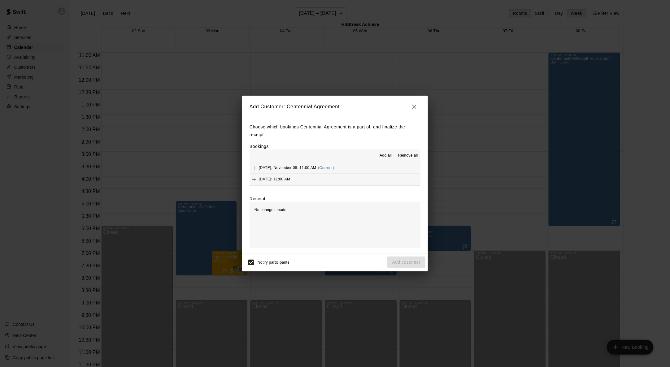
click at [365, 155] on span "Add all" at bounding box center [386, 156] width 12 height 6
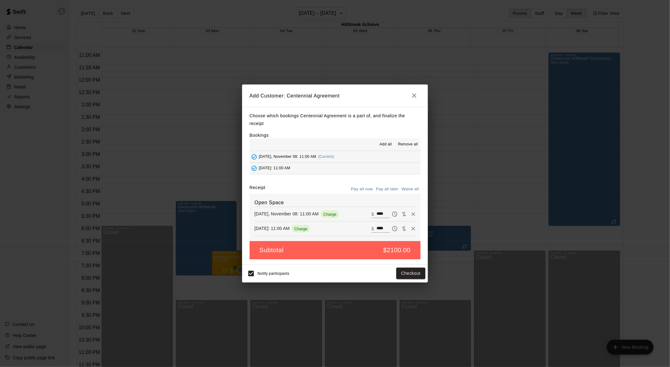
drag, startPoint x: 368, startPoint y: 214, endPoint x: 379, endPoint y: 213, distance: 10.8
click at [365, 213] on div "​ $ ****" at bounding box center [381, 214] width 19 height 8
drag, startPoint x: 381, startPoint y: 214, endPoint x: 363, endPoint y: 211, distance: 17.5
click at [363, 211] on div "[DATE], November 08: 11:00 AM Charge ​ $ ****" at bounding box center [334, 214] width 161 height 9
drag, startPoint x: 365, startPoint y: 206, endPoint x: 348, endPoint y: 203, distance: 17.4
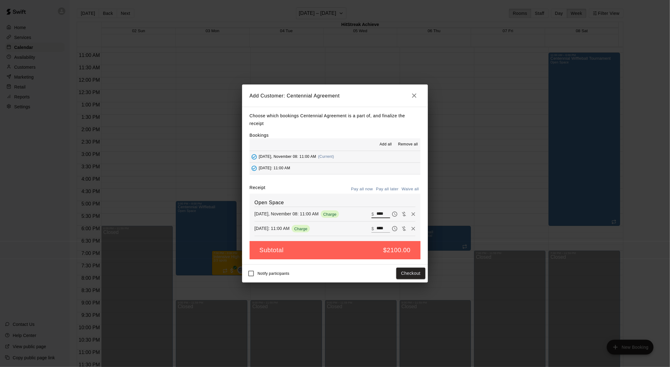
click at [348, 203] on div "Open Space [DATE], November 08: 11:00 AM Charge ​ $ **** [DATE]: 11:00 AM Charg…" at bounding box center [335, 217] width 171 height 47
type input "***"
drag, startPoint x: 369, startPoint y: 227, endPoint x: 382, endPoint y: 229, distance: 13.5
click at [365, 230] on div "​ $ ****" at bounding box center [381, 229] width 19 height 8
drag, startPoint x: 381, startPoint y: 229, endPoint x: 365, endPoint y: 227, distance: 16.9
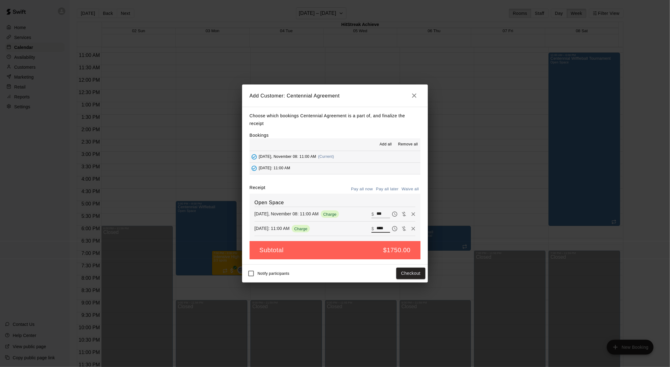
click at [365, 227] on div "​ $ ****" at bounding box center [381, 229] width 19 height 8
type input "***"
click at [365, 187] on button "Pay all later" at bounding box center [388, 190] width 26 height 10
click at [365, 232] on button "Add customer" at bounding box center [406, 273] width 38 height 11
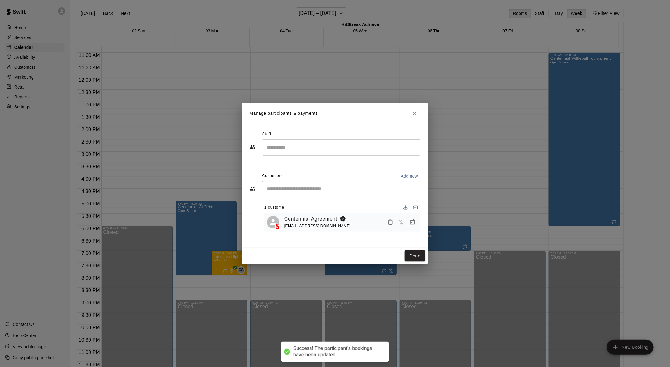
click at [194, 229] on div "Manage participants & payments Staff ​ Customers Add new ​ 1 customer Centennia…" at bounding box center [335, 183] width 670 height 367
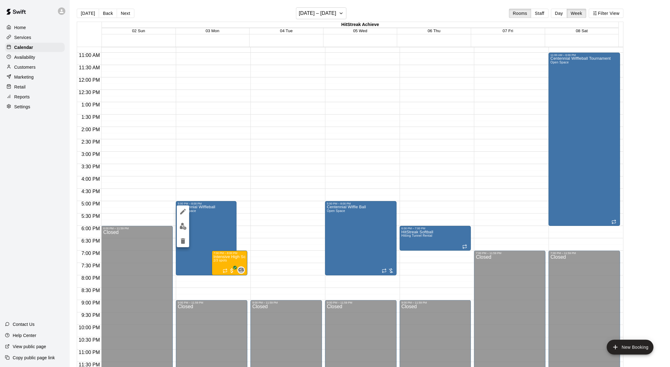
click at [215, 222] on div at bounding box center [335, 183] width 670 height 367
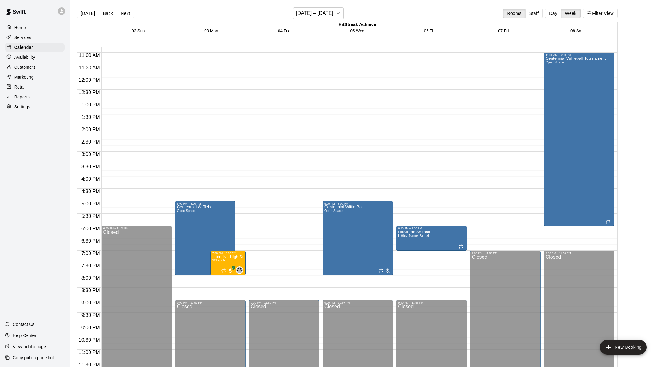
click at [216, 222] on div at bounding box center [331, 183] width 663 height 367
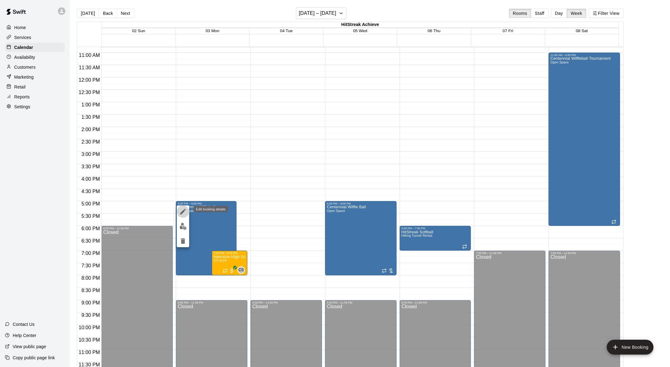
click at [184, 211] on icon "edit" at bounding box center [183, 212] width 6 height 6
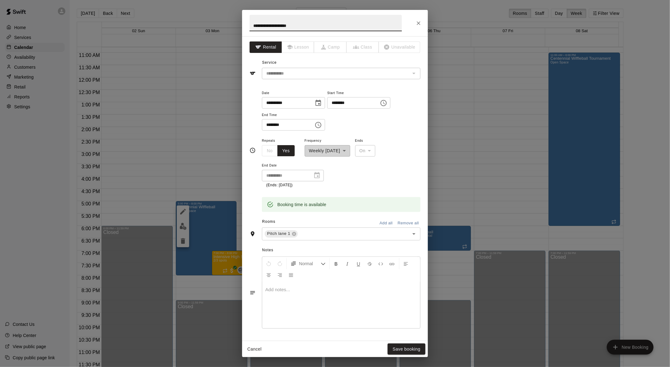
scroll to position [57, 0]
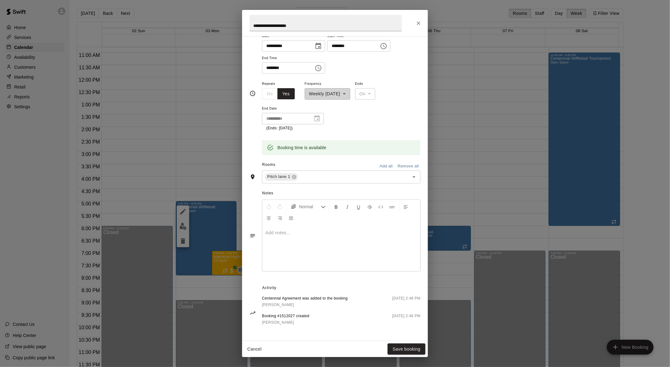
click at [365, 232] on span "[DATE] 2:48 PM" at bounding box center [406, 302] width 28 height 13
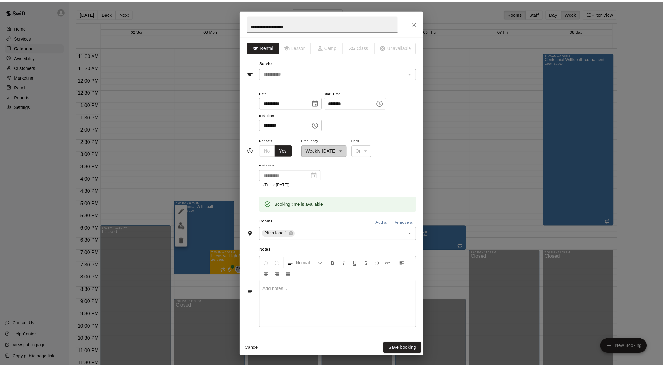
scroll to position [0, 0]
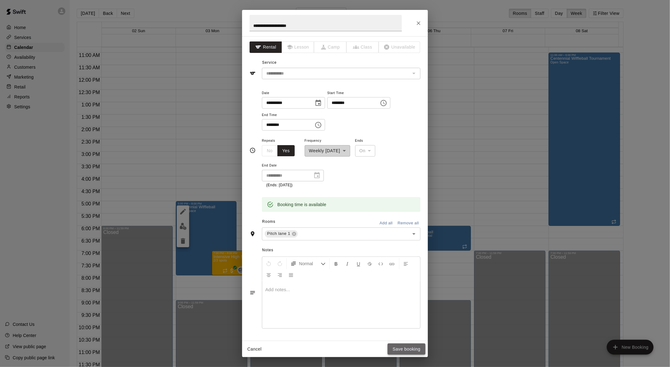
click at [365, 232] on button "Save booking" at bounding box center [407, 349] width 38 height 11
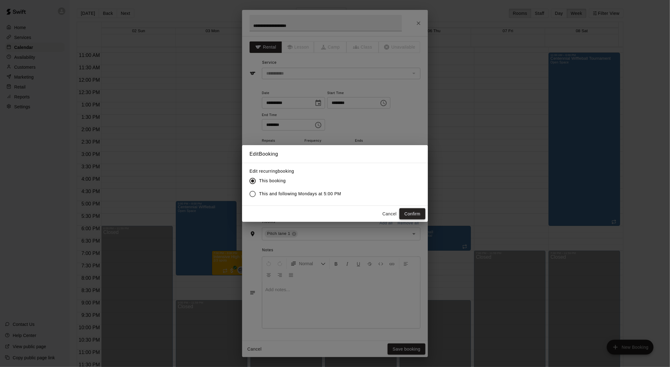
click at [365, 215] on button "Confirm" at bounding box center [412, 213] width 26 height 11
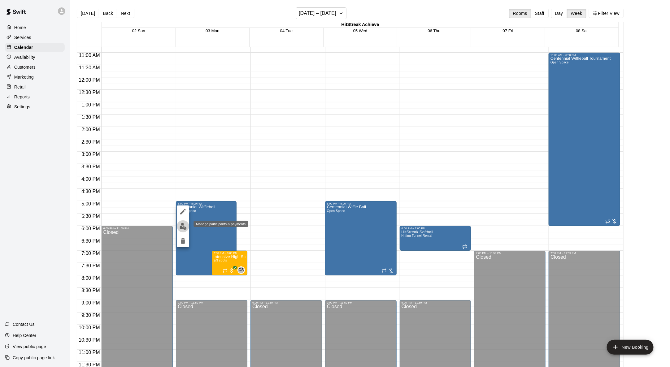
click at [185, 227] on img "edit" at bounding box center [183, 226] width 7 height 7
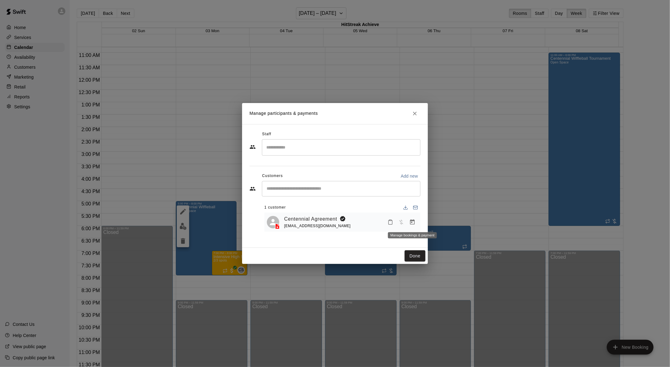
click at [365, 221] on icon "Manage bookings & payment" at bounding box center [412, 222] width 5 height 5
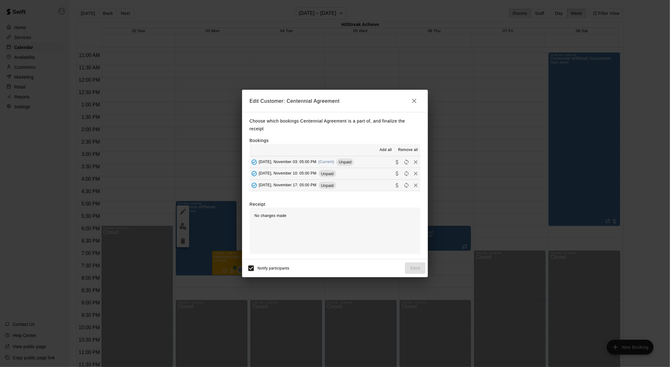
click at [365, 149] on span "Add all" at bounding box center [386, 150] width 12 height 6
click at [365, 162] on button "[DATE], November 03: 05:00 PM (Current) Unpaid" at bounding box center [335, 161] width 171 height 11
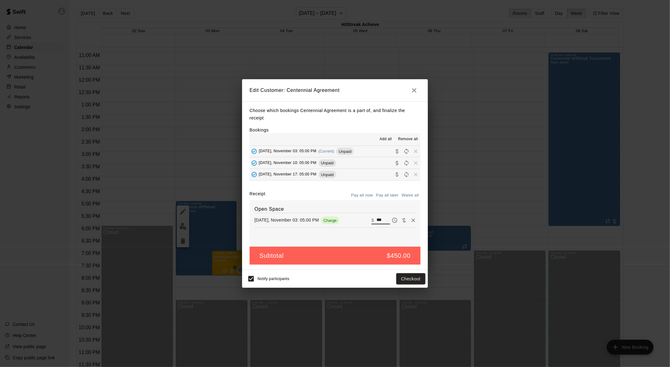
drag, startPoint x: 379, startPoint y: 219, endPoint x: 365, endPoint y: 214, distance: 14.7
click at [365, 214] on div "Open Space [DATE], November 03: 05:00 PM Charge ​ $ ***" at bounding box center [335, 223] width 171 height 46
type input "***"
click at [355, 161] on button "[DATE], November 10: 05:00 PM Unpaid" at bounding box center [335, 162] width 171 height 11
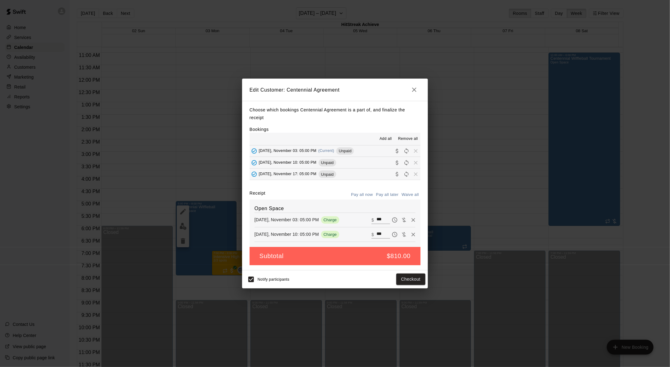
drag, startPoint x: 375, startPoint y: 234, endPoint x: 378, endPoint y: 236, distance: 3.7
click at [365, 232] on div "​ $ ***" at bounding box center [381, 235] width 19 height 8
drag, startPoint x: 373, startPoint y: 233, endPoint x: 367, endPoint y: 231, distance: 7.0
click at [365, 231] on div "​ $ ***" at bounding box center [381, 235] width 19 height 8
type input "***"
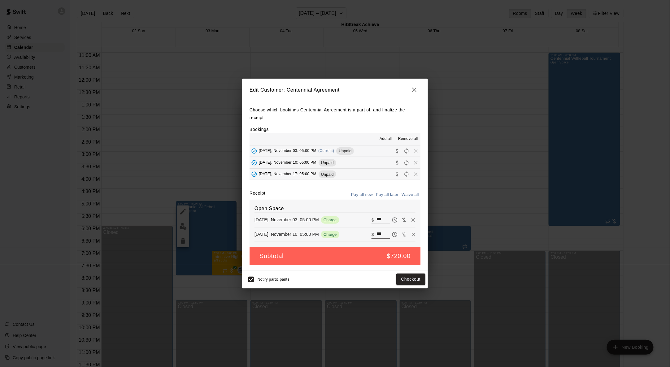
click at [346, 176] on button "[DATE], November 17: 05:00 PM Unpaid" at bounding box center [335, 174] width 171 height 11
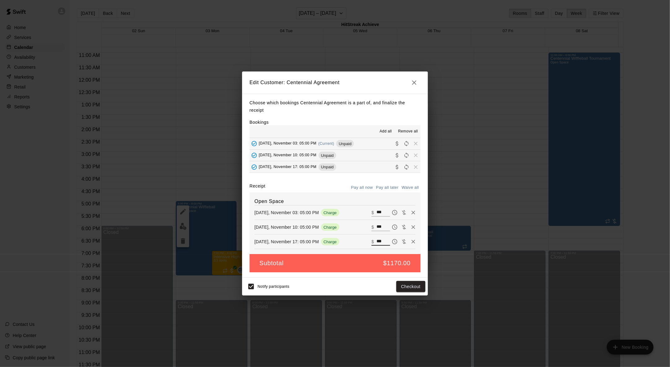
drag, startPoint x: 378, startPoint y: 241, endPoint x: 361, endPoint y: 238, distance: 16.8
click at [361, 232] on div "[DATE], November 17: 05:00 PM Charge ​ $ ***" at bounding box center [334, 241] width 161 height 9
type input "***"
drag, startPoint x: 350, startPoint y: 281, endPoint x: 284, endPoint y: 285, distance: 66.6
click at [350, 232] on div "Notify participants Checkout" at bounding box center [335, 286] width 181 height 13
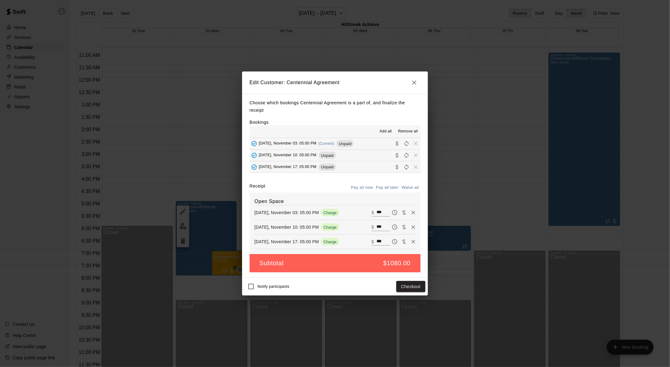
click at [365, 187] on button "Pay all later" at bounding box center [388, 188] width 26 height 10
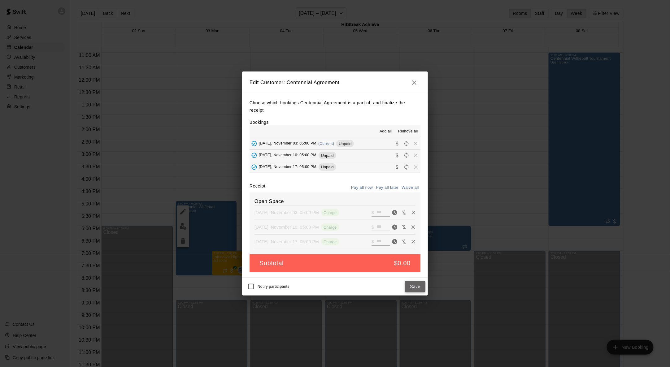
click at [365, 232] on button "Save" at bounding box center [415, 286] width 20 height 11
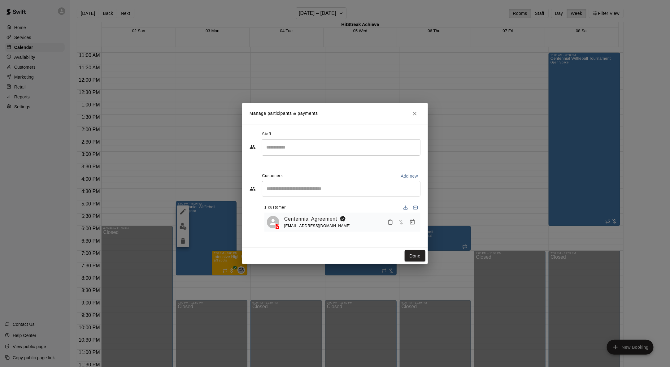
click at [365, 180] on div "Manage participants & payments Staff ​ Customers Add new ​ 1 customer Centennia…" at bounding box center [335, 183] width 670 height 367
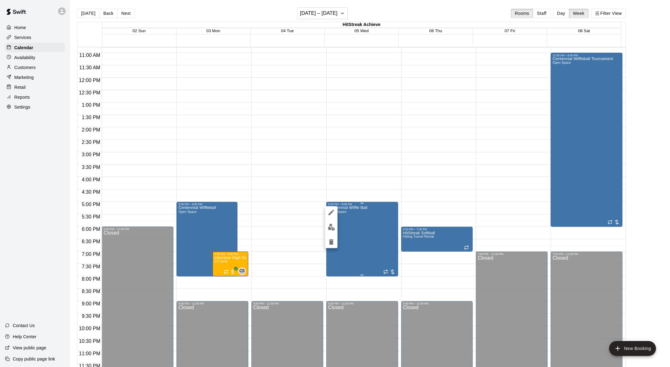
click at [365, 228] on div at bounding box center [335, 183] width 670 height 367
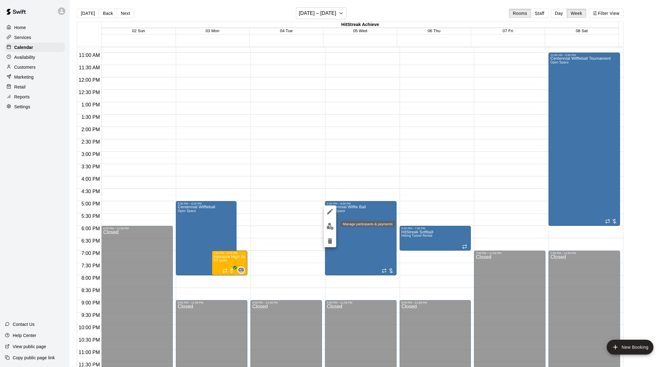
click at [329, 225] on img "edit" at bounding box center [330, 226] width 7 height 7
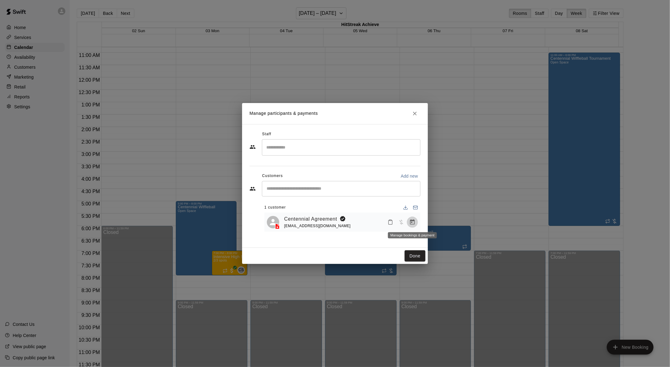
click at [365, 222] on icon "Manage bookings & payment" at bounding box center [412, 222] width 6 height 6
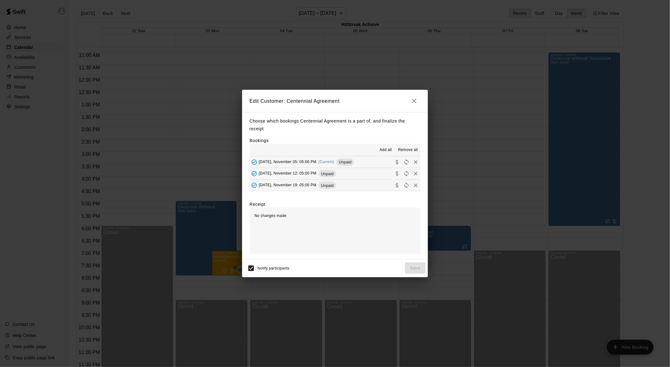
click at [365, 159] on button "[DATE], November 05: 05:00 PM (Current) Unpaid" at bounding box center [335, 161] width 171 height 11
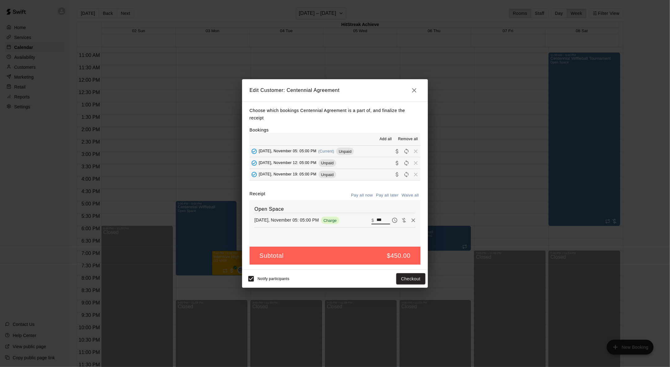
drag, startPoint x: 379, startPoint y: 220, endPoint x: 360, endPoint y: 213, distance: 19.8
click at [360, 213] on div "Open Space [DATE], November 05: 05:00 PM Charge ​ $ ***" at bounding box center [335, 223] width 171 height 46
type input "***"
click at [365, 163] on button "[DATE], November 12: 05:00 PM Unpaid" at bounding box center [335, 162] width 171 height 11
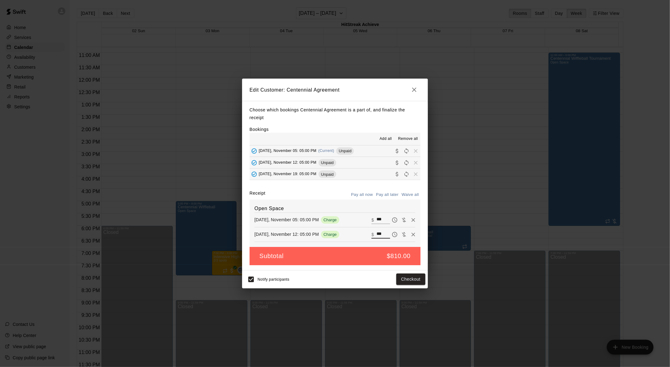
drag, startPoint x: 376, startPoint y: 234, endPoint x: 368, endPoint y: 231, distance: 9.1
click at [365, 231] on div "​ $ ***" at bounding box center [381, 235] width 19 height 8
type input "***"
click at [365, 174] on button "[DATE], November 19: 05:00 PM Unpaid" at bounding box center [335, 174] width 171 height 11
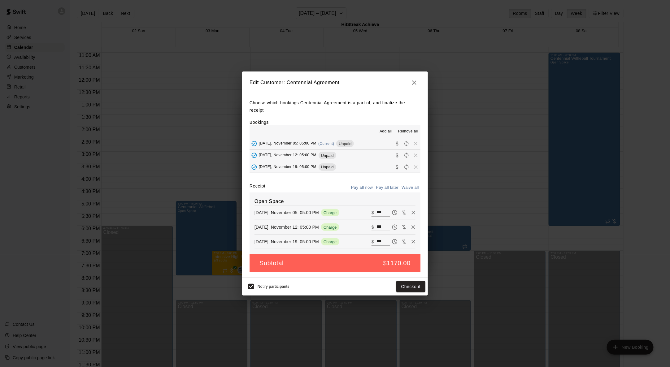
drag, startPoint x: 369, startPoint y: 242, endPoint x: 378, endPoint y: 244, distance: 8.9
click at [365, 232] on div "​ $ ***" at bounding box center [381, 242] width 19 height 8
drag, startPoint x: 373, startPoint y: 240, endPoint x: 368, endPoint y: 237, distance: 6.2
click at [365, 232] on div "​ $ ***" at bounding box center [394, 241] width 44 height 9
type input "***"
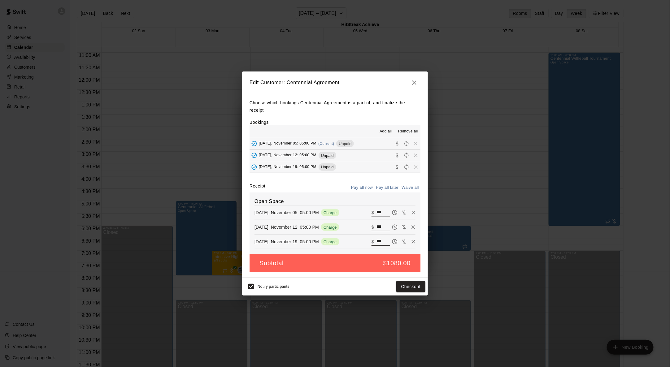
click at [277, 232] on span "Notify participants" at bounding box center [274, 287] width 32 height 4
click at [365, 186] on button "Pay all later" at bounding box center [388, 188] width 26 height 10
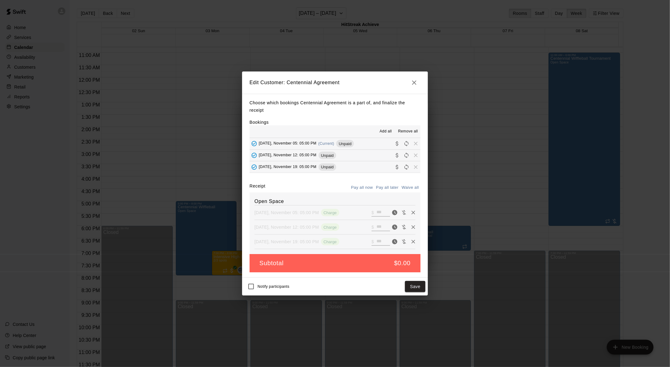
click at [365, 232] on button "Save" at bounding box center [415, 286] width 20 height 11
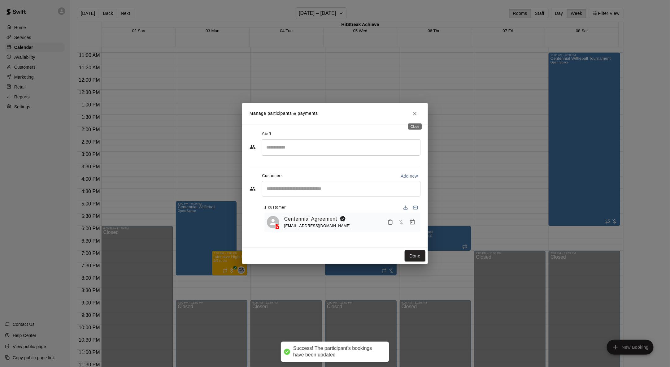
click at [365, 112] on icon "Close" at bounding box center [415, 114] width 6 height 6
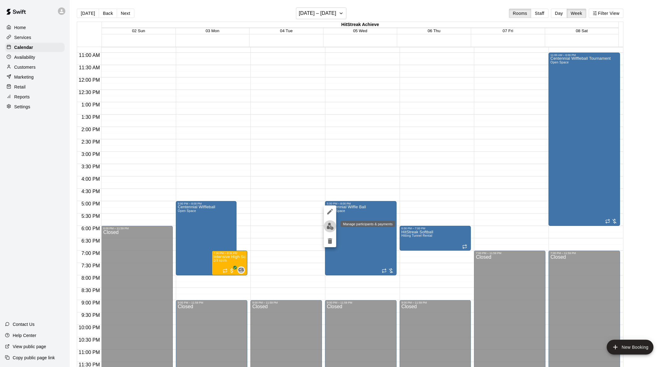
click at [328, 225] on img "edit" at bounding box center [330, 226] width 7 height 7
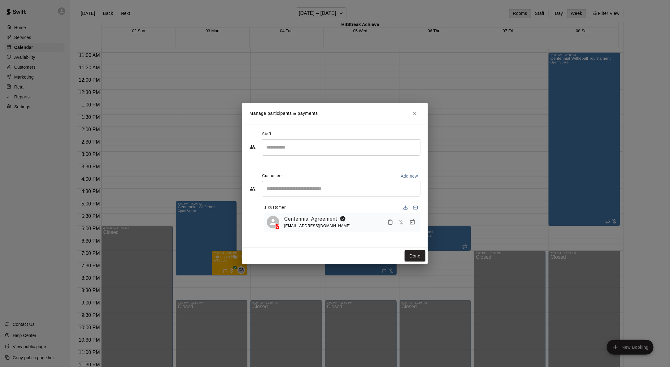
click at [323, 219] on link "Centennial Agreement" at bounding box center [310, 219] width 53 height 8
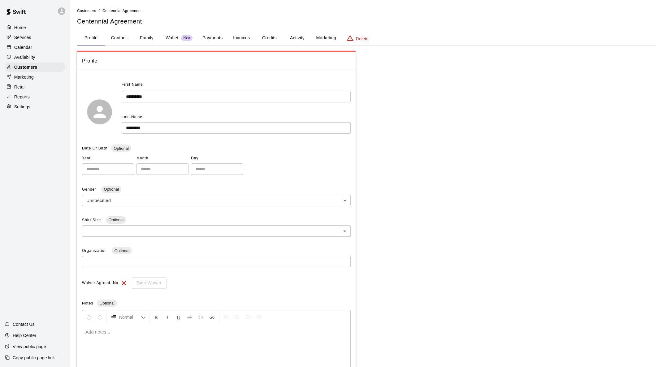
click at [242, 38] on button "Invoices" at bounding box center [242, 38] width 28 height 15
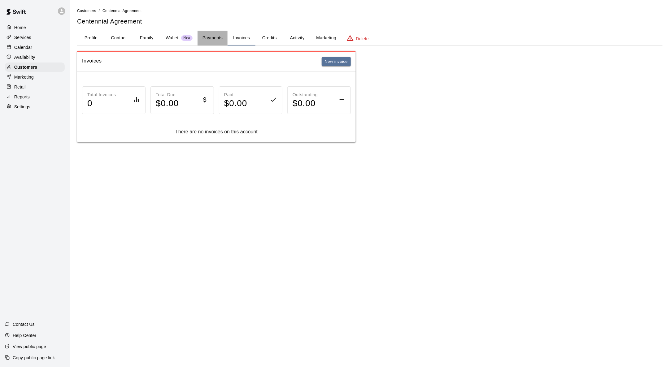
click at [214, 37] on button "Payments" at bounding box center [213, 38] width 30 height 15
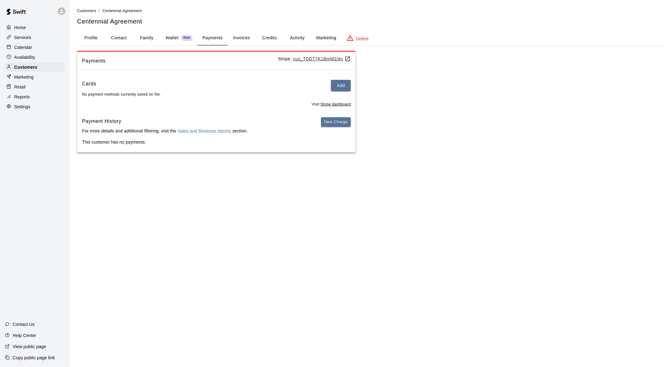
click at [173, 37] on p "Wallet" at bounding box center [172, 38] width 13 height 7
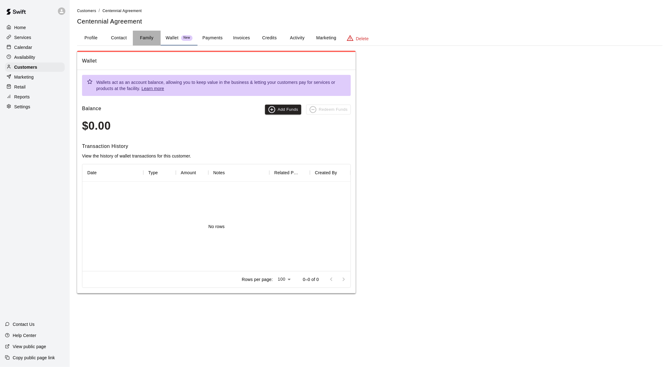
click at [147, 37] on button "Family" at bounding box center [147, 38] width 28 height 15
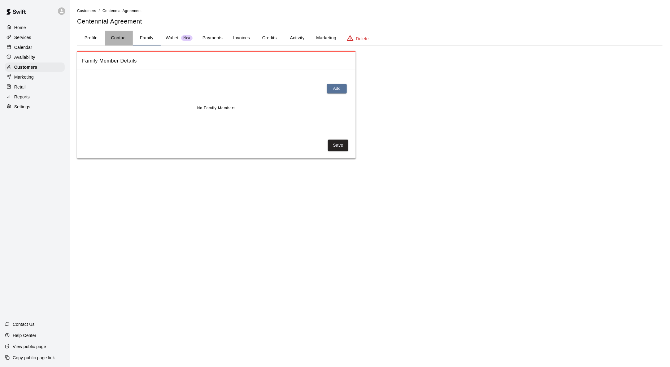
click at [124, 37] on button "Contact" at bounding box center [119, 38] width 28 height 15
select select "**"
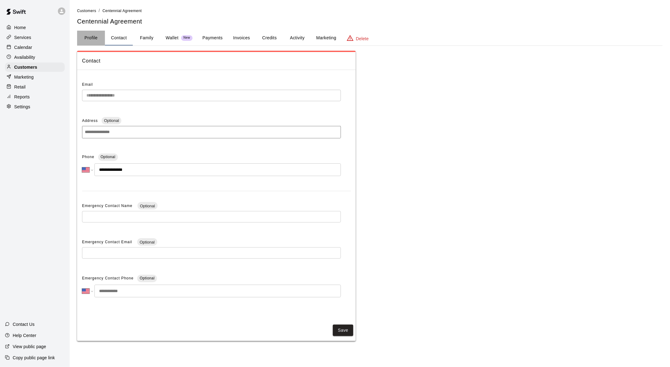
click at [90, 37] on button "Profile" at bounding box center [91, 38] width 28 height 15
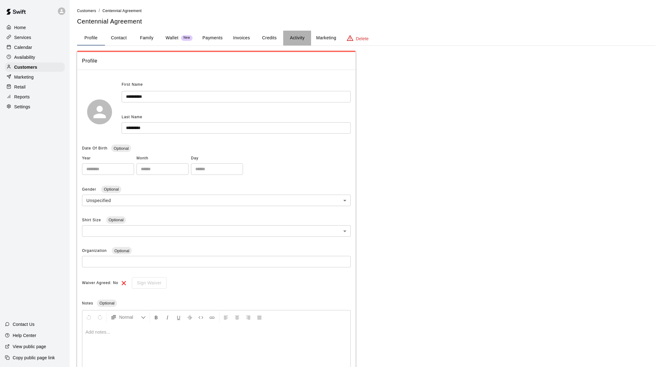
click at [292, 35] on button "Activity" at bounding box center [297, 38] width 28 height 15
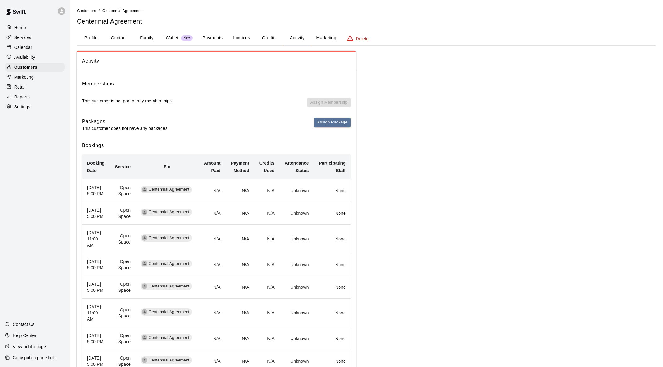
click at [243, 37] on button "Invoices" at bounding box center [242, 38] width 28 height 15
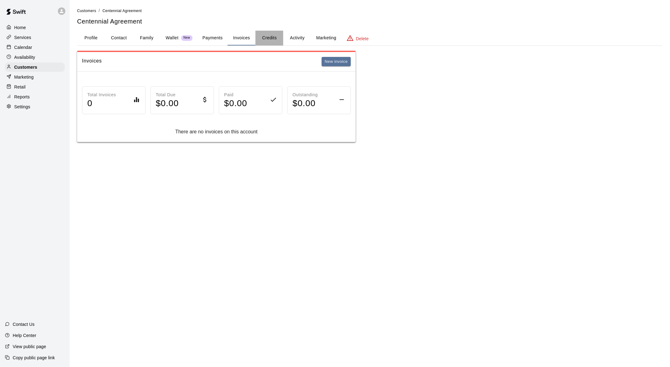
click at [268, 37] on button "Credits" at bounding box center [269, 38] width 28 height 15
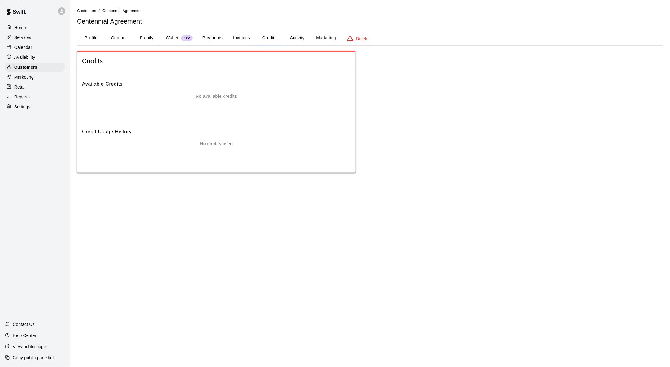
click at [85, 35] on button "Profile" at bounding box center [91, 38] width 28 height 15
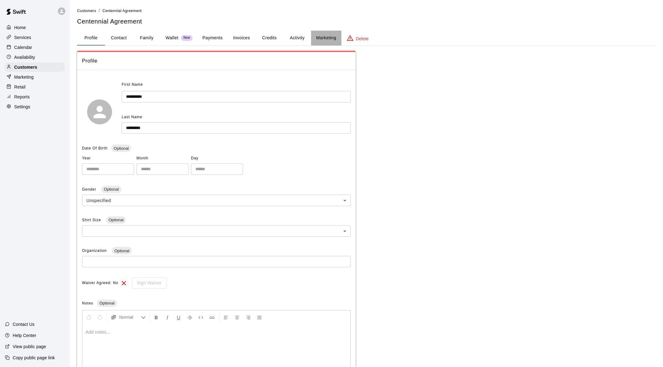
click at [320, 39] on button "Marketing" at bounding box center [326, 38] width 30 height 15
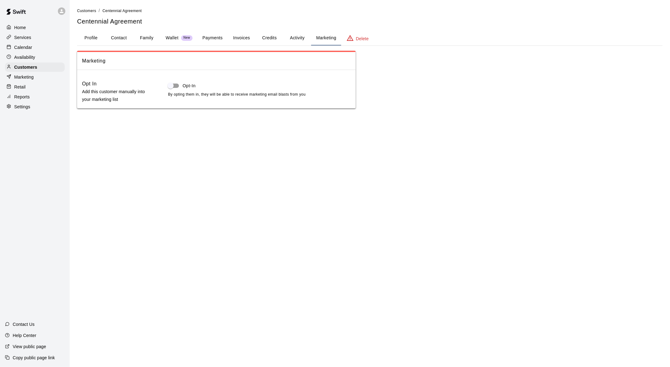
click at [296, 42] on button "Activity" at bounding box center [297, 38] width 28 height 15
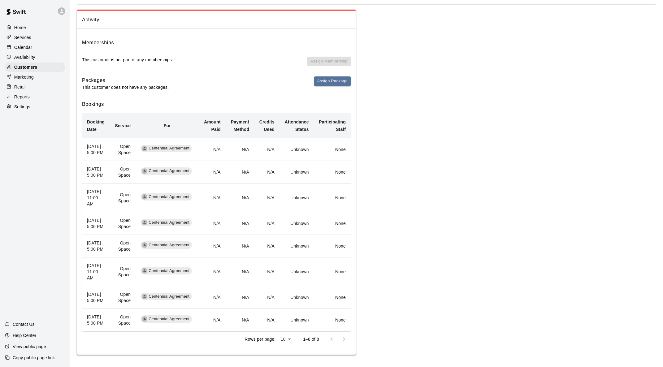
scroll to position [84, 0]
click at [95, 138] on th "[DATE] 5:00 PM" at bounding box center [96, 149] width 28 height 23
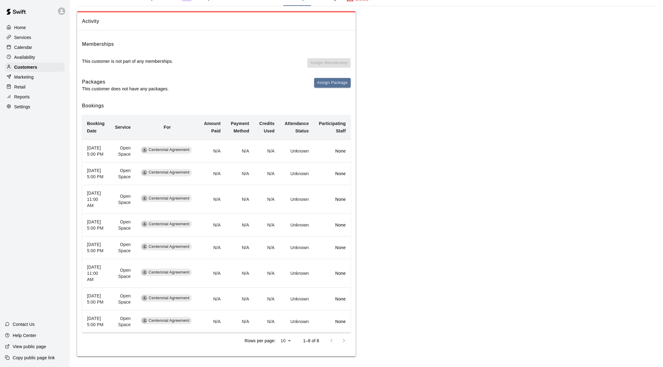
scroll to position [0, 0]
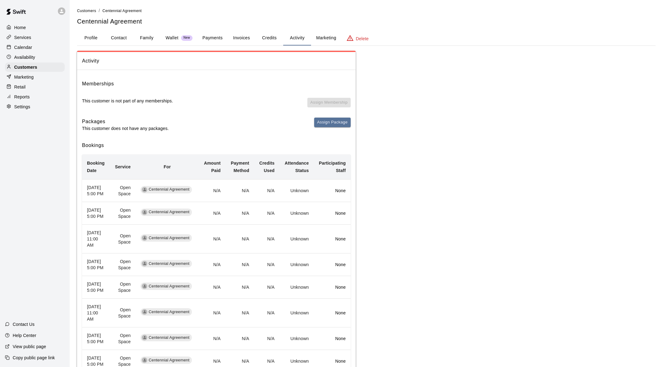
click at [88, 36] on button "Profile" at bounding box center [91, 38] width 28 height 15
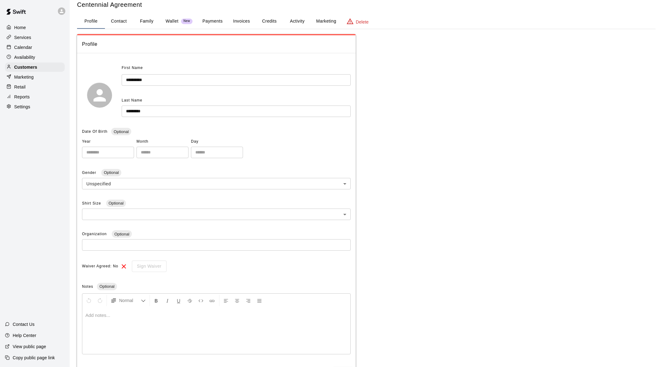
scroll to position [46, 0]
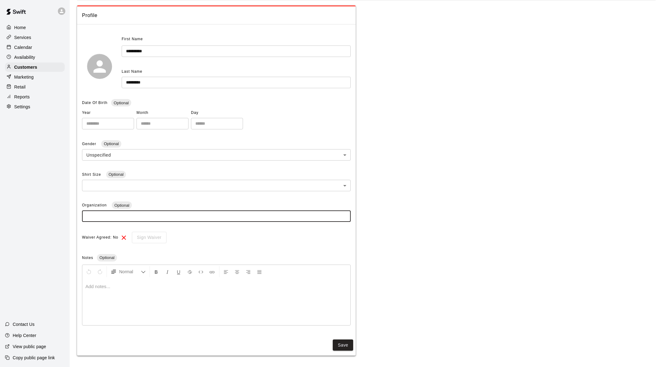
click at [302, 217] on input "text" at bounding box center [216, 216] width 269 height 11
type input "*****"
click at [341, 232] on button "Save" at bounding box center [343, 346] width 20 height 11
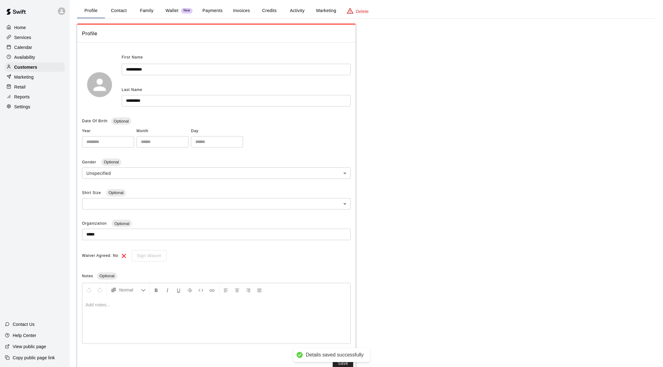
scroll to position [0, 0]
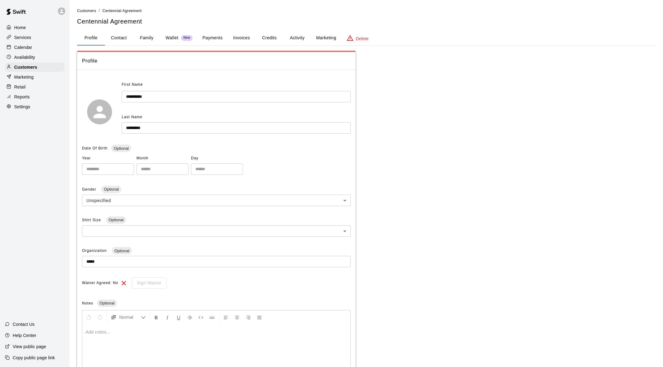
click at [120, 39] on button "Contact" at bounding box center [119, 38] width 28 height 15
select select "**"
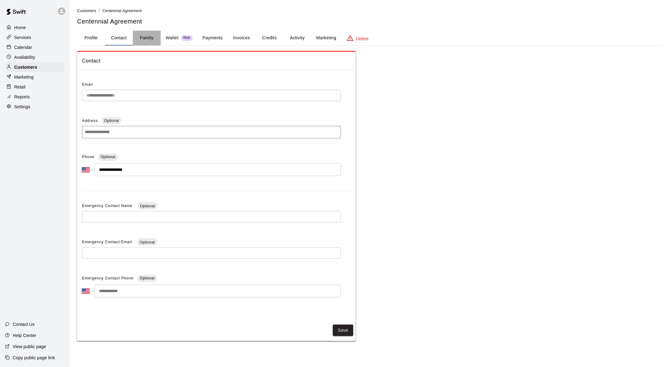
click at [147, 37] on button "Family" at bounding box center [147, 38] width 28 height 15
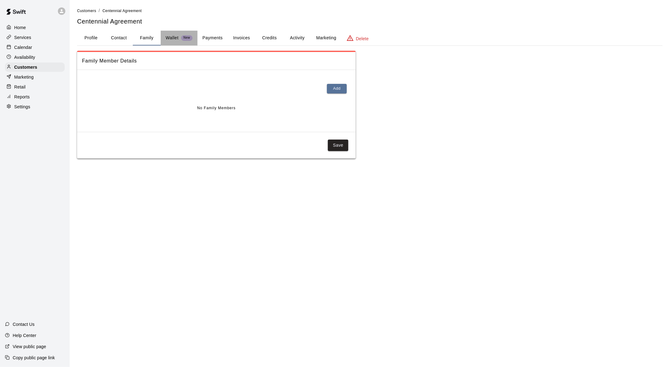
click at [166, 35] on p "Wallet" at bounding box center [172, 38] width 13 height 7
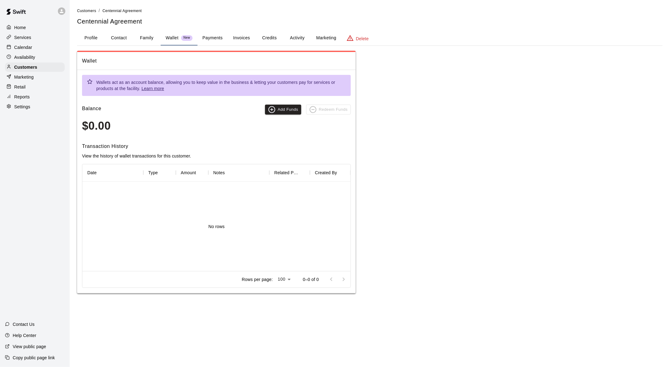
click at [206, 34] on button "Payments" at bounding box center [213, 38] width 30 height 15
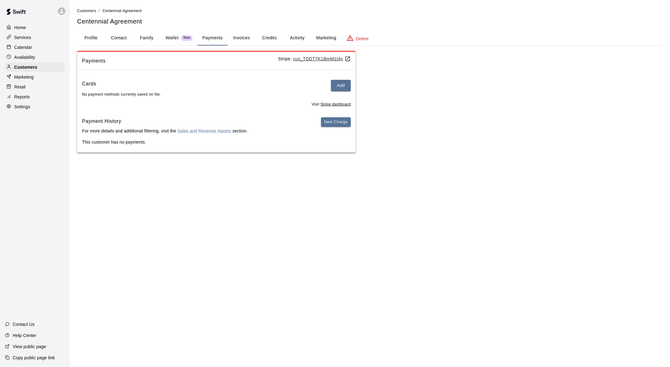
click at [237, 36] on button "Invoices" at bounding box center [242, 38] width 28 height 15
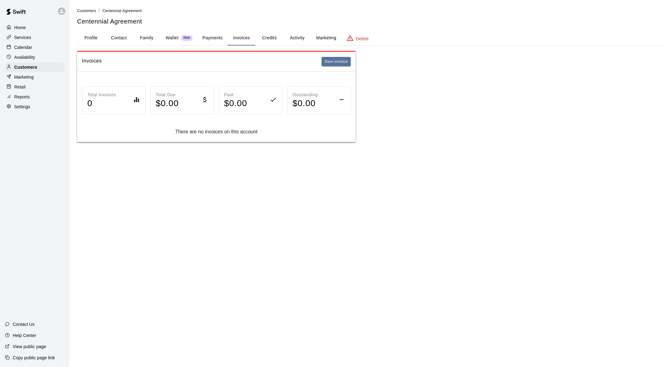
click at [271, 40] on button "Credits" at bounding box center [269, 38] width 28 height 15
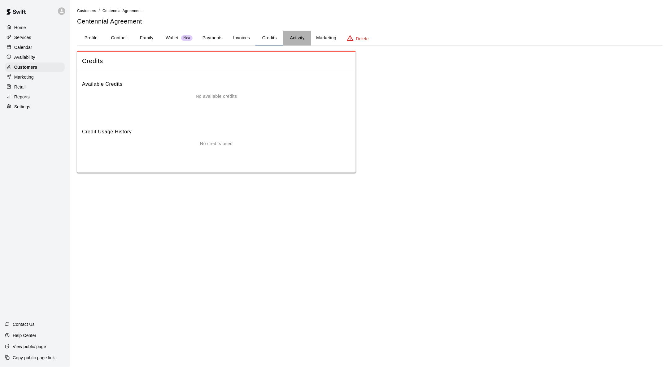
click at [303, 39] on button "Activity" at bounding box center [297, 38] width 28 height 15
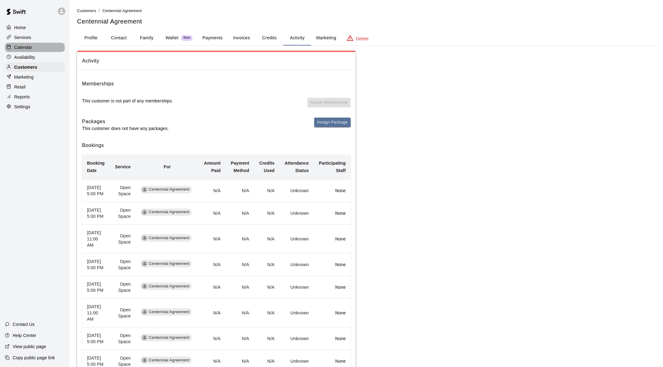
click at [28, 48] on p "Calendar" at bounding box center [23, 47] width 18 height 6
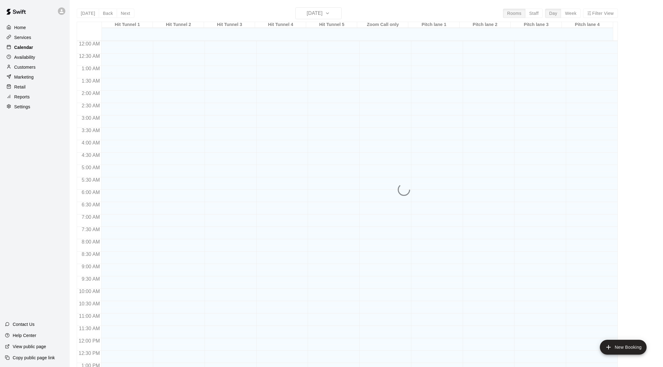
scroll to position [242, 0]
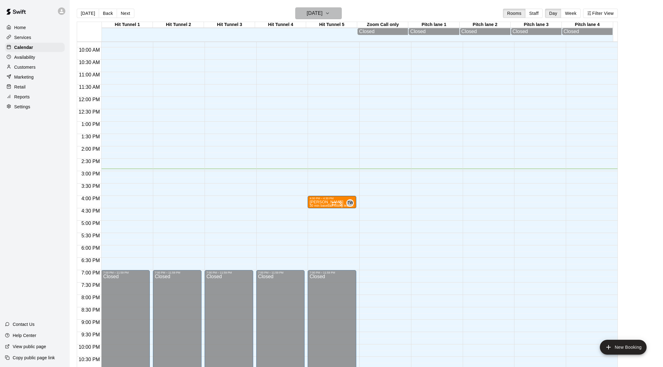
click at [330, 13] on icon "button" at bounding box center [327, 13] width 5 height 7
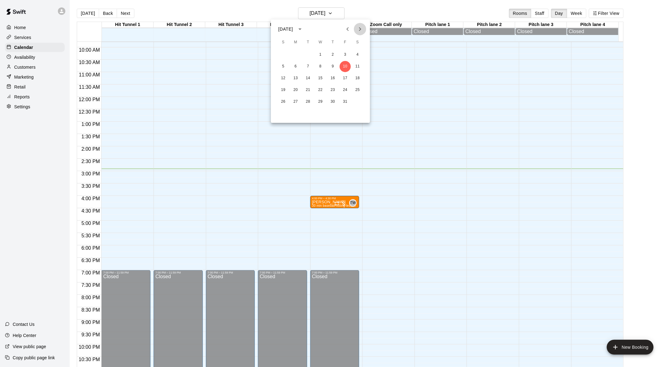
click at [360, 28] on icon "Next month" at bounding box center [360, 29] width 2 height 4
click at [294, 65] on button "3" at bounding box center [295, 66] width 11 height 11
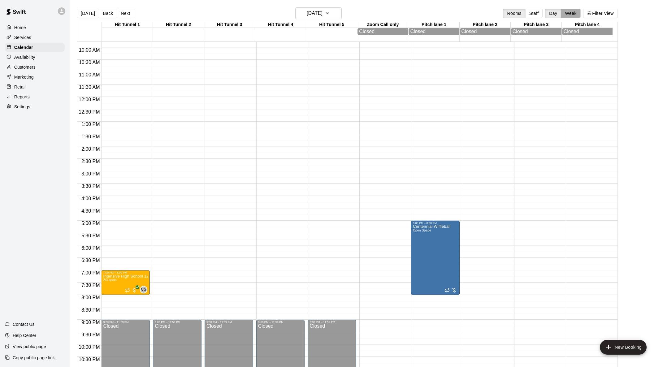
click at [365, 13] on button "Week" at bounding box center [571, 13] width 20 height 9
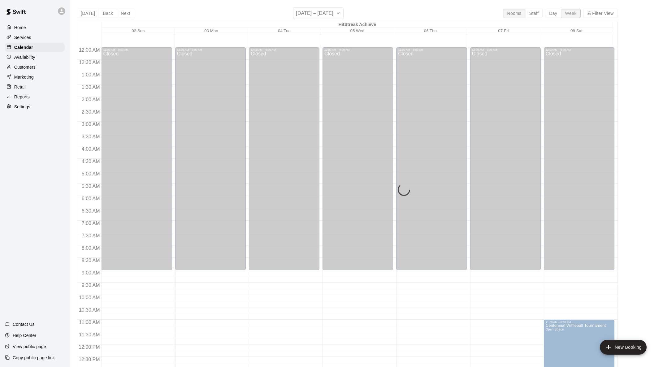
scroll to position [292, 0]
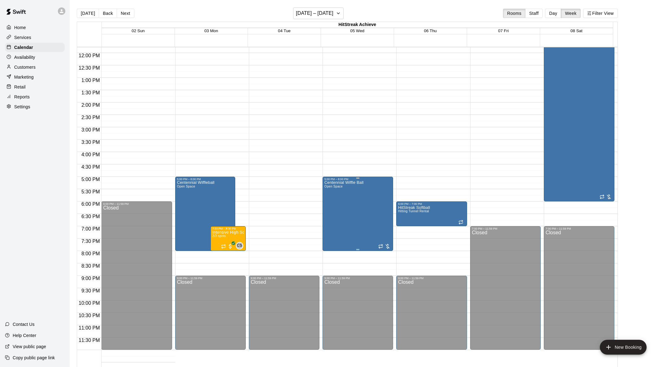
click at [365, 232] on div at bounding box center [384, 246] width 12 height 6
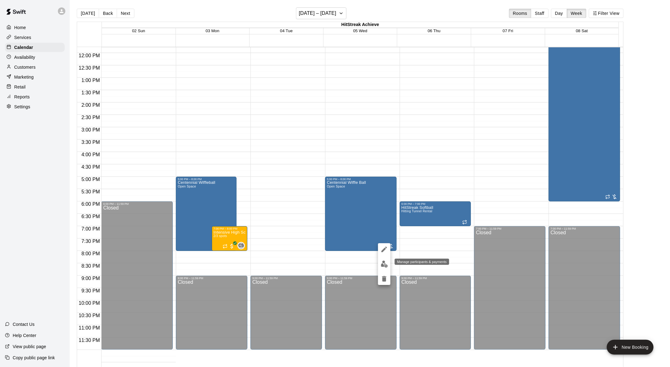
click at [365, 232] on button "edit" at bounding box center [384, 264] width 12 height 12
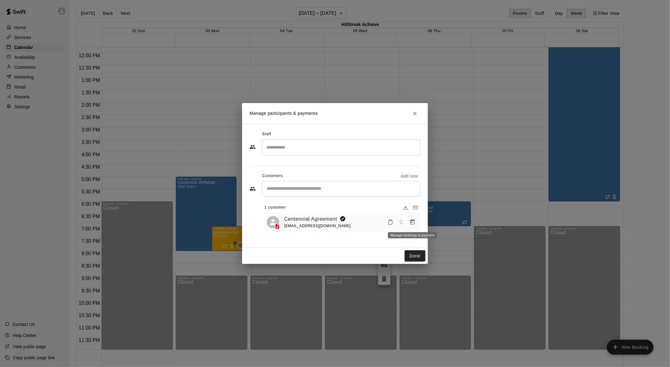
click at [365, 224] on icon "Manage bookings & payment" at bounding box center [412, 222] width 6 height 6
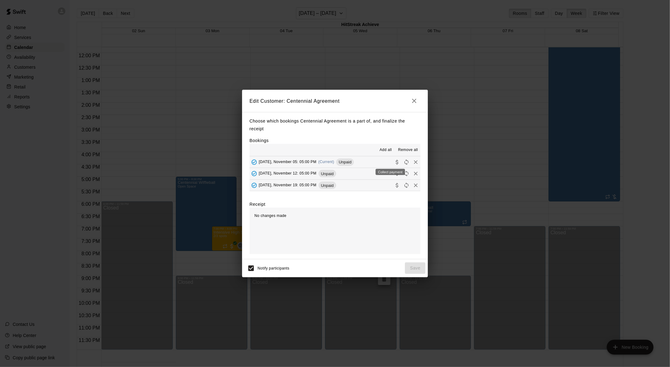
click at [365, 160] on icon "Collect payment" at bounding box center [397, 162] width 6 height 6
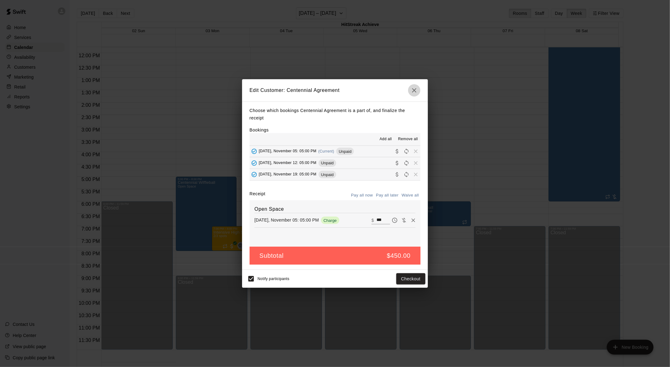
click at [365, 88] on icon "button" at bounding box center [414, 90] width 7 height 7
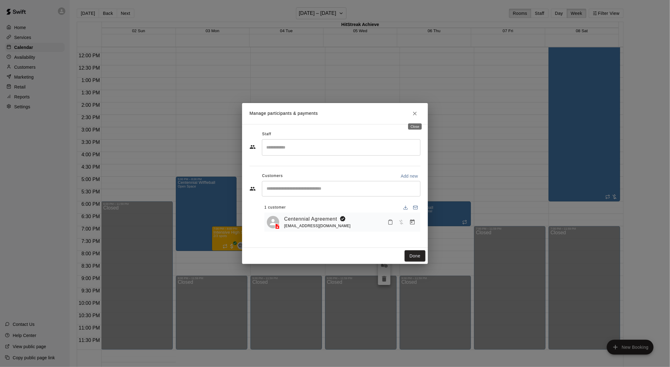
click at [365, 113] on icon "Close" at bounding box center [415, 114] width 4 height 4
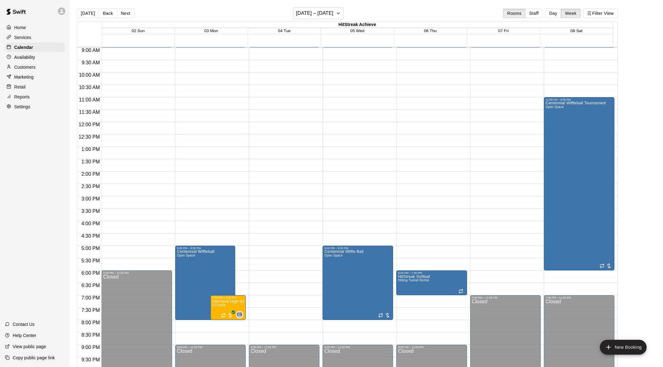
scroll to position [215, 0]
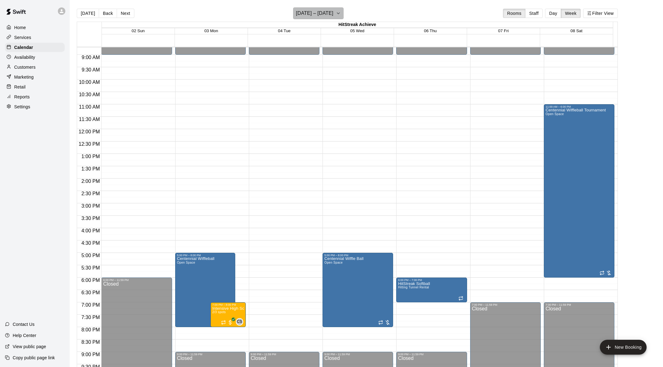
click at [341, 12] on icon "button" at bounding box center [338, 13] width 5 height 7
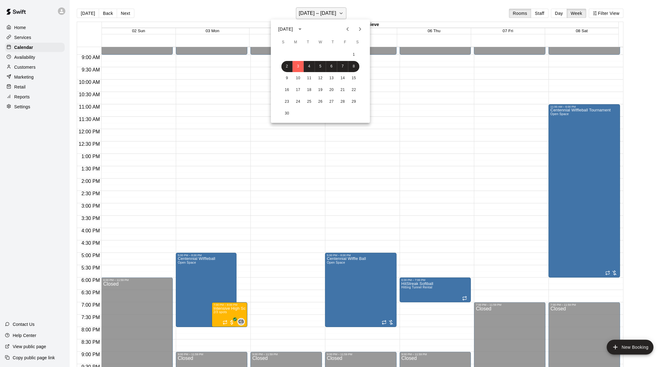
click at [343, 12] on div at bounding box center [335, 183] width 670 height 367
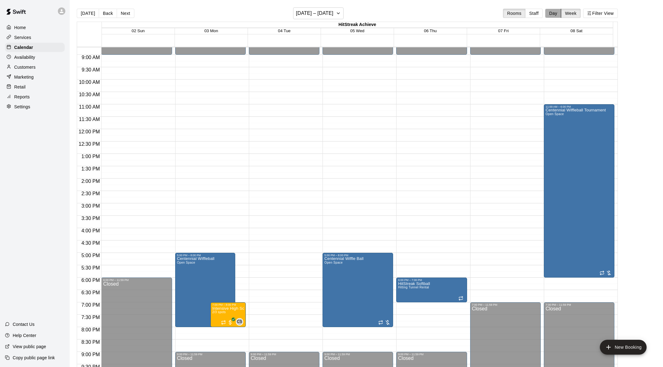
click at [365, 16] on button "Day" at bounding box center [553, 13] width 16 height 9
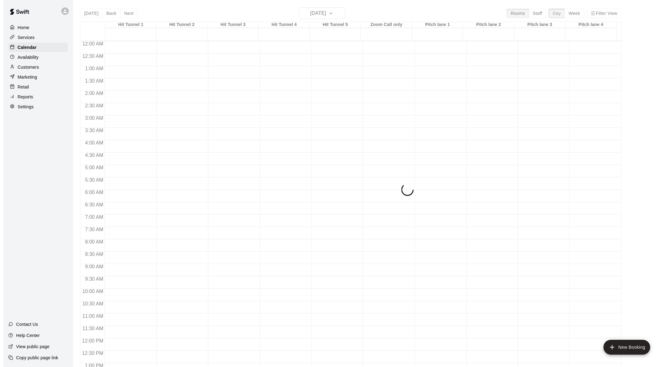
scroll to position [261, 0]
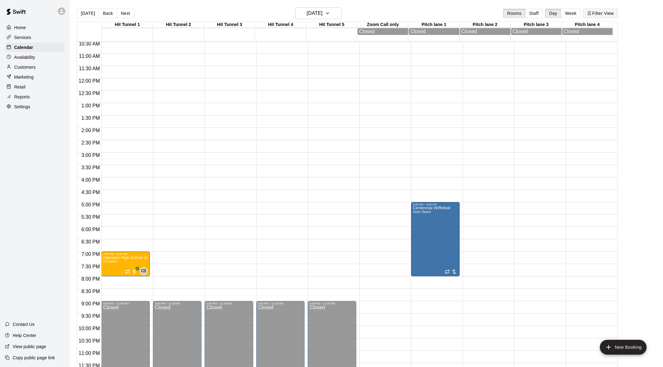
click at [365, 12] on button "Filter View" at bounding box center [600, 13] width 35 height 9
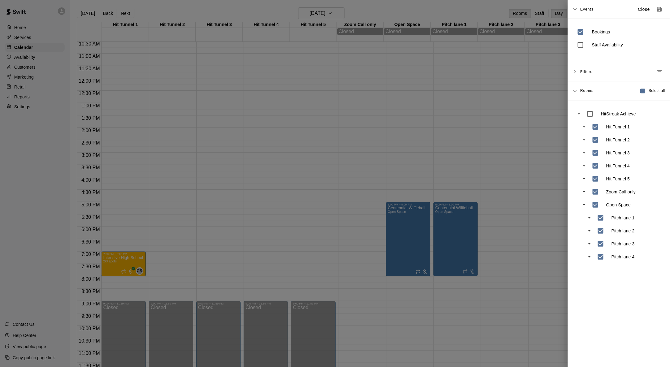
click at [365, 64] on div at bounding box center [335, 183] width 670 height 367
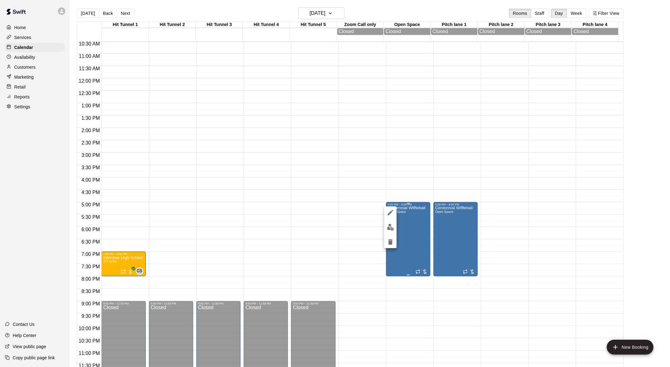
click at [365, 221] on div at bounding box center [335, 183] width 670 height 367
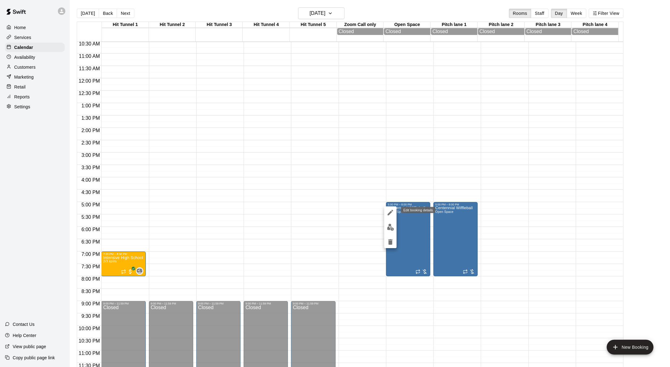
click at [365, 213] on icon "edit" at bounding box center [391, 213] width 6 height 6
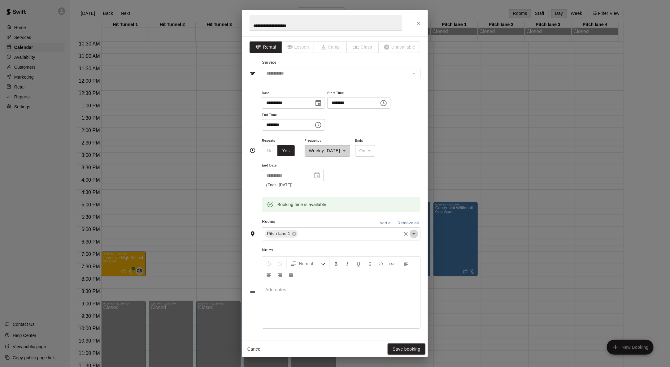
click at [365, 232] on icon "Open" at bounding box center [413, 233] width 7 height 7
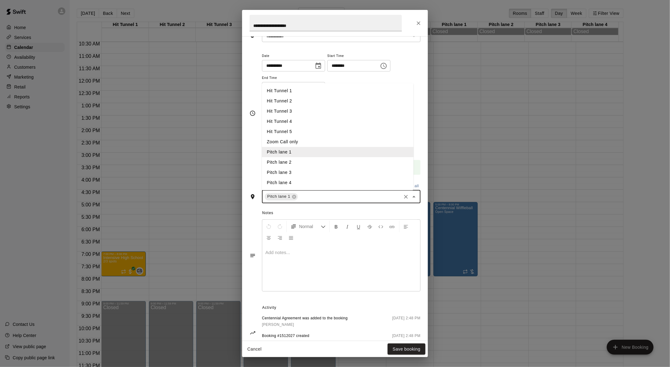
scroll to position [57, 0]
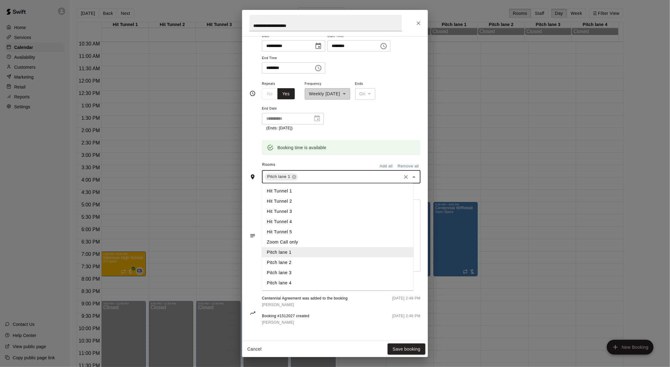
click at [298, 232] on li "Pitch lane 2" at bounding box center [338, 262] width 152 height 10
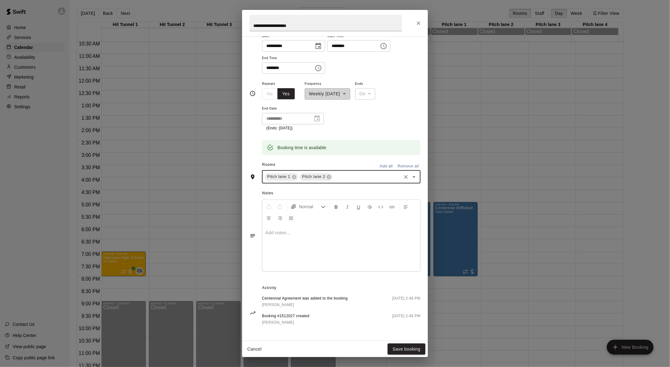
click at [365, 175] on icon "Open" at bounding box center [413, 176] width 7 height 7
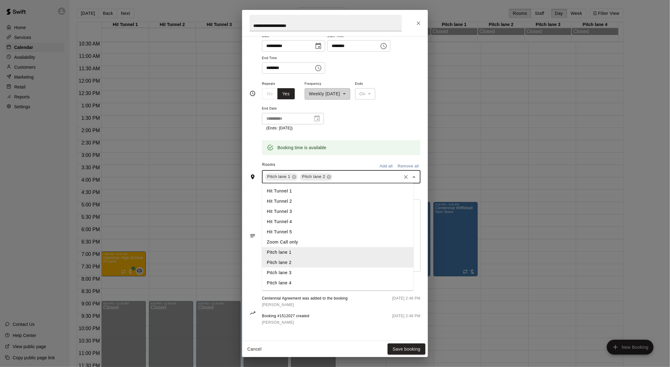
click at [295, 232] on li "Pitch lane 3" at bounding box center [338, 273] width 152 height 10
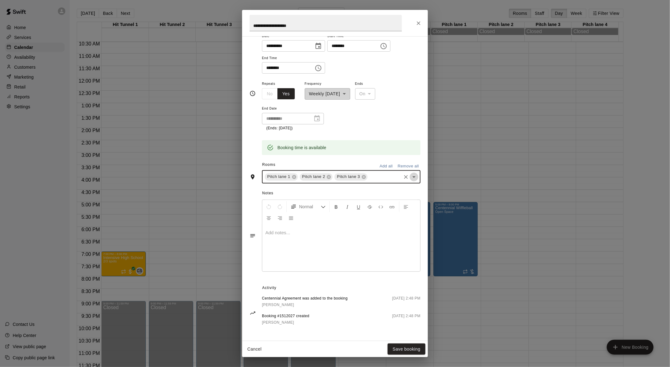
click at [365, 174] on icon "Open" at bounding box center [413, 176] width 7 height 7
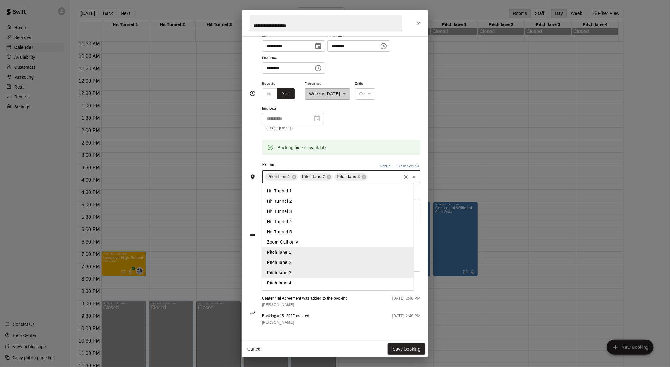
click at [297, 232] on li "Pitch lane 4" at bounding box center [338, 283] width 152 height 10
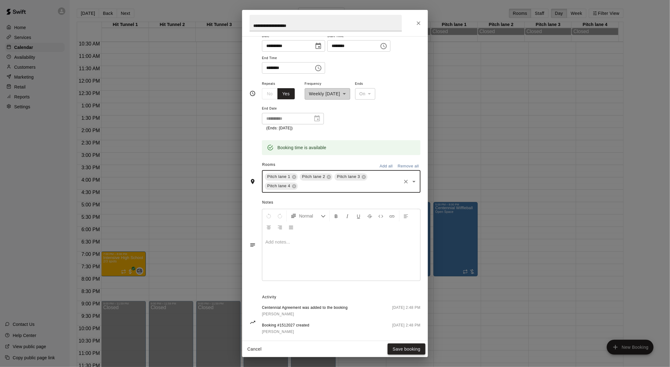
click at [365, 232] on button "Save booking" at bounding box center [407, 349] width 38 height 11
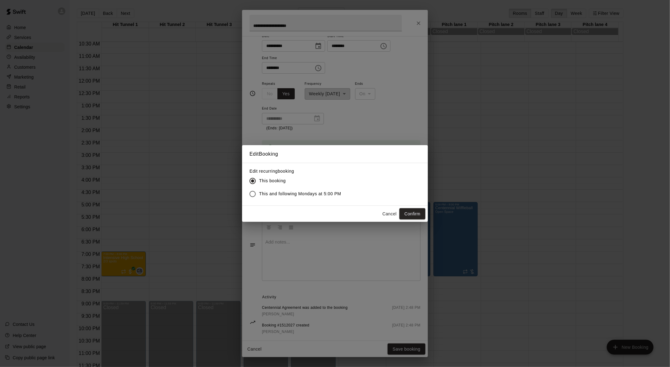
click at [297, 192] on span "This and following Mondays at 5:00 PM" at bounding box center [300, 194] width 82 height 7
click at [365, 213] on button "Confirm" at bounding box center [412, 213] width 26 height 11
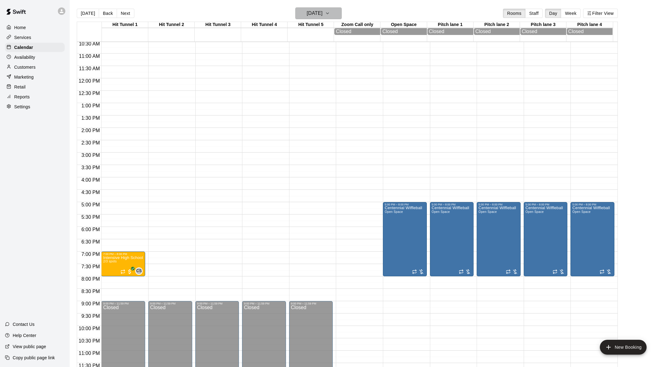
click at [330, 12] on icon "button" at bounding box center [327, 13] width 5 height 7
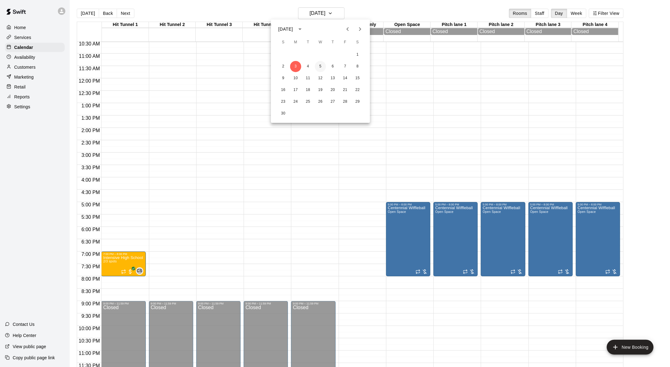
click at [322, 65] on button "5" at bounding box center [320, 66] width 11 height 11
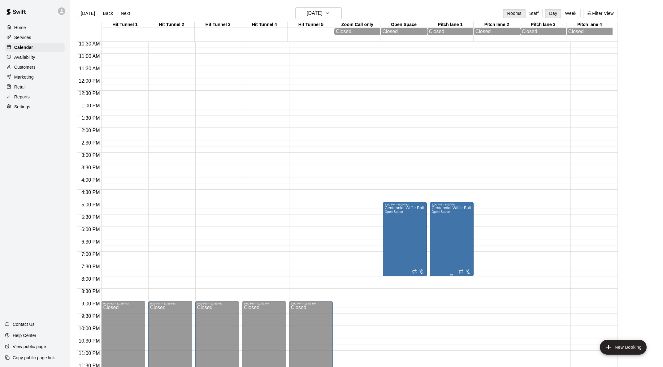
click at [365, 232] on div at bounding box center [335, 183] width 670 height 367
click at [365, 211] on icon "edit" at bounding box center [391, 213] width 6 height 6
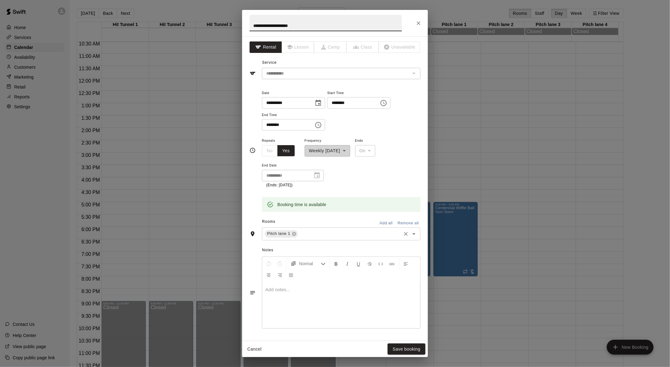
click at [334, 232] on input "text" at bounding box center [350, 234] width 102 height 8
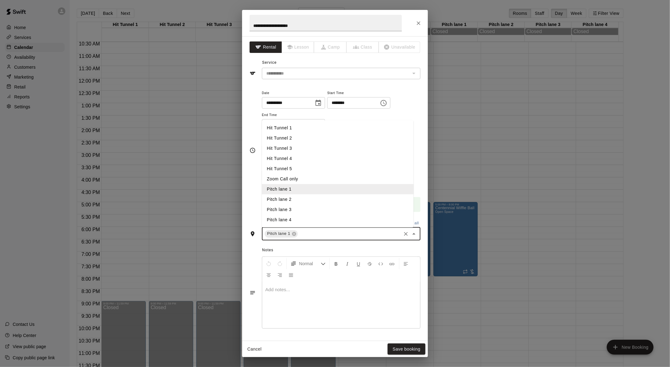
click at [294, 198] on li "Pitch lane 2" at bounding box center [338, 199] width 152 height 10
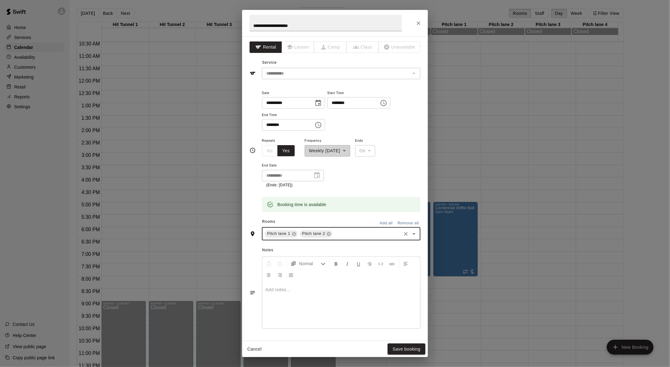
click at [344, 232] on input "text" at bounding box center [366, 234] width 67 height 8
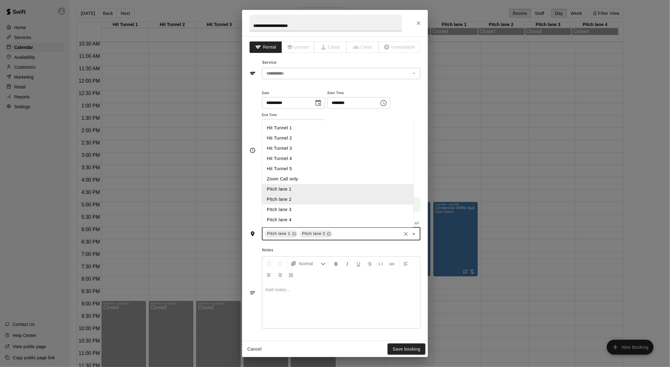
click at [307, 207] on li "Pitch lane 3" at bounding box center [338, 210] width 152 height 10
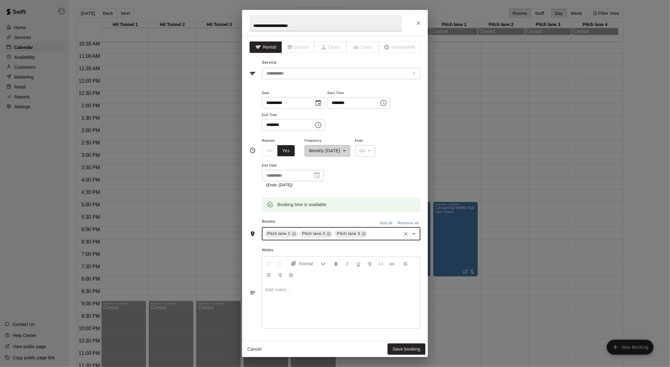
click at [365, 232] on input "text" at bounding box center [384, 234] width 32 height 8
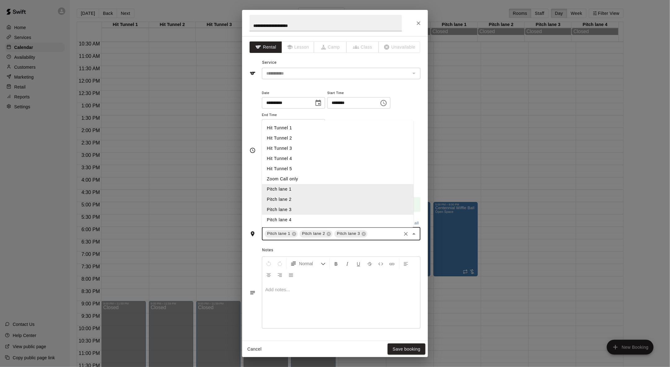
click at [312, 216] on li "Pitch lane 4" at bounding box center [338, 220] width 152 height 10
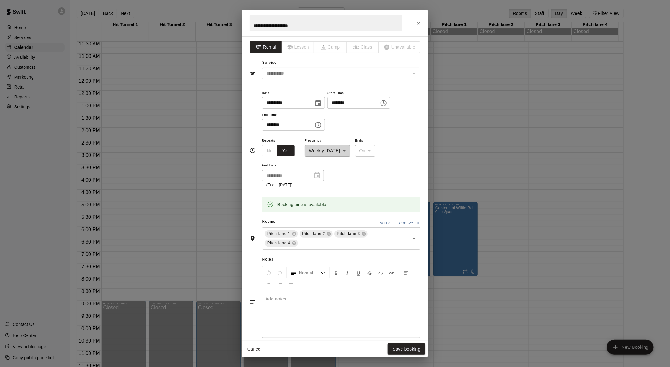
click at [346, 232] on p at bounding box center [341, 299] width 152 height 6
click at [365, 232] on button "Save booking" at bounding box center [407, 349] width 38 height 11
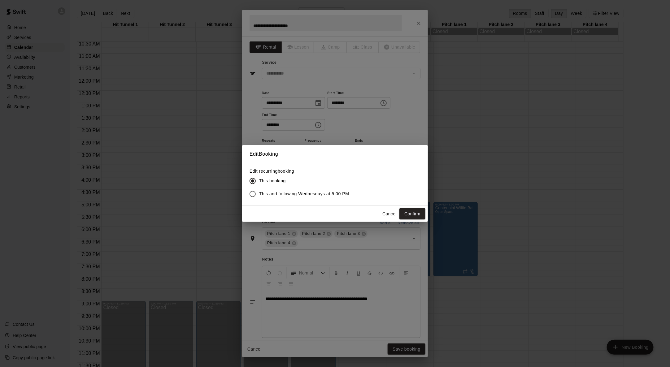
click at [324, 194] on span "This and following Wednesdays at 5:00 PM" at bounding box center [304, 194] width 90 height 7
click at [365, 212] on button "Confirm" at bounding box center [412, 213] width 26 height 11
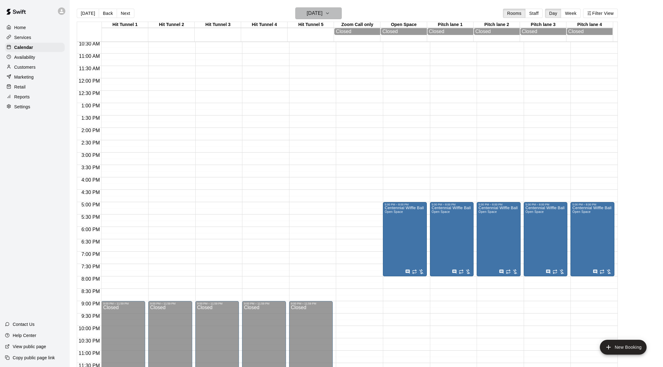
click at [330, 10] on icon "button" at bounding box center [327, 13] width 5 height 7
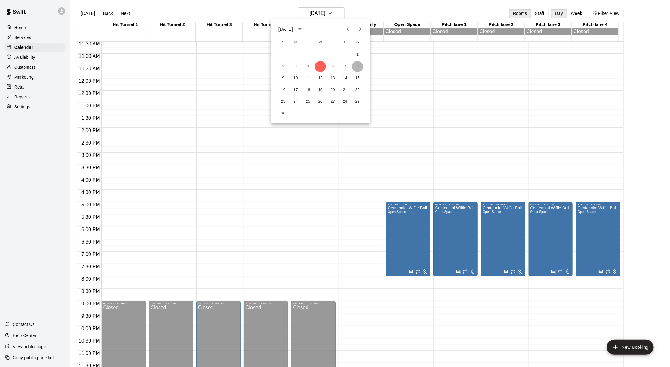
click at [360, 65] on button "8" at bounding box center [357, 66] width 11 height 11
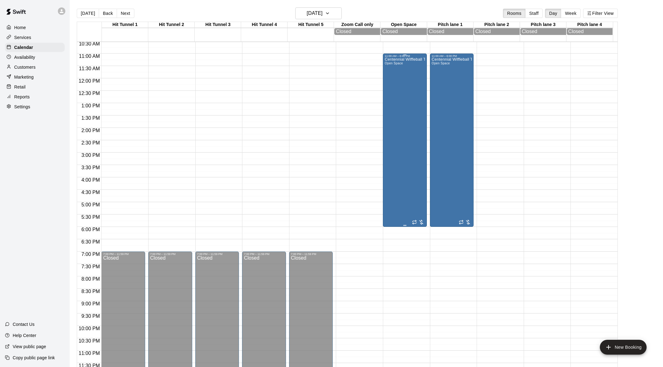
click at [365, 113] on div "Centennial Wiffleball Tournament Open Space" at bounding box center [405, 241] width 40 height 367
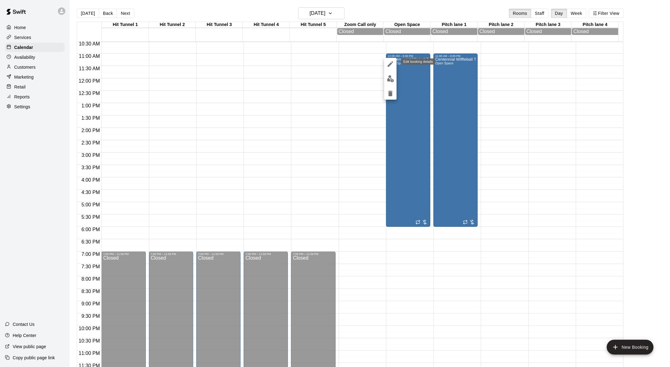
click at [365, 62] on icon "edit" at bounding box center [390, 63] width 7 height 7
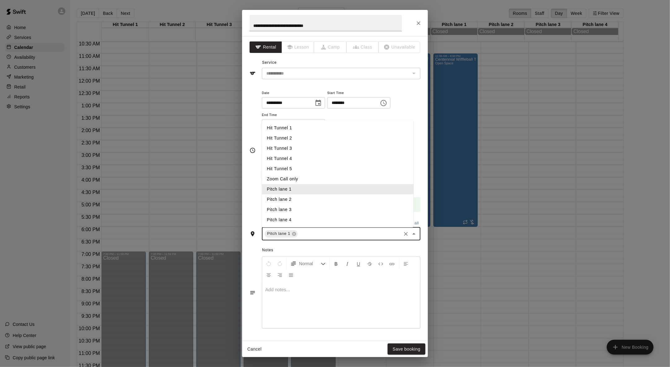
click at [338, 232] on input "text" at bounding box center [350, 234] width 102 height 8
drag, startPoint x: 307, startPoint y: 200, endPoint x: 310, endPoint y: 207, distance: 6.8
click at [307, 200] on li "Pitch lane 2" at bounding box center [338, 199] width 152 height 10
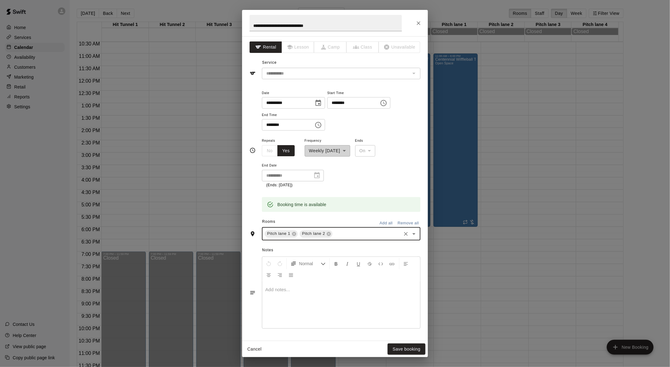
click at [349, 232] on input "text" at bounding box center [366, 234] width 67 height 8
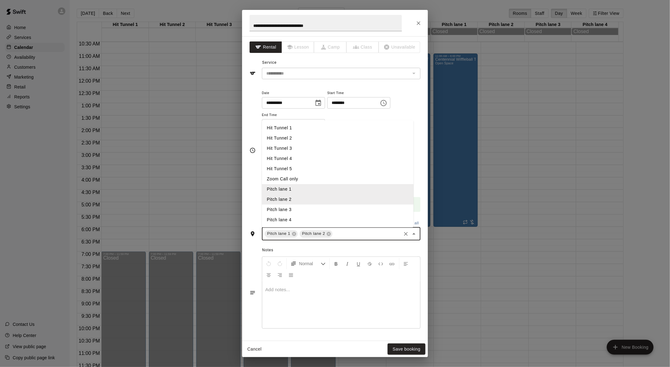
click at [319, 208] on li "Pitch lane 3" at bounding box center [338, 210] width 152 height 10
click at [365, 232] on input "text" at bounding box center [384, 234] width 32 height 8
click at [317, 215] on li "Pitch lane 4" at bounding box center [338, 220] width 152 height 10
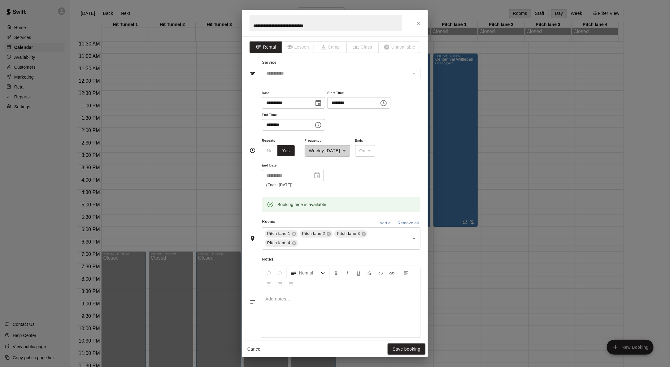
click at [330, 232] on div at bounding box center [341, 314] width 158 height 46
click at [365, 232] on button "Save booking" at bounding box center [407, 349] width 38 height 11
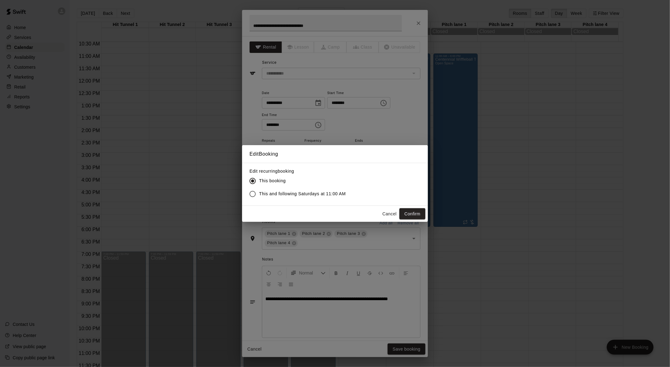
click at [331, 191] on span "This and following Saturdays at 11:00 AM" at bounding box center [302, 194] width 87 height 7
click at [365, 211] on button "Confirm" at bounding box center [412, 213] width 26 height 11
